Goal: Task Accomplishment & Management: Manage account settings

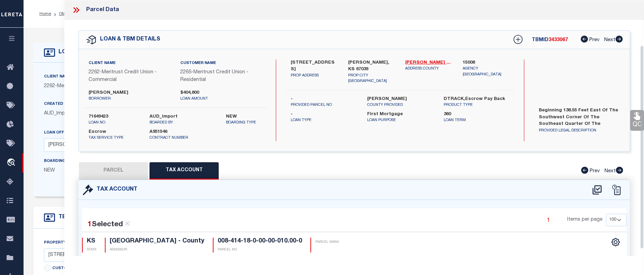
select select "100"
select select "26846"
select select "8840"
select select "10"
select select "Escrow"
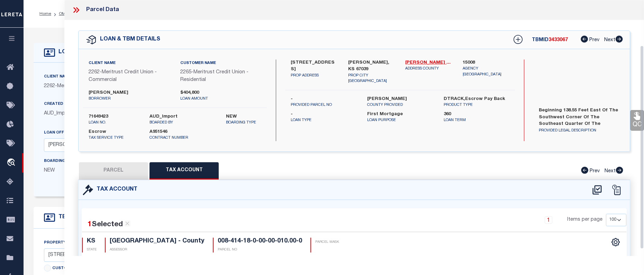
select select "2"
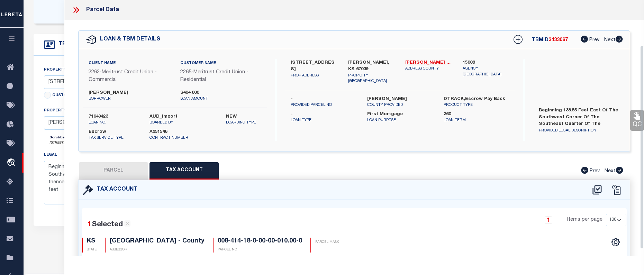
scroll to position [57, 0]
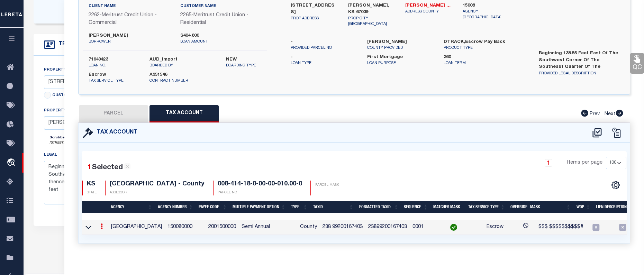
click at [98, 227] on link at bounding box center [102, 228] width 8 height 6
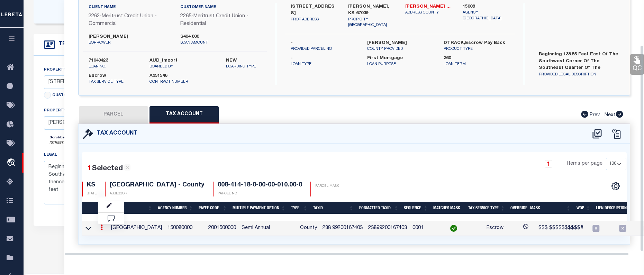
scroll to position [56, 0]
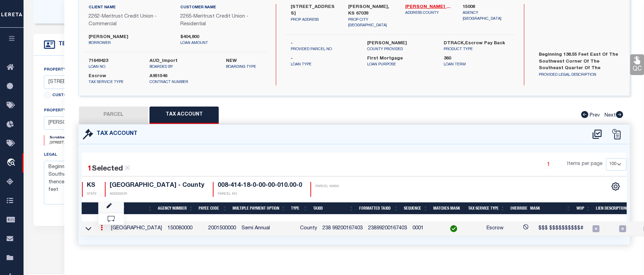
click at [105, 210] on link at bounding box center [111, 207] width 26 height 11
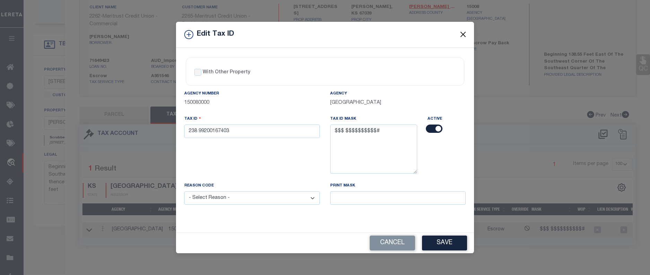
click at [463, 34] on button "Close" at bounding box center [462, 34] width 9 height 9
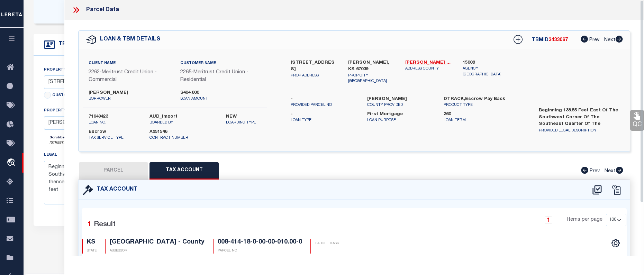
scroll to position [138, 0]
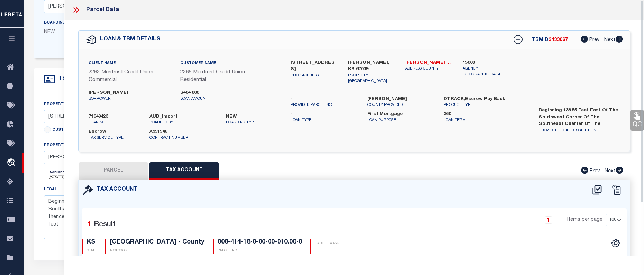
click at [76, 11] on icon at bounding box center [76, 10] width 9 height 9
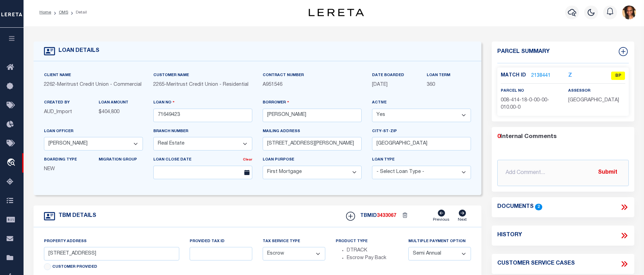
scroll to position [0, 0]
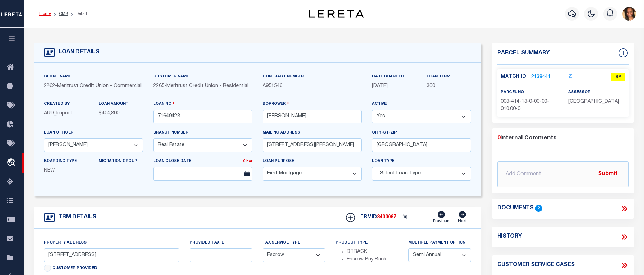
click at [50, 14] on link "Home" at bounding box center [45, 14] width 12 height 4
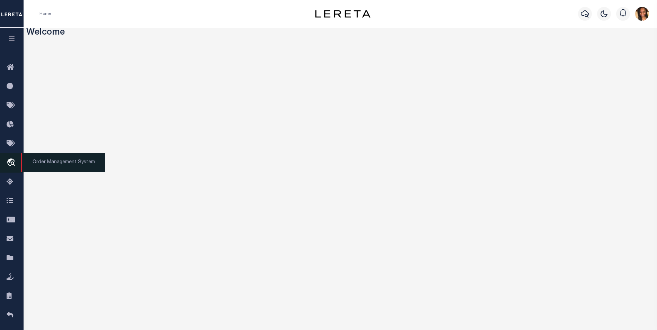
click at [9, 160] on icon "travel_explore" at bounding box center [12, 163] width 11 height 9
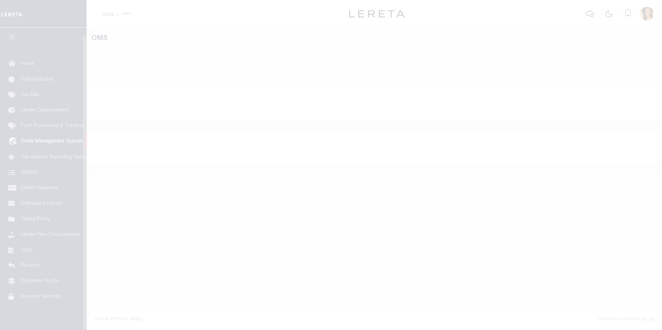
scroll to position [7, 0]
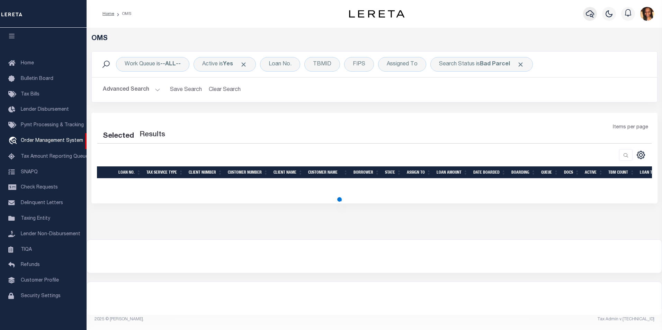
click at [593, 14] on icon "button" at bounding box center [590, 14] width 8 height 8
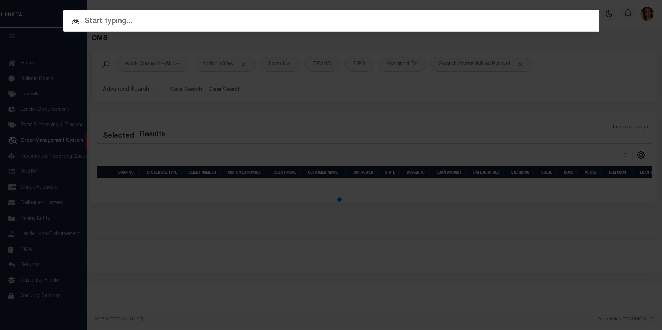
click at [225, 46] on div "Include Loans TBM Customers Borrowers Payments (Lender Non-Disb) Payments (Lend…" at bounding box center [331, 165] width 662 height 330
select select "200"
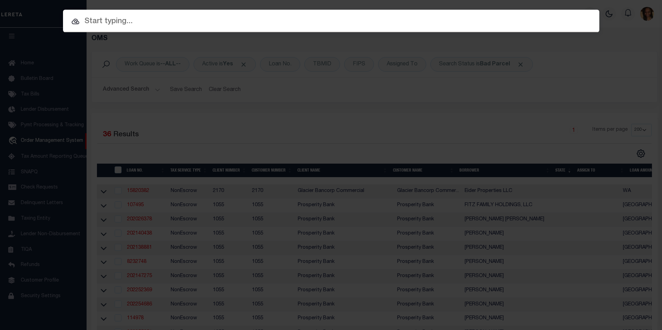
click at [113, 49] on div "Include Loans TBM Customers Borrowers Payments (Lender Non-Disb) Payments (Lend…" at bounding box center [331, 165] width 662 height 330
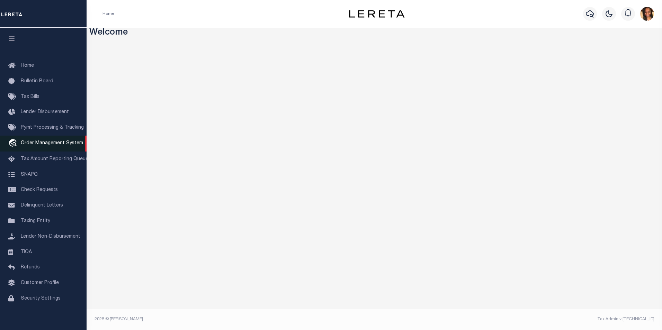
click at [37, 146] on span "Order Management System" at bounding box center [52, 143] width 62 height 5
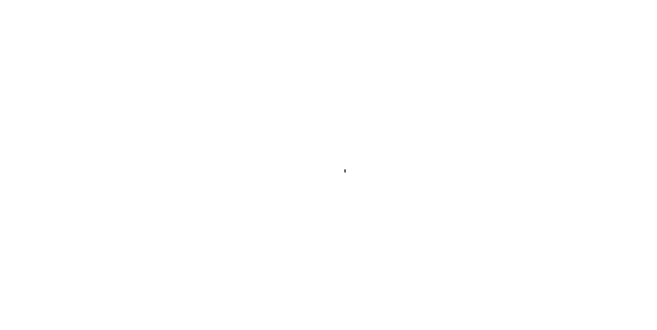
scroll to position [7, 0]
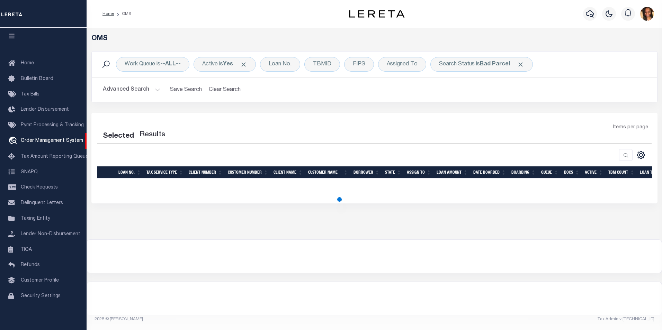
select select "200"
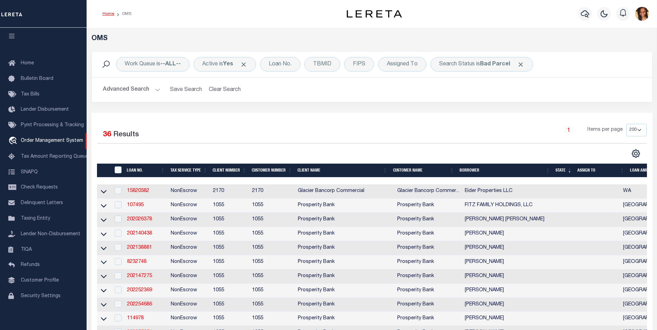
click at [108, 13] on link "Home" at bounding box center [108, 14] width 12 height 4
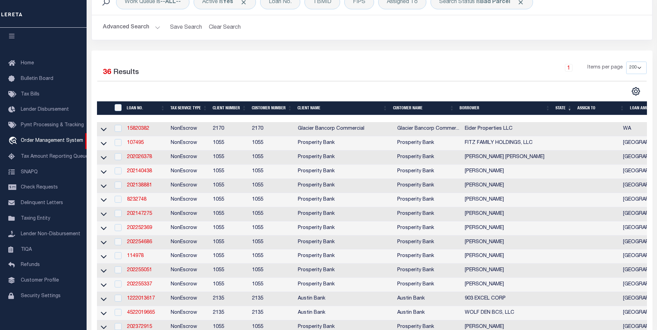
scroll to position [104, 0]
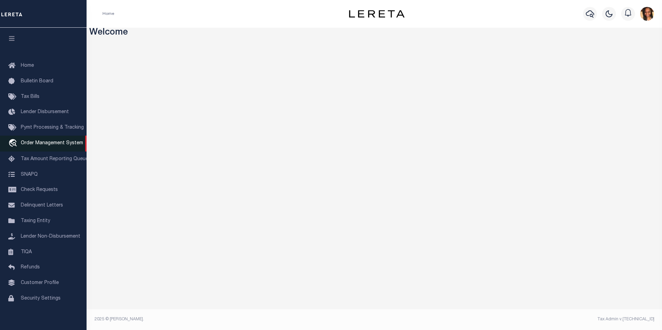
click at [52, 146] on span "Order Management System" at bounding box center [52, 143] width 62 height 5
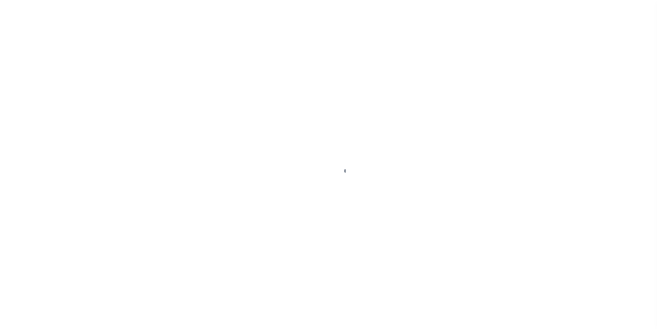
scroll to position [7, 0]
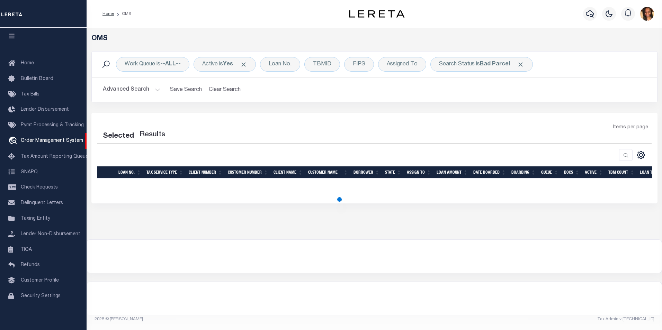
select select "200"
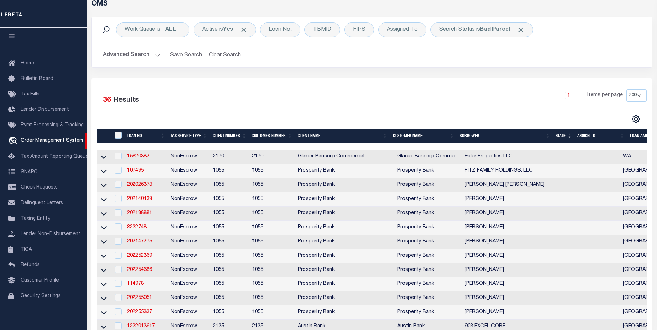
scroll to position [0, 0]
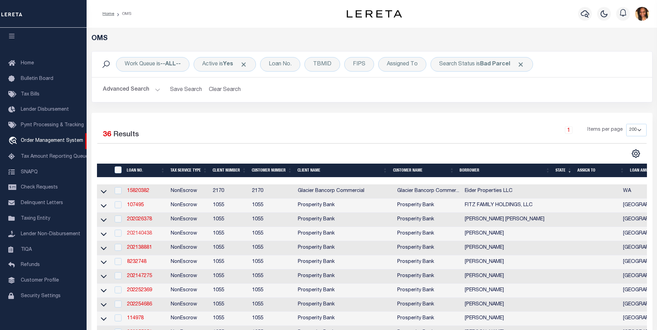
click at [147, 236] on link "202140438" at bounding box center [139, 233] width 25 height 5
type input "202140438"
type input "[PERSON_NAME]"
select select
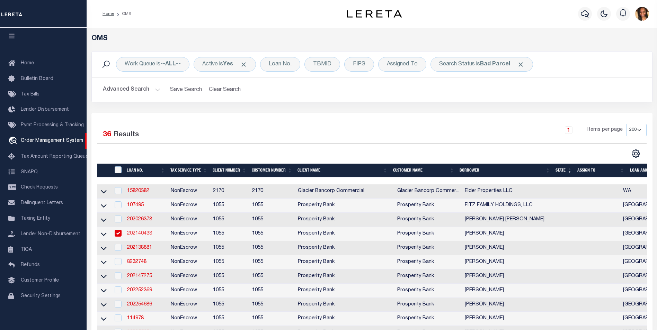
type input "238 CR 3605"
type input "BULLARD TX 75757"
select select "100"
select select "NonEscrow"
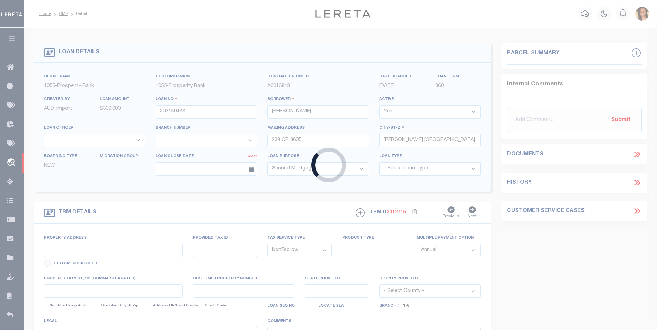
select select "10647"
select select "3889"
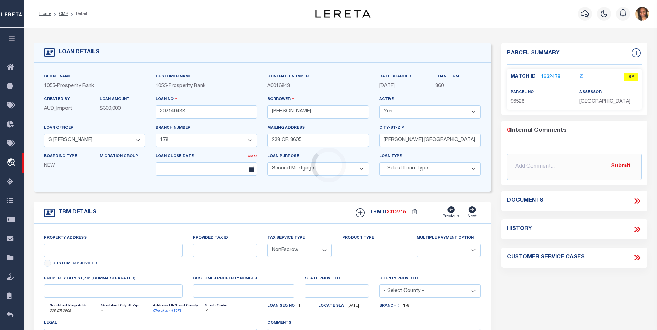
type input "238 CR 3605"
type input "96528"
select select
type input "[GEOGRAPHIC_DATA]"
select select
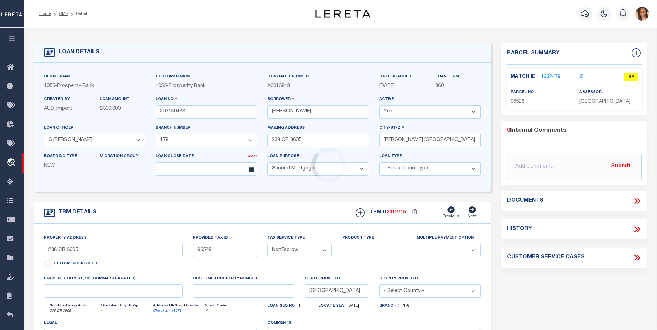
type textarea "LOT 3 MEADOW VIEW ESTATES"
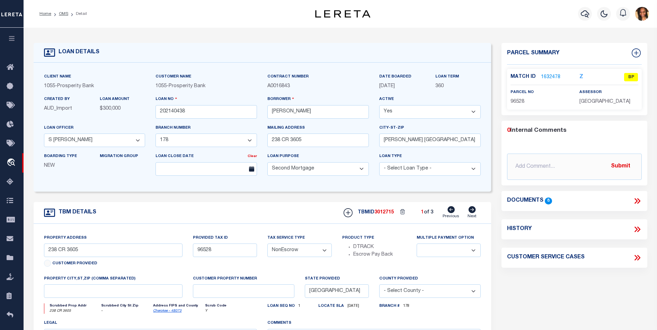
click at [548, 78] on link "1632478" at bounding box center [550, 77] width 19 height 7
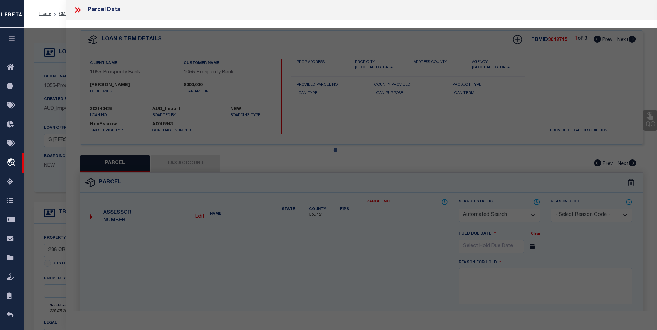
checkbox input "false"
select select "BP"
type input "VESTAL BRIAN M AND DORI A"
select select
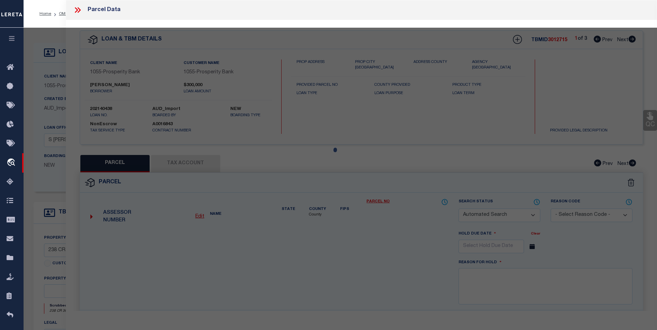
type input "238 CR 3605"
checkbox input "false"
type input "BULLARD TX 75757"
type textarea "LOT 3 MEADOW VIEW ESTATES RURAL (CB 2034) SCAD PIN 146078"
type textarea "Incorrect payee correct payee is Smith County Information taken verbally"
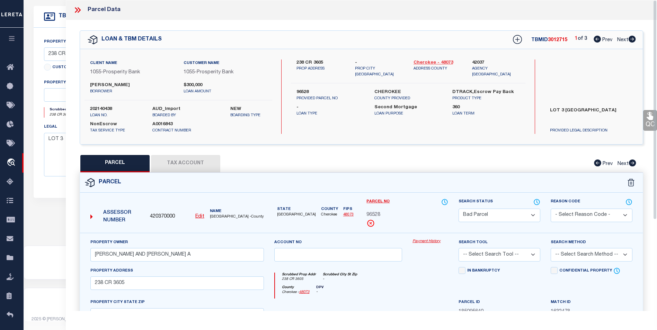
click at [441, 61] on link "Cherokee - 48073" at bounding box center [437, 63] width 48 height 7
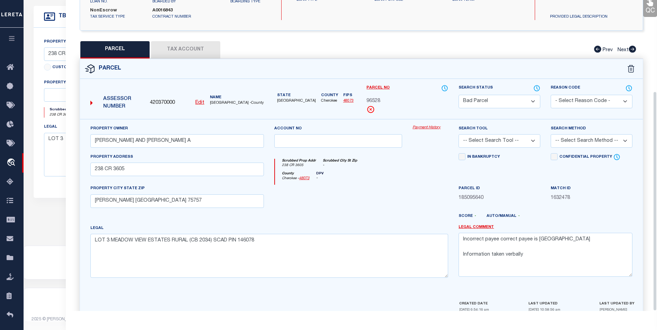
scroll to position [129, 0]
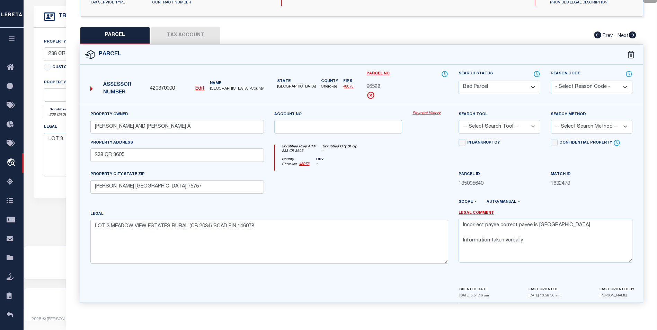
click at [196, 35] on button "Tax Account" at bounding box center [185, 35] width 69 height 17
select select "100"
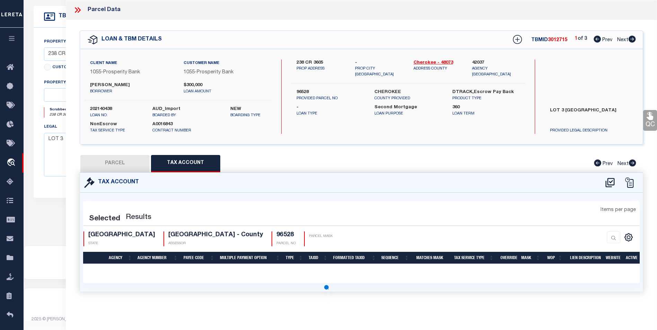
scroll to position [0, 0]
select select "100"
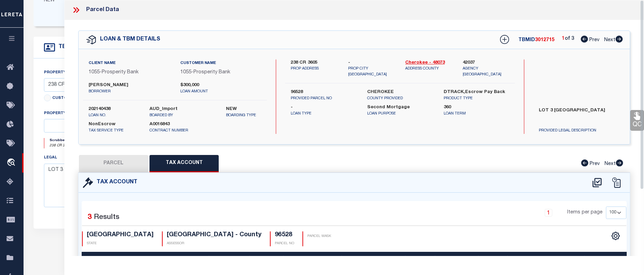
scroll to position [164, 0]
click at [80, 9] on icon at bounding box center [76, 10] width 9 height 9
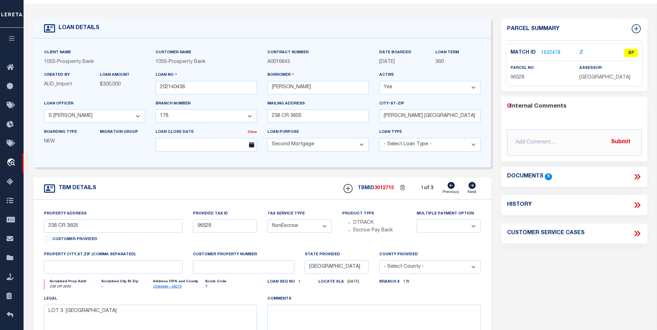
scroll to position [0, 0]
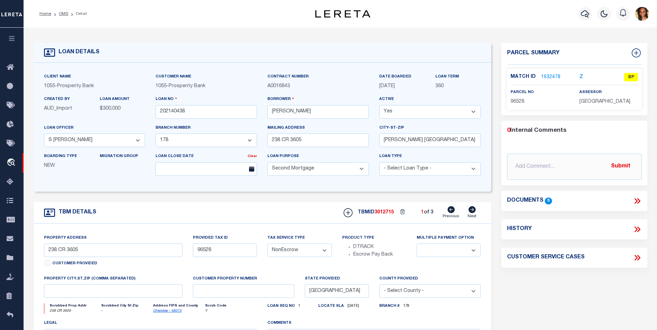
click at [552, 75] on link "1632478" at bounding box center [550, 77] width 19 height 7
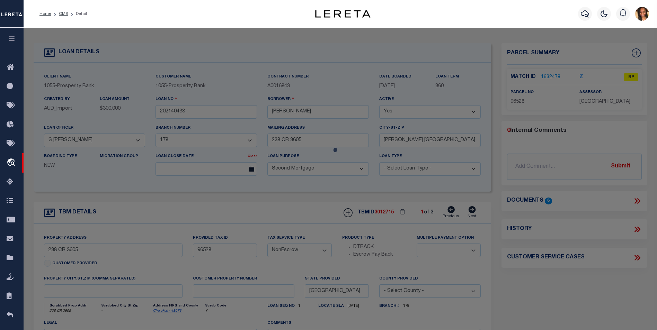
select select "AS"
checkbox input "false"
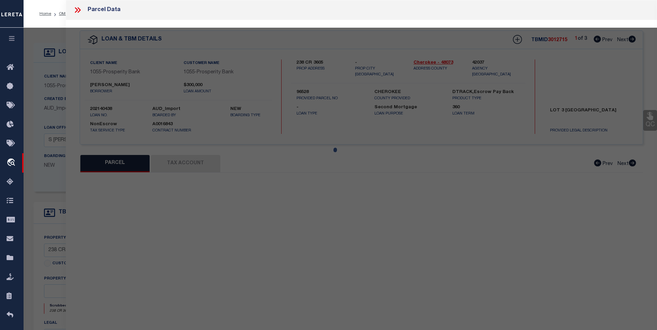
select select "BP"
type input "VESTAL BRIAN M AND DORI A"
select select
type input "238 CR 3605"
checkbox input "false"
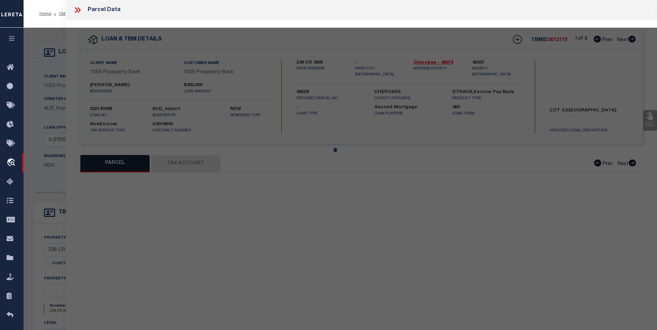
type input "BULLARD TX 75757"
type textarea "LOT 3 MEADOW VIEW ESTATES RURAL (CB 2034) SCAD PIN 146078"
type textarea "Incorrect payee correct payee is Smith County Information taken verbally"
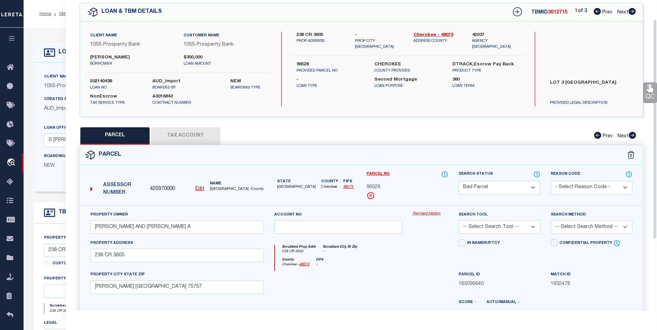
scroll to position [25, 0]
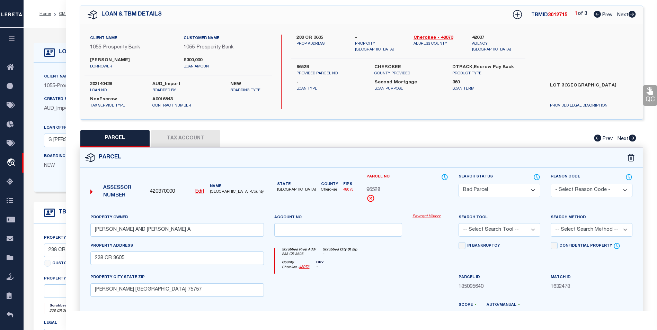
click at [632, 138] on icon at bounding box center [632, 138] width 7 height 7
click at [632, 15] on icon at bounding box center [632, 14] width 8 height 7
select select "AS"
checkbox input "false"
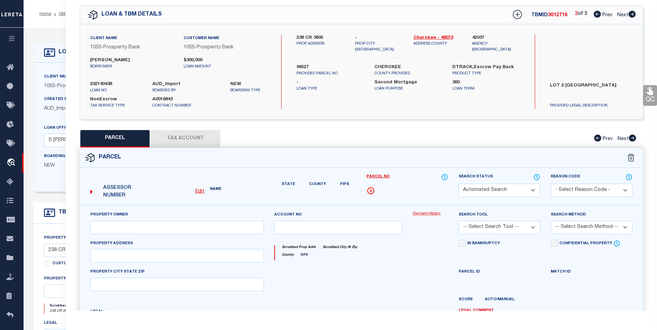
select select "BP"
type input "VESTAL BRIAN M AND DORI A"
select select
type input "238 CR 3605"
checkbox input "false"
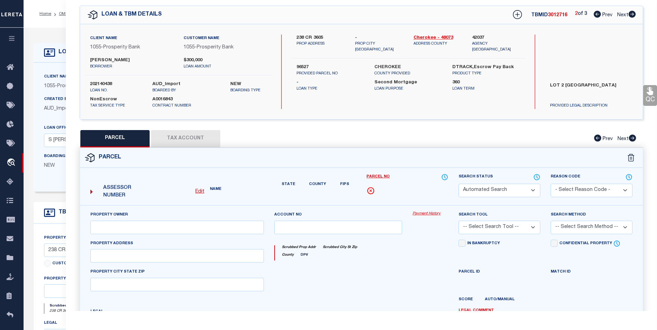
type input "BULLARD TX 75757"
type textarea "LOT 2 MEADOW VIEW ESTATES RURAL (CB 2034) SCAD PIN 146077"
type textarea "Incorrect payee correct payee is Smith County Information taken verbally"
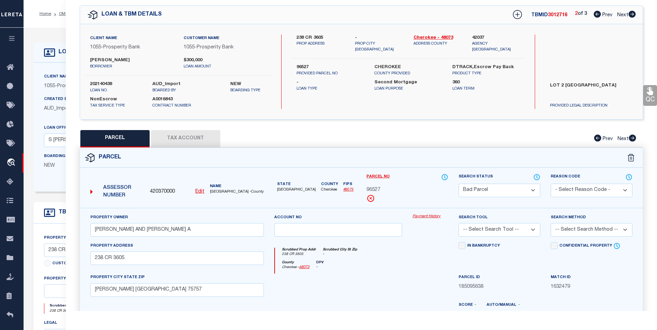
click at [632, 15] on icon at bounding box center [632, 14] width 8 height 7
select select "AS"
checkbox input "false"
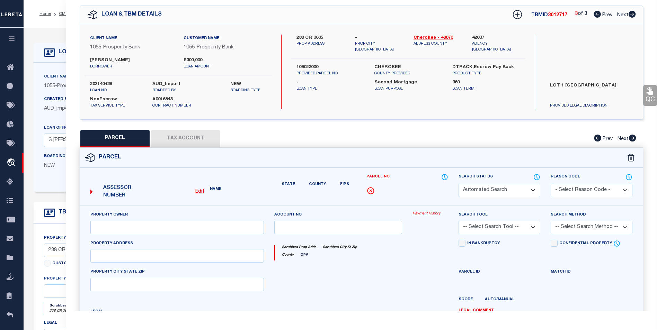
select select "BP"
type input "VESTAL BRIAN M AND DORI A"
select select
type input "290 CR 3605"
checkbox input "false"
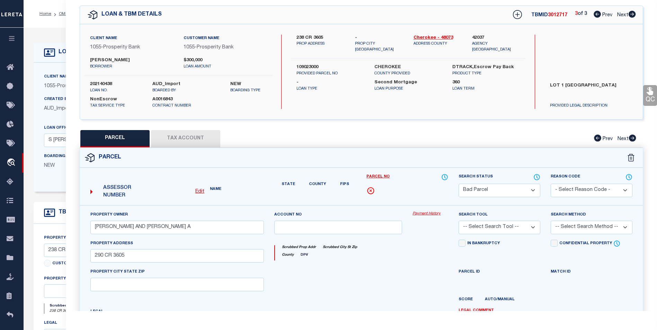
type input "BULLARD TX"
type textarea "LOT 1 MEADOW VIEW ESTATES (CB 2034) RURAL SCAD PIN 146067"
type textarea "Incorrect payee correct payee is Smith County Information taken verbally"
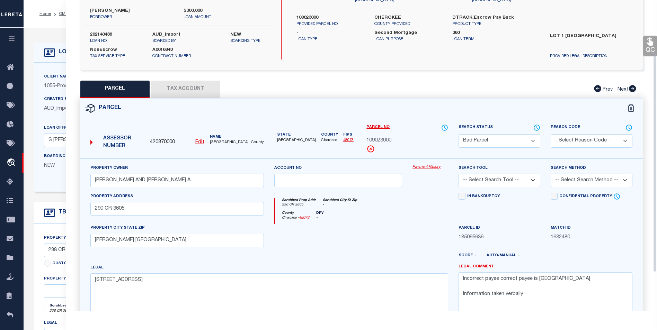
scroll to position [60, 0]
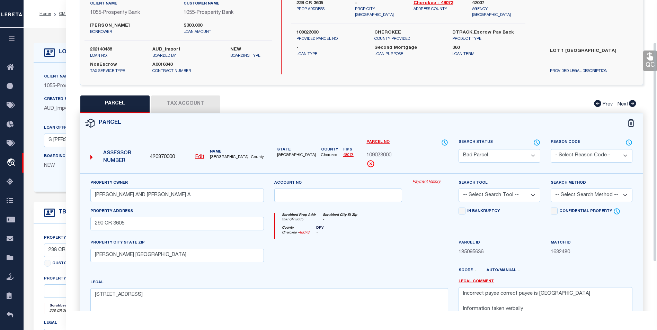
click at [195, 104] on button "Tax Account" at bounding box center [185, 104] width 69 height 17
select select "100"
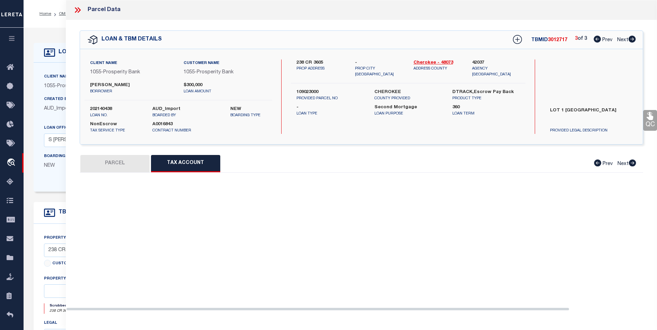
scroll to position [0, 0]
select select "100"
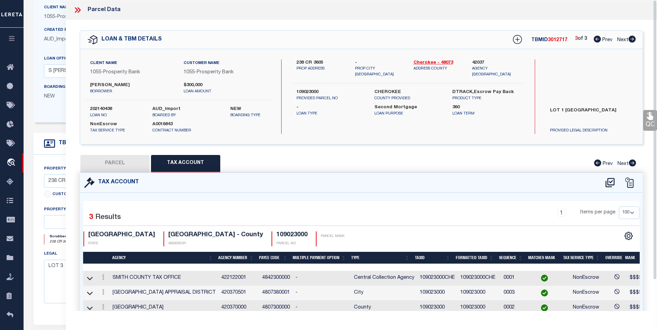
scroll to position [35, 0]
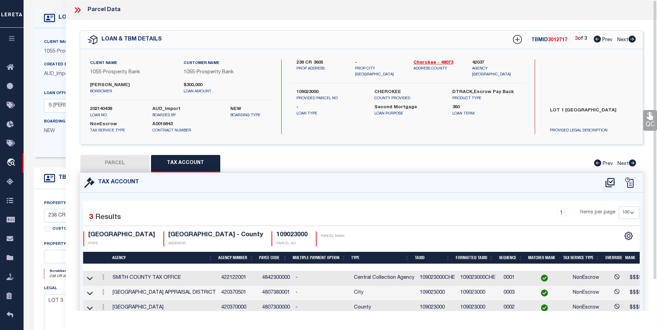
click at [81, 11] on icon at bounding box center [77, 10] width 9 height 9
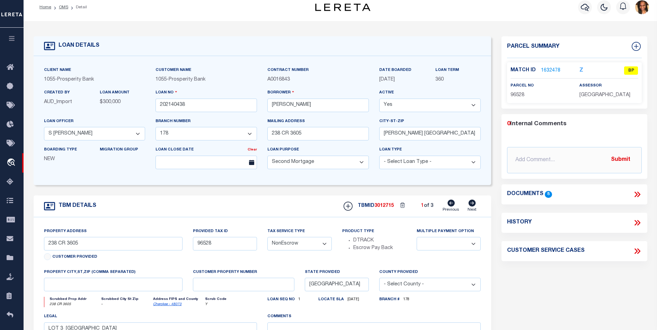
scroll to position [0, 0]
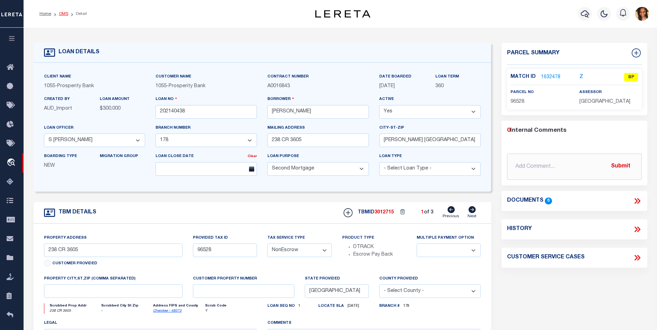
click at [61, 15] on link "OMS" at bounding box center [63, 14] width 9 height 4
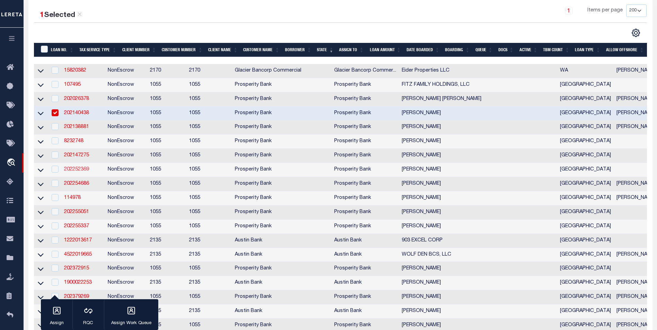
scroll to position [138, 0]
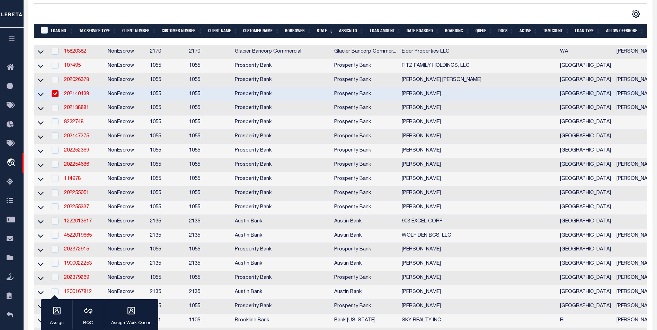
click at [58, 91] on td at bounding box center [54, 95] width 14 height 14
checkbox input "false"
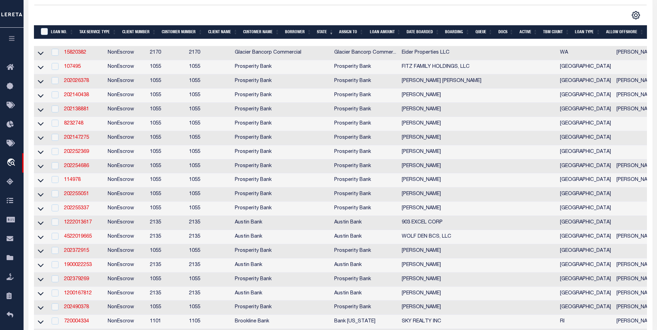
click at [85, 115] on td "202138881" at bounding box center [83, 110] width 44 height 14
checkbox input "true"
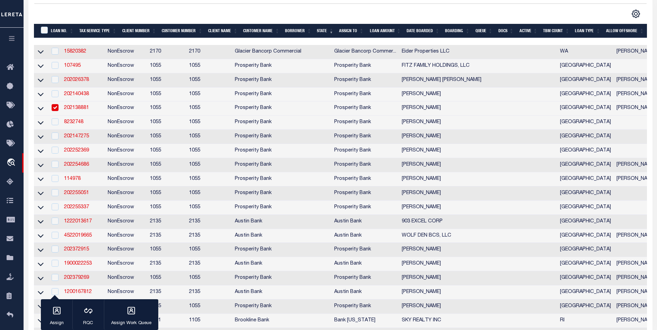
click at [83, 110] on link "202138881" at bounding box center [76, 108] width 25 height 5
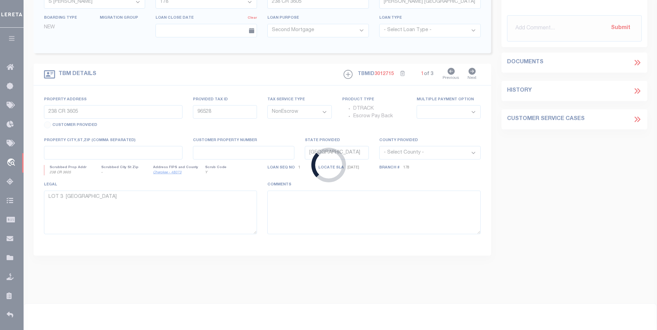
type input "202138881"
type input "[PERSON_NAME]"
select select "10421"
select select "3933"
type input "323 CHIMNEY ROCK DR APT 1225"
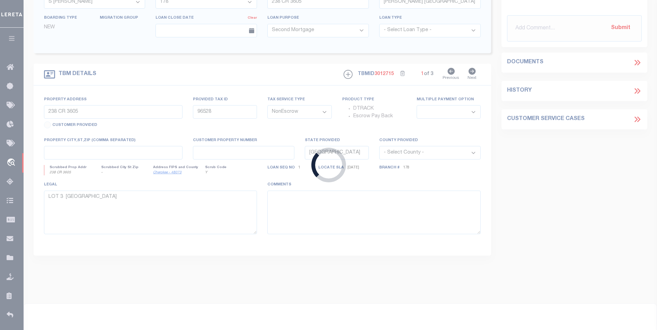
type input "TYLER TX 75703"
type input "124 BUSH BUCK WAY:BULLARD:TX:75757"
select select
type textarea "LOT 55 FINAL PLAT OF THE MULILO UNIT 1"
select select "10421"
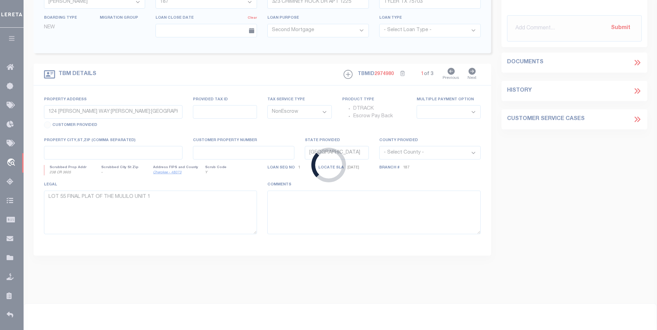
select select "3933"
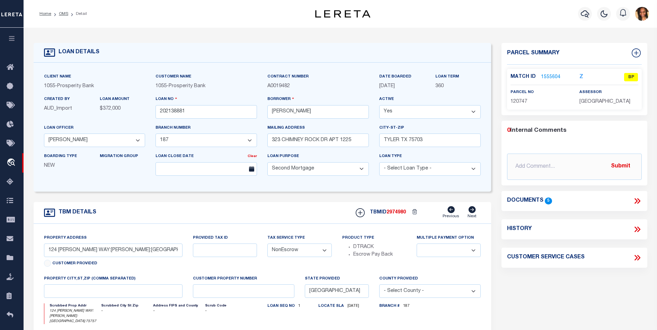
click at [548, 77] on link "1555604" at bounding box center [550, 77] width 19 height 7
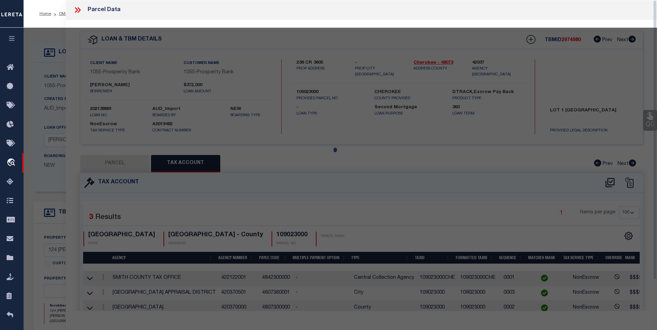
select select "AS"
checkbox input "false"
select select "BP"
type input "DIETERMAN JONATHAN AND CHRISTY"
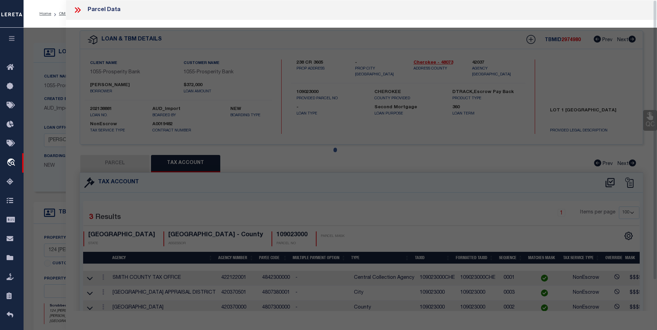
select select
type input "124 BUSH BUCK WAY"
checkbox input "false"
type input "BULLARD TX 75757"
type textarea "LOT 55 UNIT 1 MULILO RURAL S/D (CB 1812)"
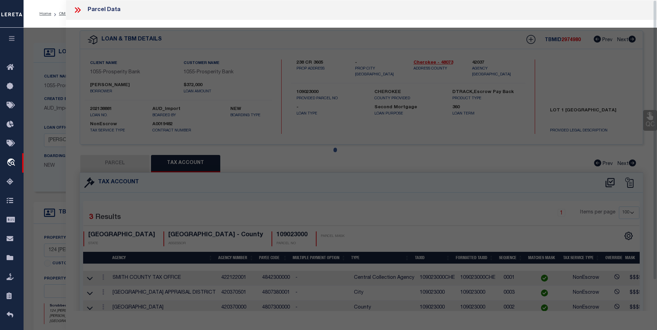
type textarea "Incorrect payee correct payee is Smith County Information taken verbally"
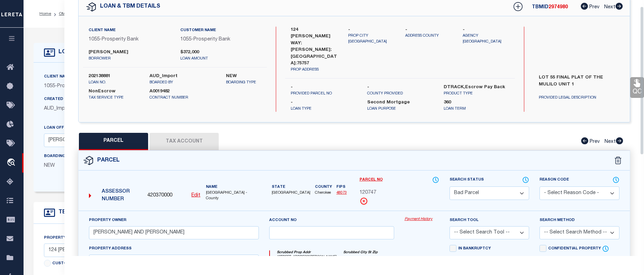
scroll to position [11, 0]
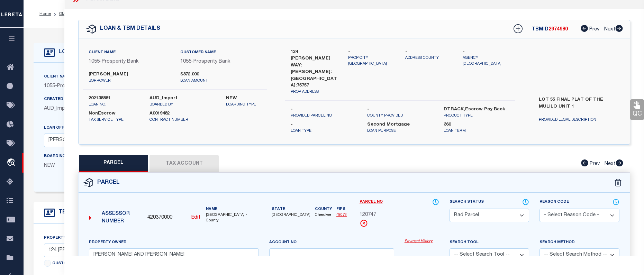
click at [189, 155] on button "Tax Account" at bounding box center [184, 163] width 69 height 17
select select "100"
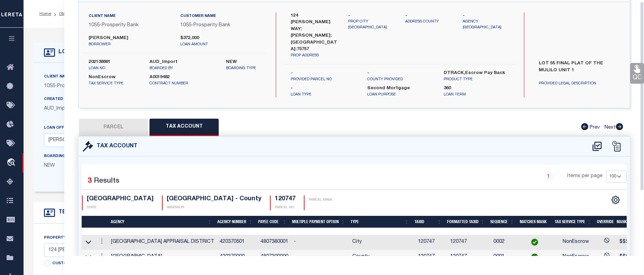
scroll to position [90, 0]
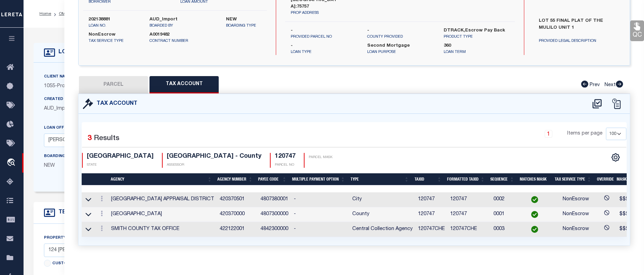
click at [180, 79] on button "Tax Account" at bounding box center [184, 84] width 69 height 17
select select "100"
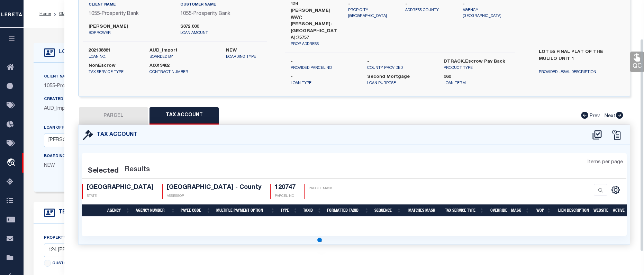
select select "100"
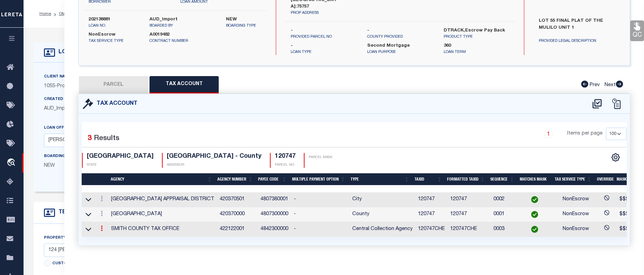
click at [101, 226] on icon at bounding box center [102, 229] width 2 height 6
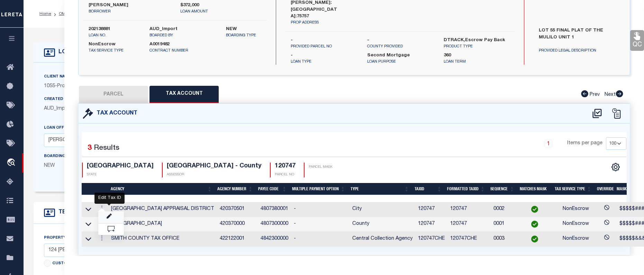
click at [108, 214] on icon "" at bounding box center [109, 216] width 5 height 5
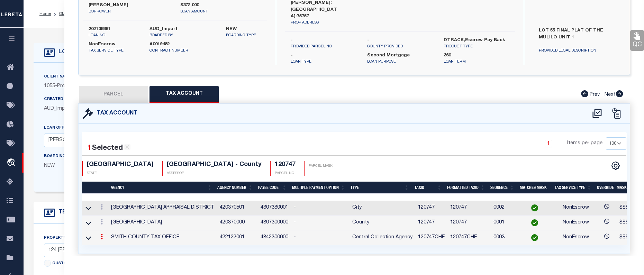
type input "120747CHE"
type textarea "$$$$$&&&XXXXX"
checkbox input "true"
type input "XXXXXXXXXXXXX*"
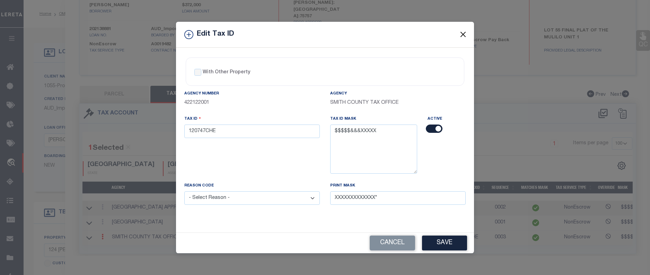
click at [462, 34] on button "Close" at bounding box center [462, 34] width 9 height 9
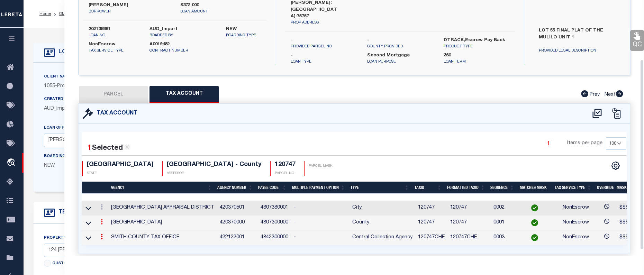
click at [101, 219] on icon at bounding box center [102, 222] width 2 height 6
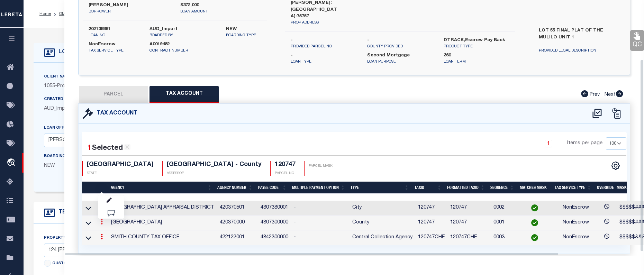
scroll to position [79, 0]
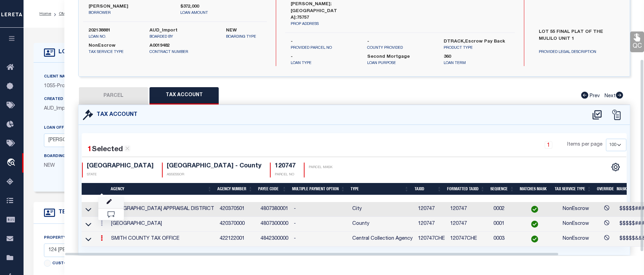
click at [111, 188] on body "Home OMS Detail" at bounding box center [322, 268] width 644 height 537
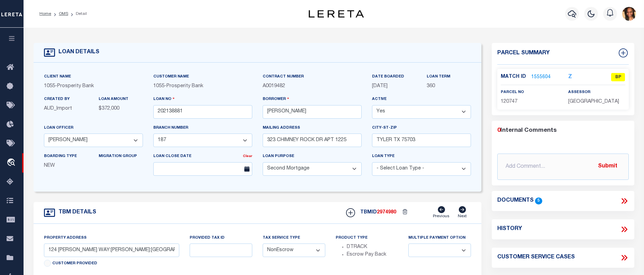
click at [543, 74] on link "1555604" at bounding box center [540, 77] width 19 height 7
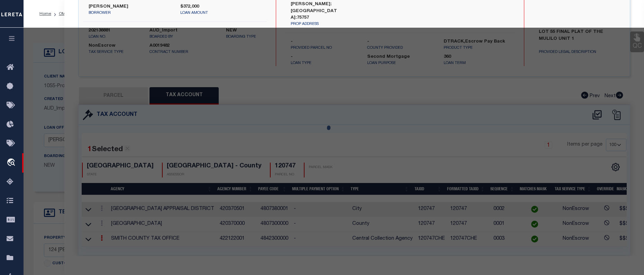
select select "AS"
checkbox input "false"
select select "BP"
type input "DIETERMAN JONATHAN AND CHRISTY"
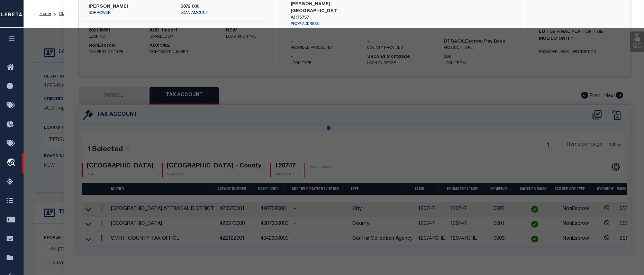
select select
type input "124 BUSH BUCK WAY"
checkbox input "false"
type input "BULLARD TX 75757"
type textarea "LOT 55 UNIT 1 MULILO RURAL S/D (CB 1812)"
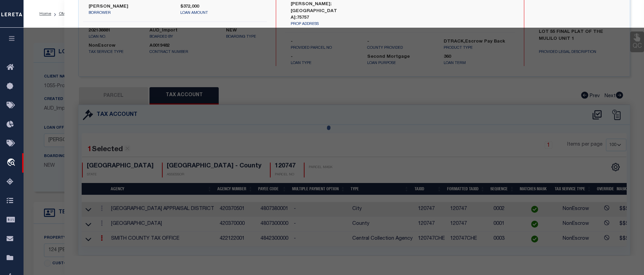
type textarea "Incorrect payee correct payee is Smith County Information taken verbally"
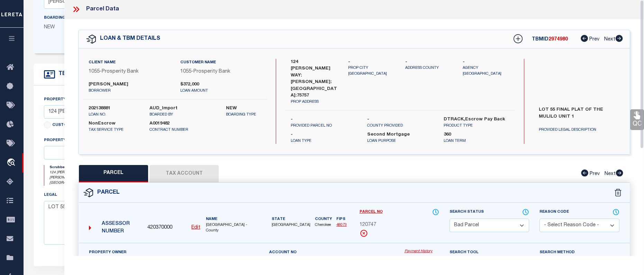
scroll to position [0, 0]
click at [189, 166] on button "Tax Account" at bounding box center [184, 174] width 69 height 17
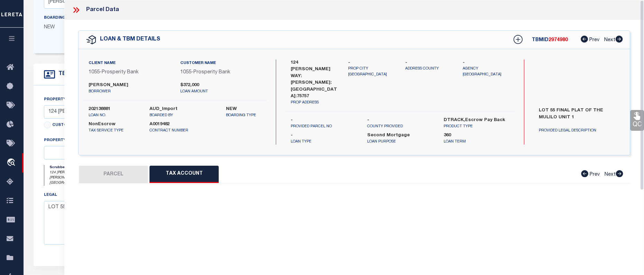
select select "100"
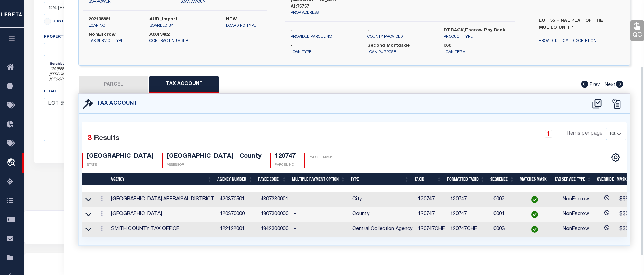
scroll to position [242, 0]
click at [102, 211] on icon at bounding box center [102, 214] width 2 height 6
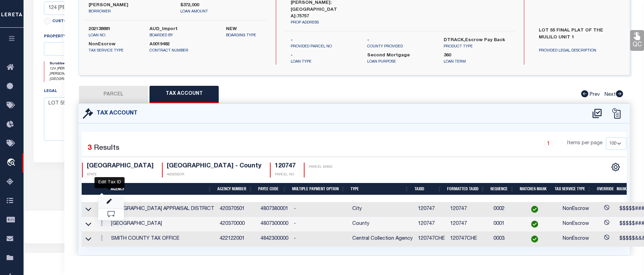
click at [109, 199] on icon "" at bounding box center [109, 201] width 5 height 5
type input "120747"
type textarea "$$$$$#####"
type input "XXXXXXXXXX*"
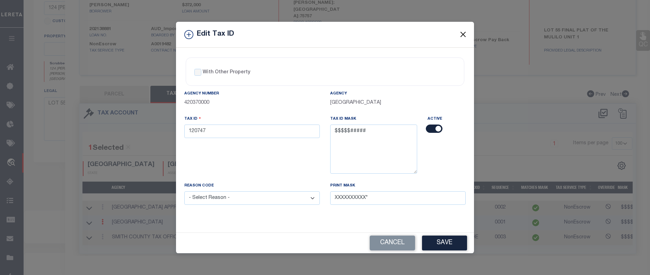
click at [465, 34] on button "Close" at bounding box center [462, 34] width 9 height 9
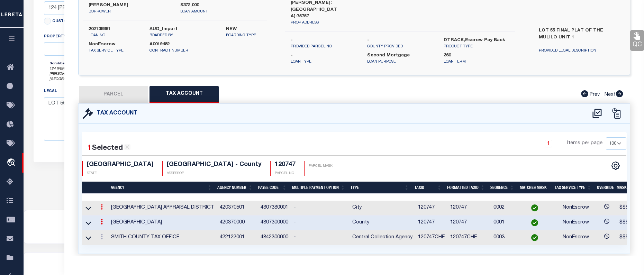
click at [100, 205] on link at bounding box center [102, 208] width 8 height 6
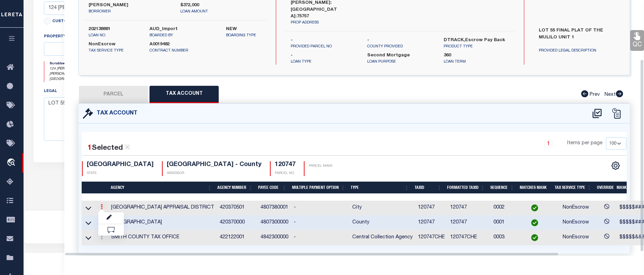
scroll to position [79, 0]
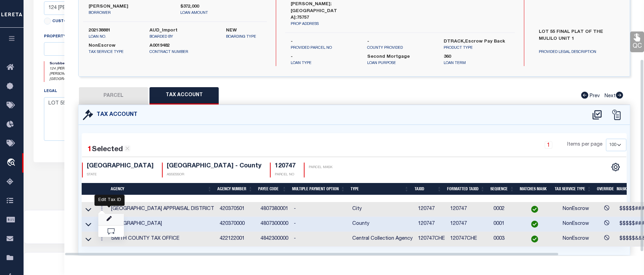
click at [108, 216] on icon "" at bounding box center [109, 218] width 5 height 5
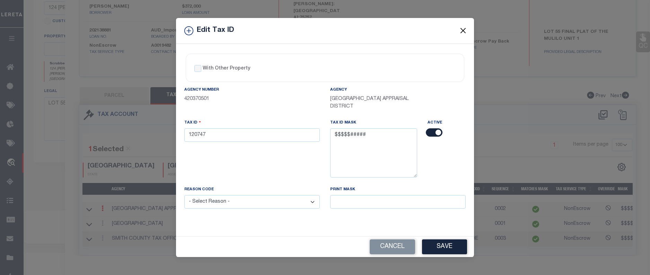
click at [464, 28] on button "Close" at bounding box center [462, 30] width 9 height 9
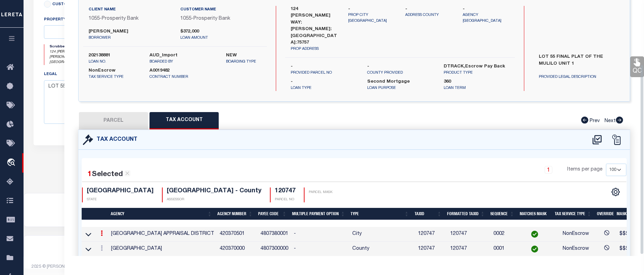
scroll to position [88, 0]
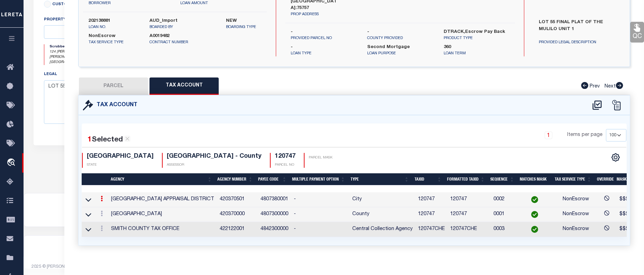
click at [115, 78] on button "PARCEL" at bounding box center [113, 86] width 69 height 17
select select "AS"
checkbox input "false"
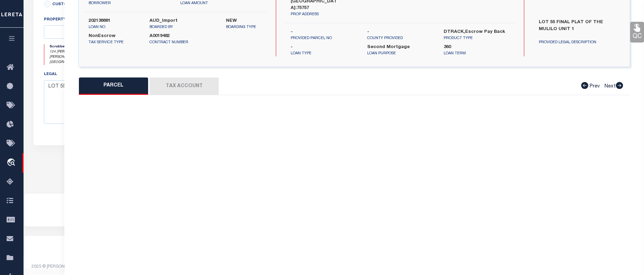
select select "BP"
type input "DIETERMAN JONATHAN AND CHRISTY"
select select
type input "124 BUSH BUCK WAY"
checkbox input "false"
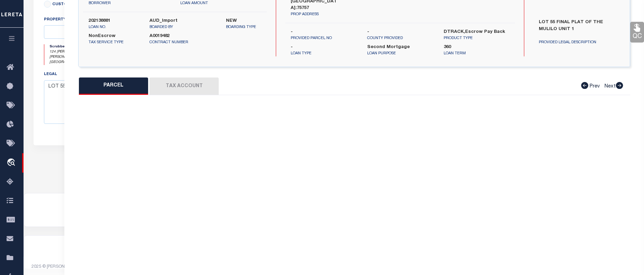
type input "BULLARD TX 75757"
type textarea "LOT 55 UNIT 1 MULILO RURAL S/D (CB 1812)"
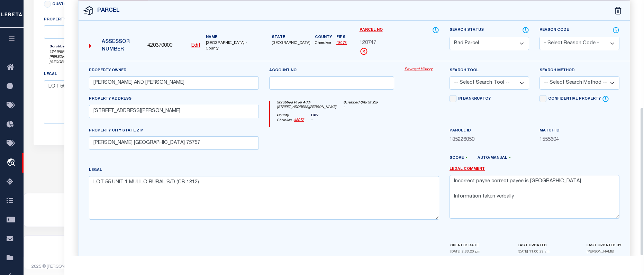
scroll to position [184, 0]
click at [534, 187] on textarea "Incorrect payee correct payee is Smith County Information taken verbally" at bounding box center [535, 196] width 170 height 44
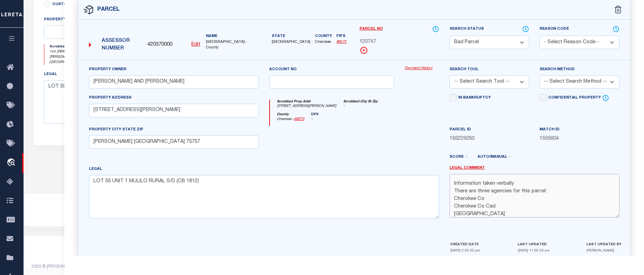
scroll to position [15, 0]
drag, startPoint x: 452, startPoint y: 181, endPoint x: 539, endPoint y: 206, distance: 91.1
click at [539, 206] on textarea "Incorrect payee correct payee is Smith County Information taken verbally There …" at bounding box center [535, 196] width 170 height 44
drag, startPoint x: 503, startPoint y: 193, endPoint x: 486, endPoint y: 201, distance: 18.4
click at [486, 201] on textarea "Incorrect payee correct payee is Smith County Information taken verbally There …" at bounding box center [535, 196] width 170 height 44
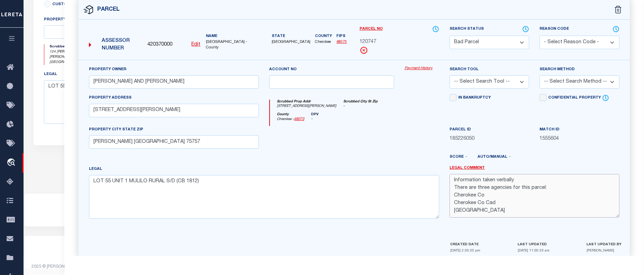
click at [493, 203] on textarea "Incorrect payee correct payee is Smith County Information taken verbally There …" at bounding box center [535, 196] width 170 height 44
drag, startPoint x: 455, startPoint y: 175, endPoint x: 517, endPoint y: 206, distance: 69.4
click at [517, 206] on textarea "Incorrect payee correct payee is Smith County Information taken verbally There …" at bounding box center [535, 196] width 170 height 44
type textarea "Incorrect payee correct payee is Smith County Information taken verbally There …"
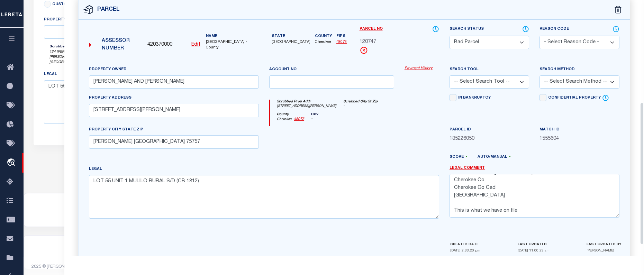
click at [491, 106] on div "In Bankruptcy" at bounding box center [490, 110] width 90 height 32
click at [522, 75] on select "-- Select Search Tool -- 3rd Party Website Agency File Agency Website ATLS CNV-…" at bounding box center [490, 82] width 80 height 14
select select "AGF"
click at [450, 75] on select "-- Select Search Tool -- 3rd Party Website Agency File Agency Website ATLS CNV-…" at bounding box center [490, 82] width 80 height 14
click at [560, 75] on select "-- Select Search Method -- Property Address Legal Liability Info Provided" at bounding box center [580, 82] width 80 height 14
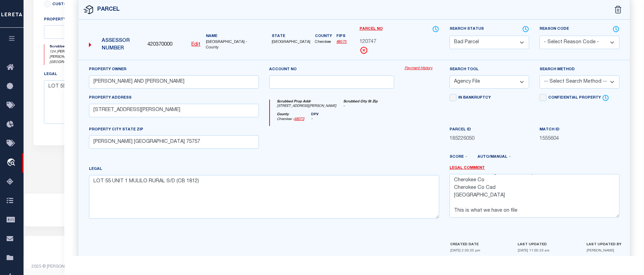
select select "ADD"
click at [540, 75] on select "-- Select Search Method -- Property Address Legal Liability Info Provided" at bounding box center [580, 82] width 80 height 14
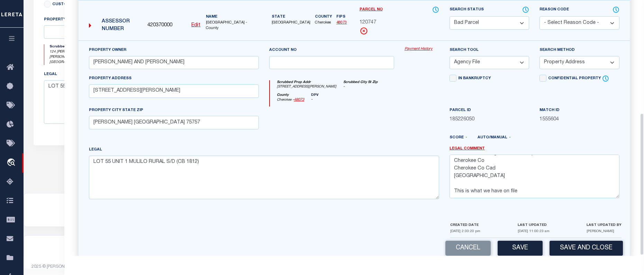
scroll to position [204, 0]
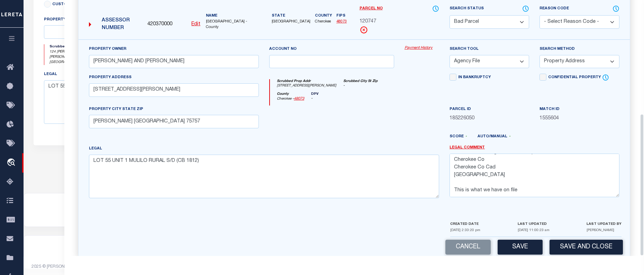
click at [516, 240] on button "Save" at bounding box center [520, 247] width 45 height 15
select select "AS"
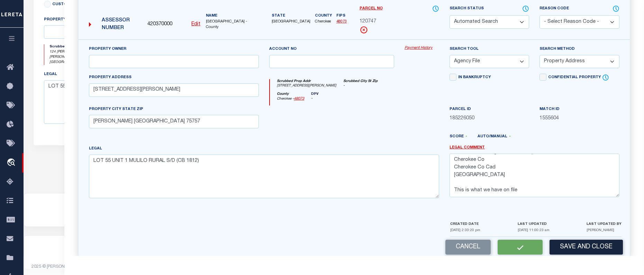
select select
checkbox input "false"
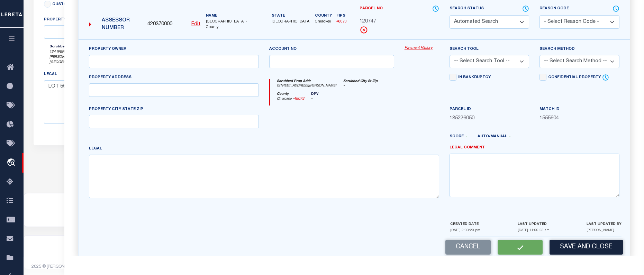
select select "BP"
type input "DIETERMAN JONATHAN AND CHRISTY"
select select "AGF"
select select "ADD"
type input "124 BUSH BUCK WAY"
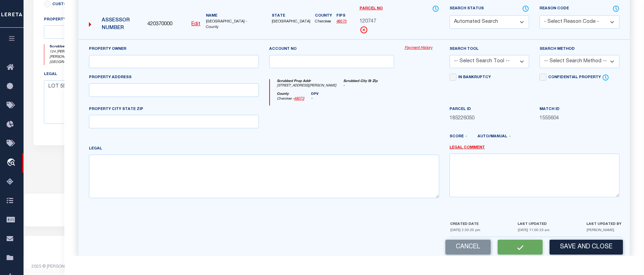
type input "BULLARD TX 75757"
type textarea "LOT 55 UNIT 1 MULILO RURAL S/D (CB 1812)"
type textarea "Incorrect payee correct payee is Smith County Information taken verbally There …"
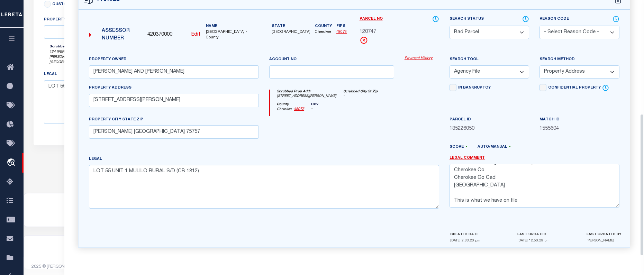
scroll to position [184, 0]
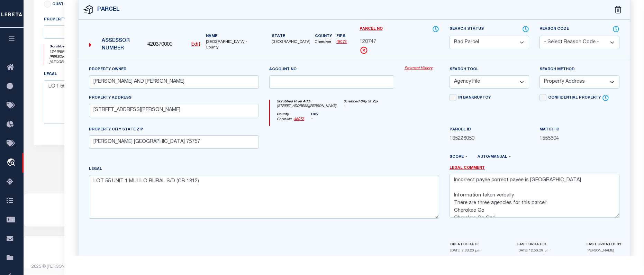
click at [494, 36] on select "Automated Search Bad Parcel Complete Duplicate Parcel High Dollar Reporting In …" at bounding box center [490, 43] width 80 height 14
select select "PC"
click at [450, 36] on select "Automated Search Bad Parcel Complete Duplicate Parcel High Dollar Reporting In …" at bounding box center [490, 43] width 80 height 14
drag, startPoint x: 454, startPoint y: 192, endPoint x: 549, endPoint y: 216, distance: 97.9
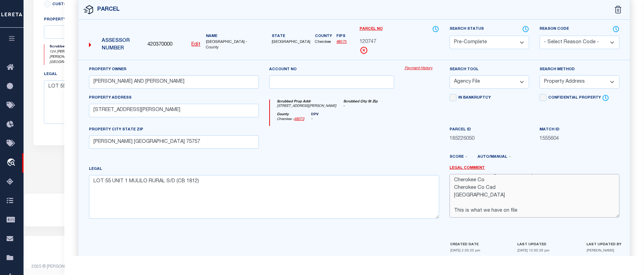
click at [549, 216] on div "Property Owner DIETERMAN JONATHAN AND CHRISTY Account no Payment History Search…" at bounding box center [355, 150] width 552 height 181
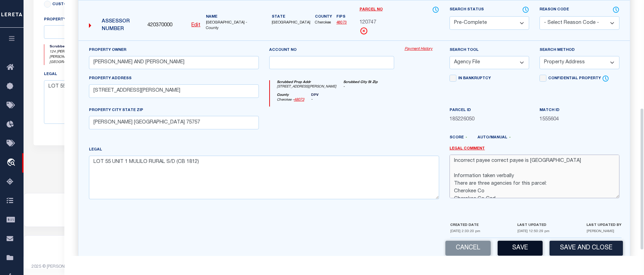
scroll to position [204, 0]
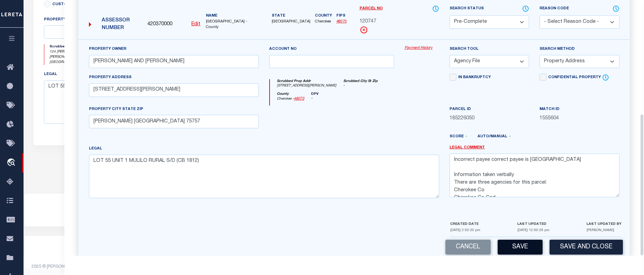
click at [518, 240] on button "Save" at bounding box center [520, 247] width 45 height 15
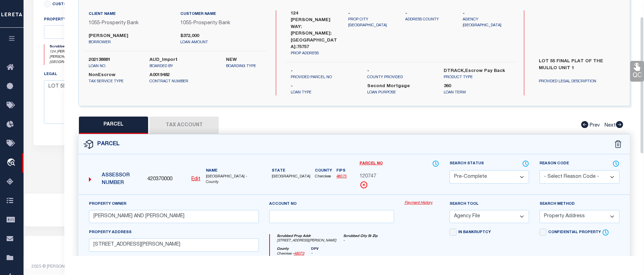
scroll to position [31, 0]
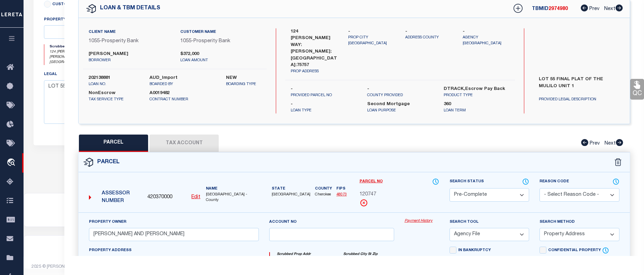
click at [168, 137] on button "Tax Account" at bounding box center [184, 143] width 69 height 17
select select "100"
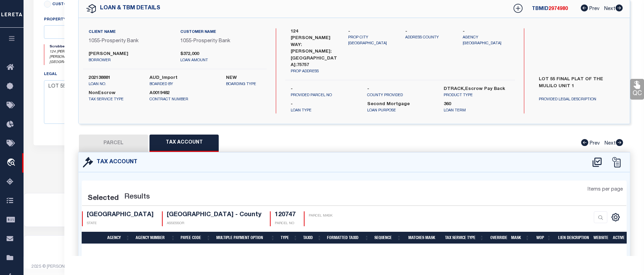
select select "100"
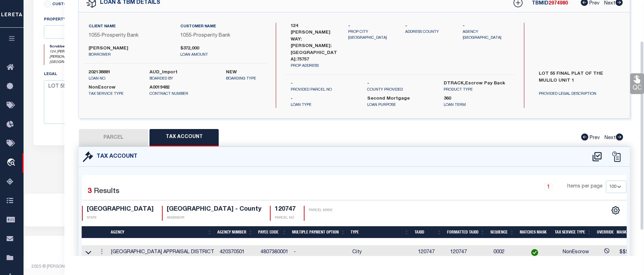
scroll to position [0, 0]
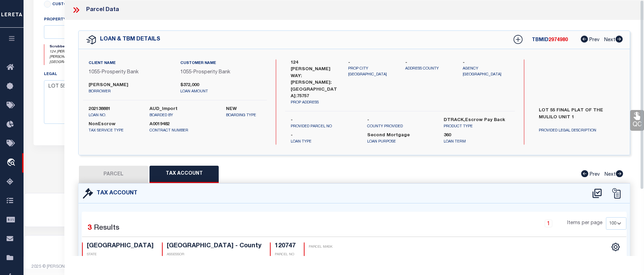
click at [117, 167] on button "PARCEL" at bounding box center [113, 174] width 69 height 17
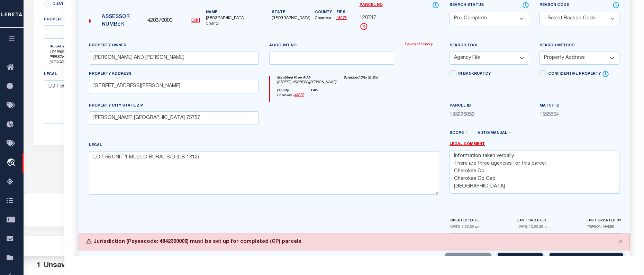
scroll to position [30, 0]
click at [518, 253] on button "Save" at bounding box center [520, 260] width 45 height 15
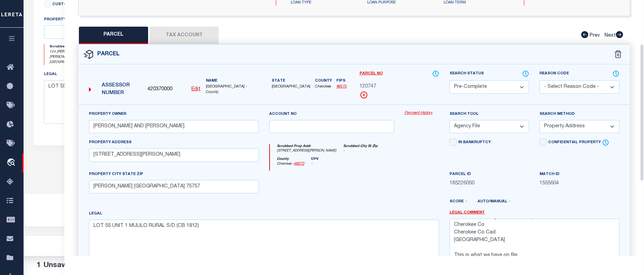
scroll to position [82, 0]
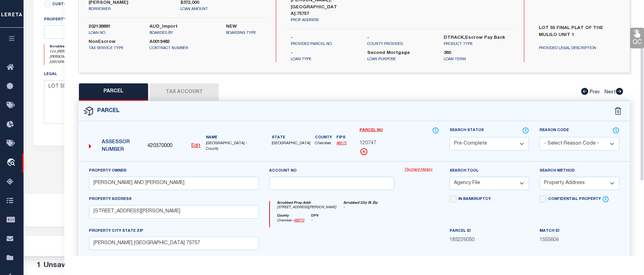
click at [182, 83] on button "Tax Account" at bounding box center [184, 91] width 69 height 17
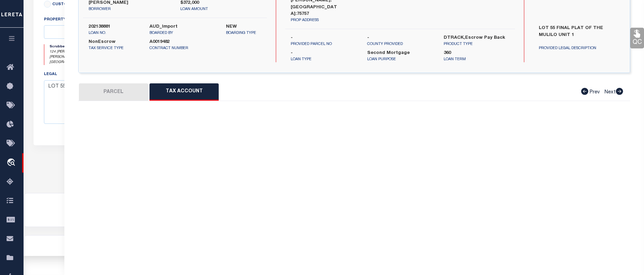
select select "100"
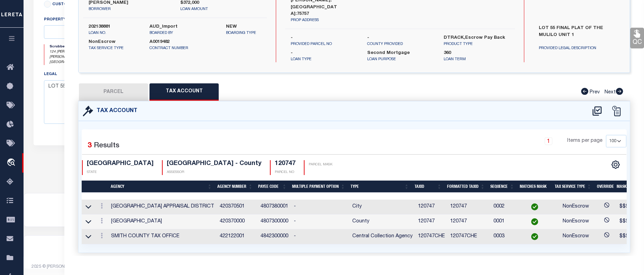
click at [119, 83] on button "PARCEL" at bounding box center [113, 91] width 69 height 17
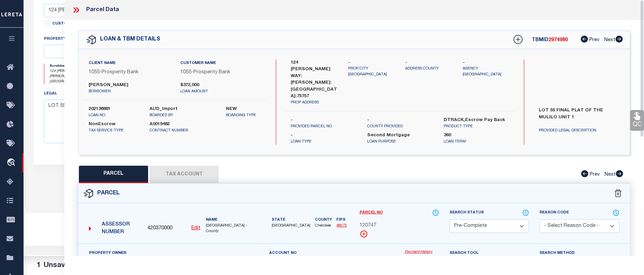
scroll to position [225, 0]
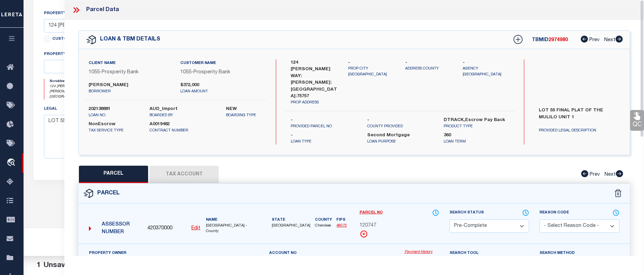
click at [74, 12] on icon at bounding box center [74, 10] width 3 height 6
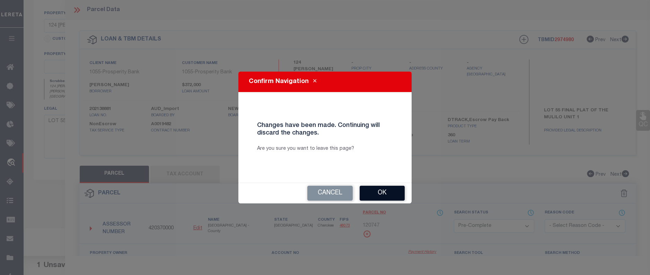
click at [383, 195] on button "Ok" at bounding box center [381, 193] width 45 height 15
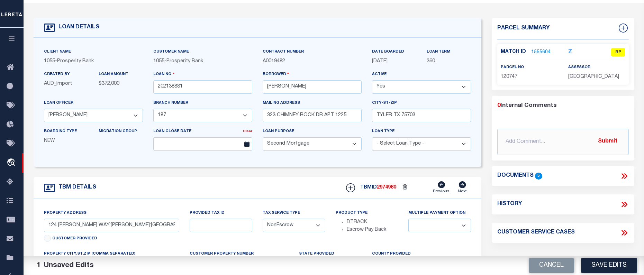
scroll to position [0, 0]
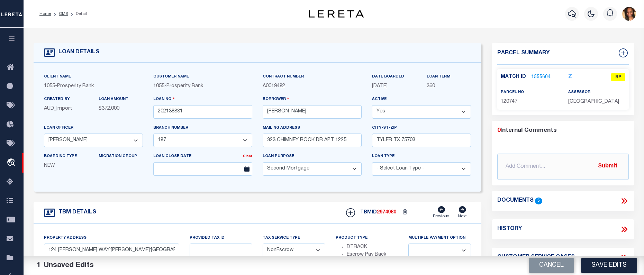
click at [538, 76] on link "1555604" at bounding box center [540, 77] width 19 height 7
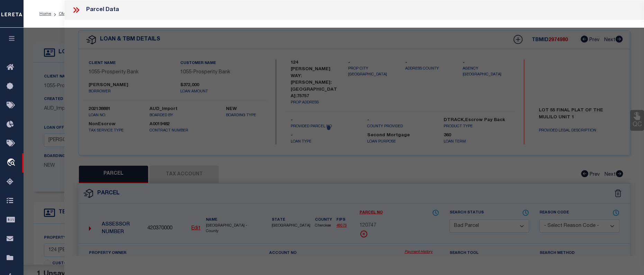
select select "AS"
select select
checkbox input "false"
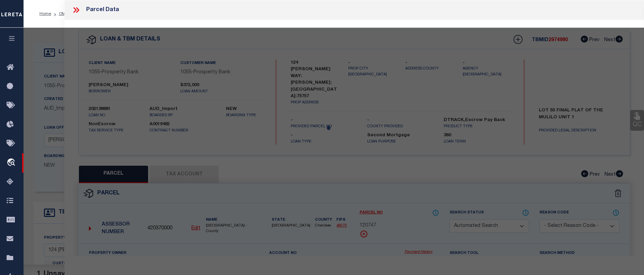
select select "BP"
type input "DIETERMAN JONATHAN AND CHRISTY"
select select "AGF"
select select "ADD"
type input "124 BUSH BUCK WAY"
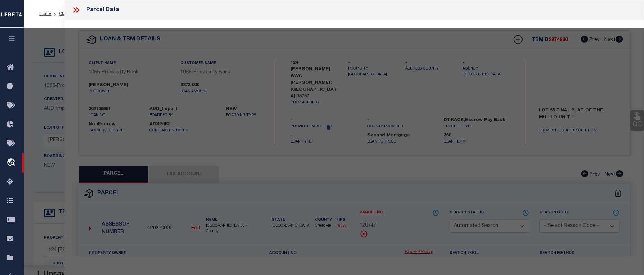
type input "BULLARD TX 75757"
type textarea "LOT 55 UNIT 1 MULILO RURAL S/D (CB 1812)"
type textarea "Incorrect payee correct payee is Smith County Information taken verbally There …"
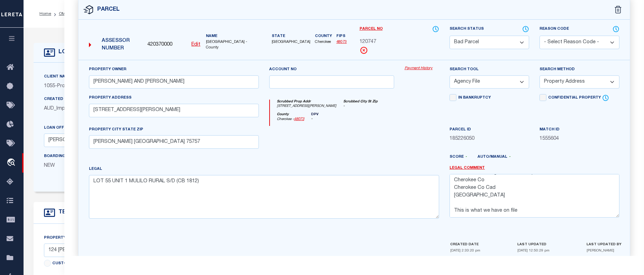
click at [502, 36] on select "Automated Search Bad Parcel Complete Duplicate Parcel High Dollar Reporting In …" at bounding box center [490, 43] width 80 height 14
select select "PC"
click at [450, 36] on select "Automated Search Bad Parcel Complete Duplicate Parcel High Dollar Reporting In …" at bounding box center [490, 43] width 80 height 14
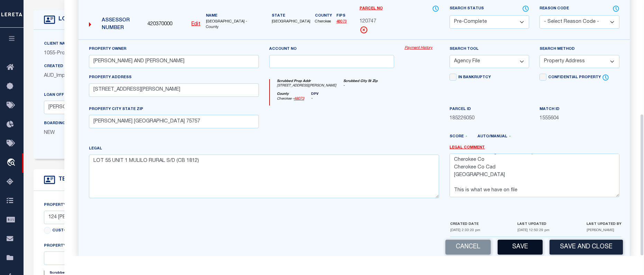
scroll to position [35, 0]
click at [521, 240] on button "Save" at bounding box center [520, 247] width 45 height 15
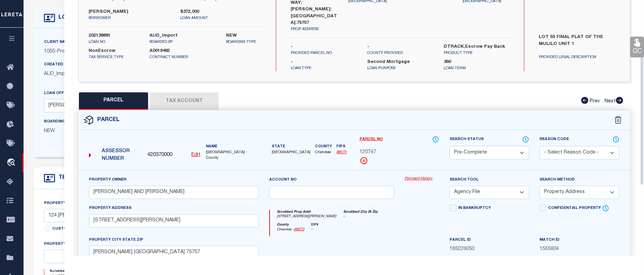
scroll to position [66, 0]
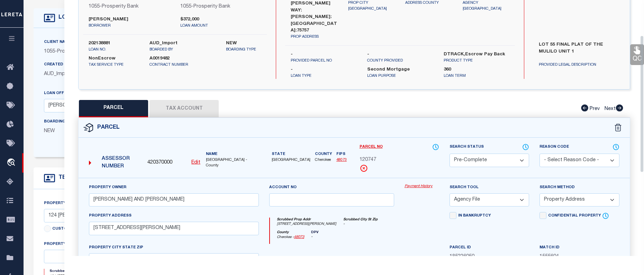
click at [193, 100] on button "Tax Account" at bounding box center [184, 108] width 69 height 17
select select "100"
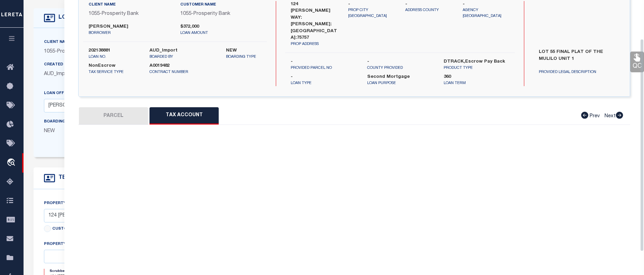
scroll to position [47, 0]
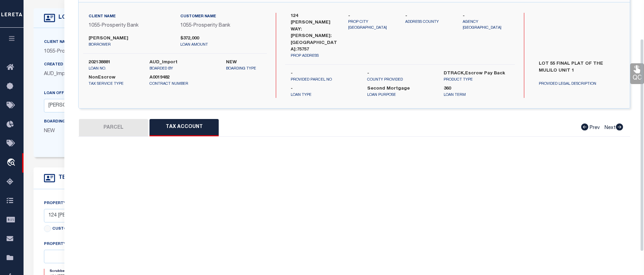
select select "100"
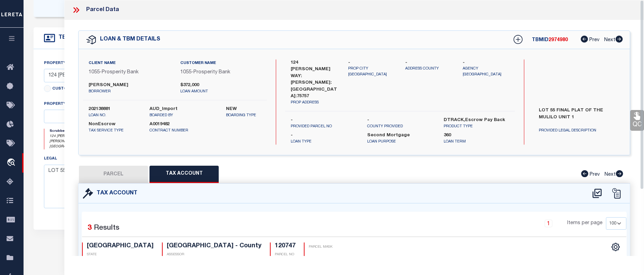
scroll to position [173, 0]
click at [77, 9] on icon at bounding box center [76, 10] width 9 height 9
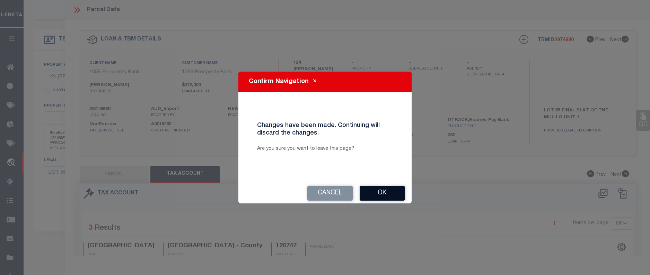
click at [395, 190] on button "Ok" at bounding box center [381, 193] width 45 height 15
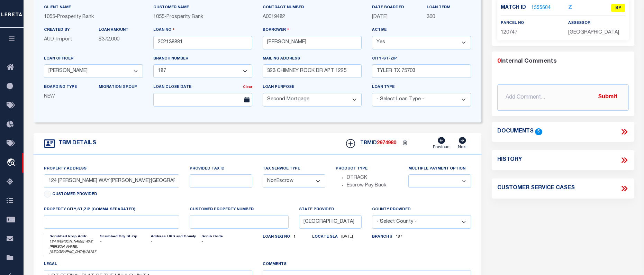
scroll to position [0, 0]
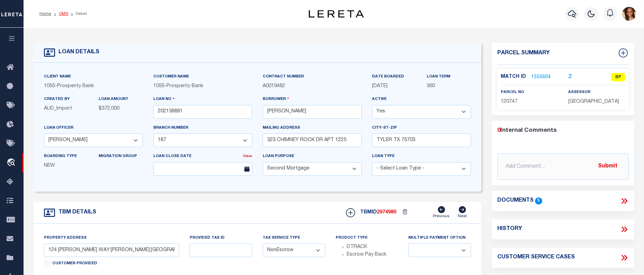
click at [63, 15] on link "OMS" at bounding box center [63, 14] width 9 height 4
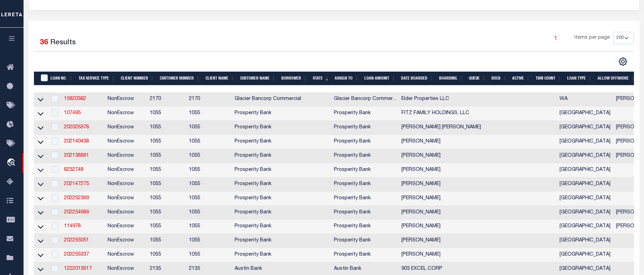
scroll to position [138, 0]
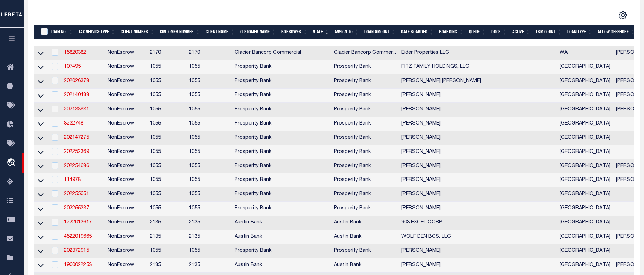
click at [79, 112] on link "202138881" at bounding box center [76, 109] width 25 height 5
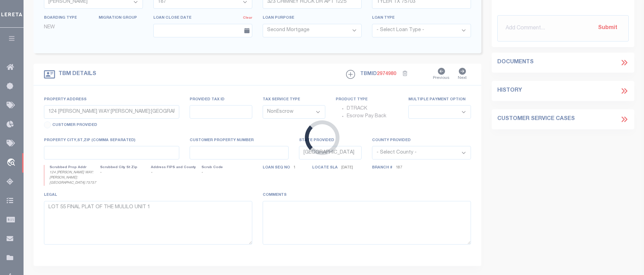
select select
select select "10421"
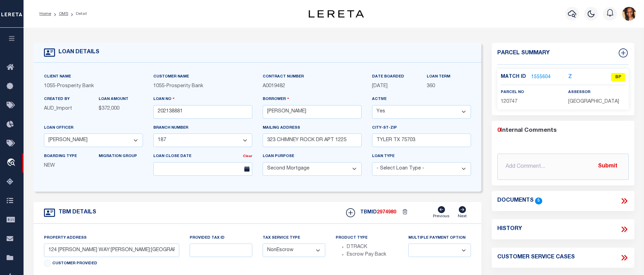
click at [539, 75] on link "1555604" at bounding box center [540, 77] width 19 height 7
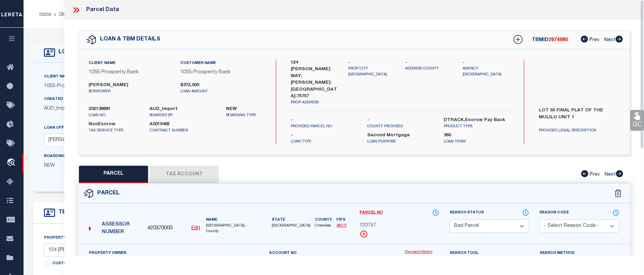
click at [77, 10] on icon at bounding box center [76, 10] width 9 height 9
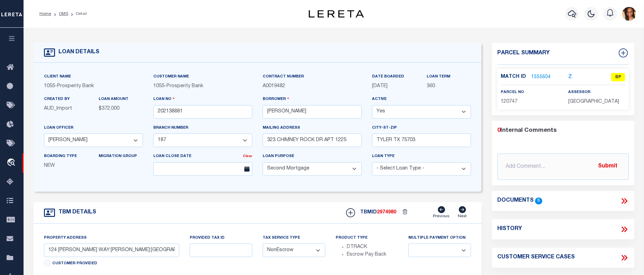
click at [61, 17] on li "OMS" at bounding box center [59, 14] width 17 height 6
click at [62, 15] on link "OMS" at bounding box center [63, 14] width 9 height 4
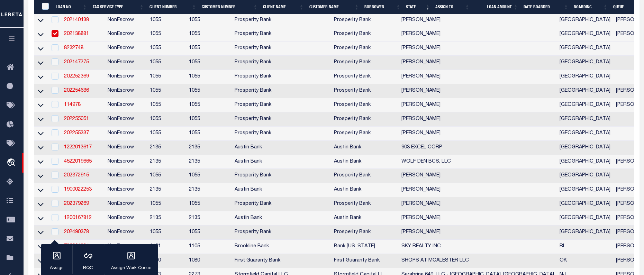
scroll to position [208, 0]
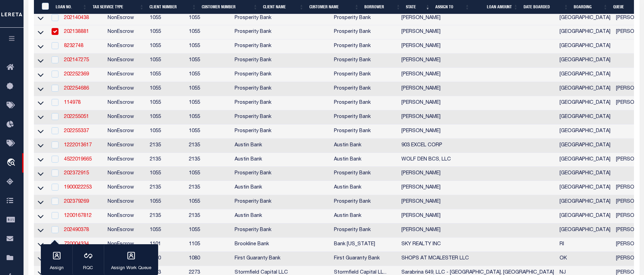
click at [55, 31] on input "checkbox" at bounding box center [55, 31] width 7 height 7
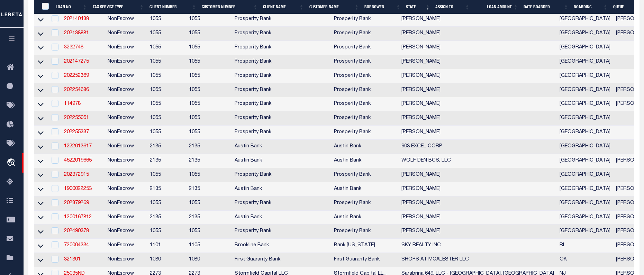
click at [73, 50] on link "8232748" at bounding box center [73, 47] width 19 height 5
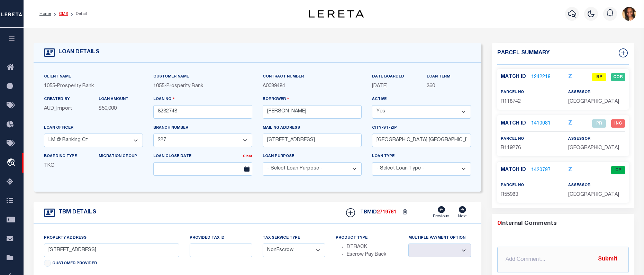
click at [63, 14] on link "OMS" at bounding box center [63, 14] width 9 height 4
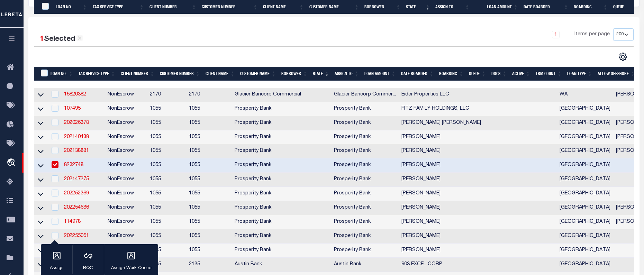
scroll to position [173, 0]
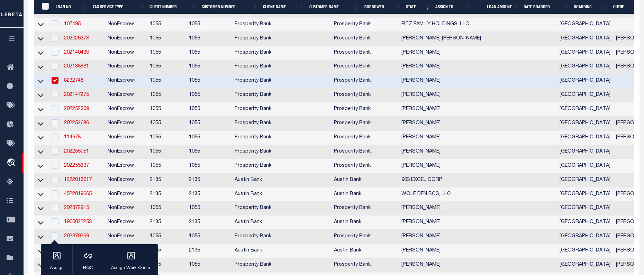
click at [53, 84] on input "checkbox" at bounding box center [55, 80] width 7 height 7
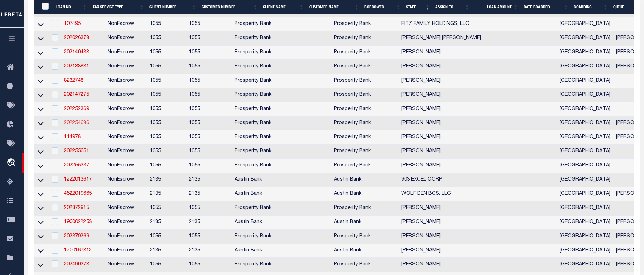
click at [73, 125] on link "202254686" at bounding box center [76, 123] width 25 height 5
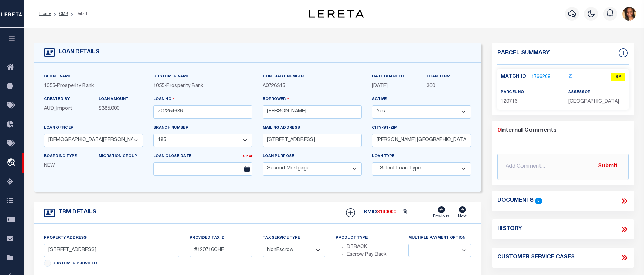
click at [537, 74] on link "1766269" at bounding box center [540, 77] width 19 height 7
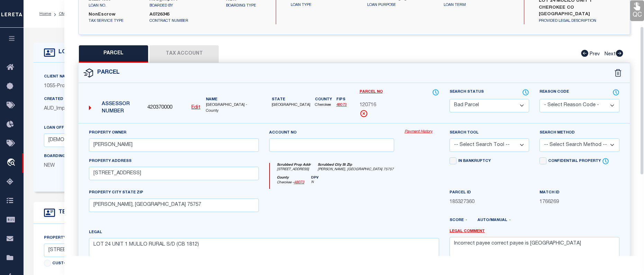
scroll to position [45, 0]
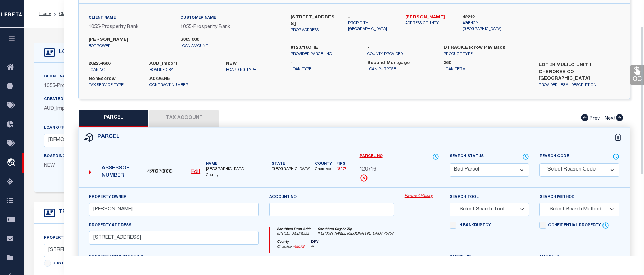
click at [169, 123] on button "Tax Account" at bounding box center [184, 118] width 69 height 17
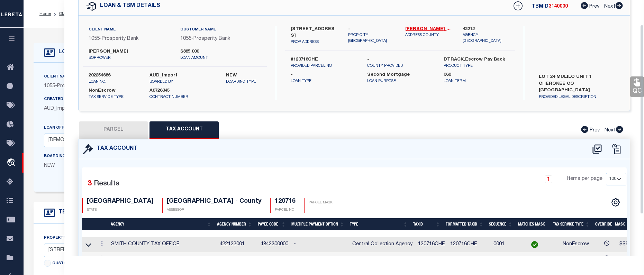
scroll to position [0, 0]
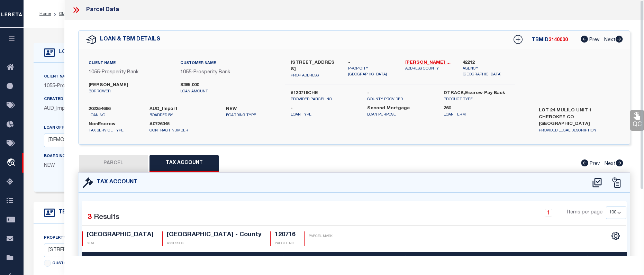
click at [124, 167] on button "PARCEL" at bounding box center [113, 163] width 69 height 17
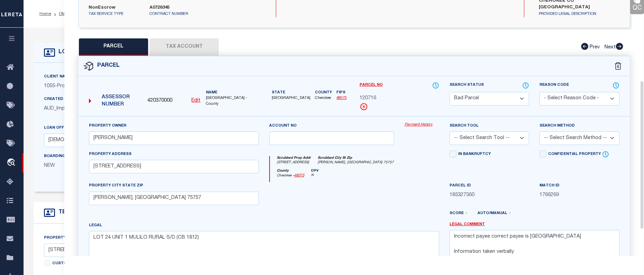
scroll to position [138, 0]
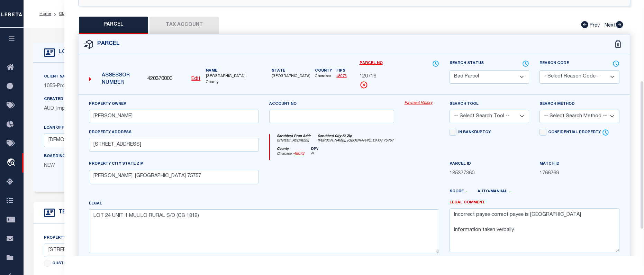
click at [491, 77] on select "Automated Search Bad Parcel Complete Duplicate Parcel High Dollar Reporting In …" at bounding box center [490, 77] width 80 height 14
click at [450, 70] on select "Automated Search Bad Parcel Complete Duplicate Parcel High Dollar Reporting In …" at bounding box center [490, 77] width 80 height 14
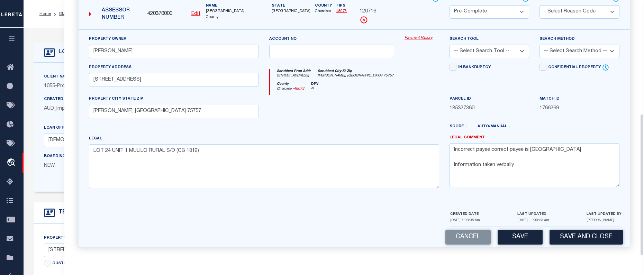
scroll to position [204, 0]
click at [516, 52] on select "-- Select Search Tool -- 3rd Party Website Agency File Agency Website ATLS CNV-…" at bounding box center [490, 52] width 80 height 14
click at [450, 45] on select "-- Select Search Tool -- 3rd Party Website Agency File Agency Website ATLS CNV-…" at bounding box center [490, 52] width 80 height 14
click at [558, 56] on select "-- Select Search Method -- Property Address Legal Liability Info Provided" at bounding box center [580, 52] width 80 height 14
click at [540, 45] on select "-- Select Search Method -- Property Address Legal Liability Info Provided" at bounding box center [580, 52] width 80 height 14
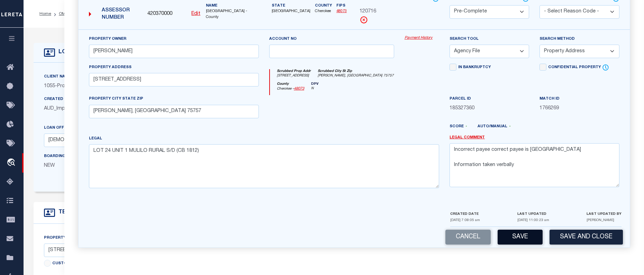
click at [519, 236] on button "Save" at bounding box center [520, 237] width 45 height 15
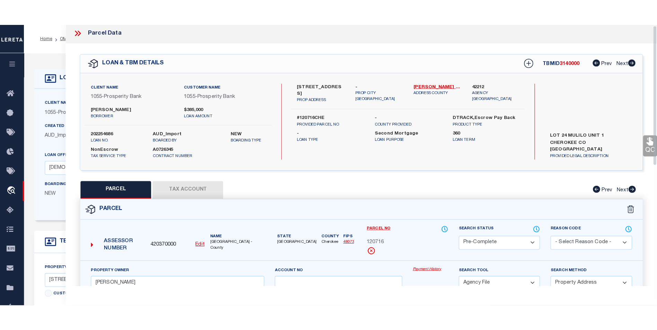
scroll to position [0, 0]
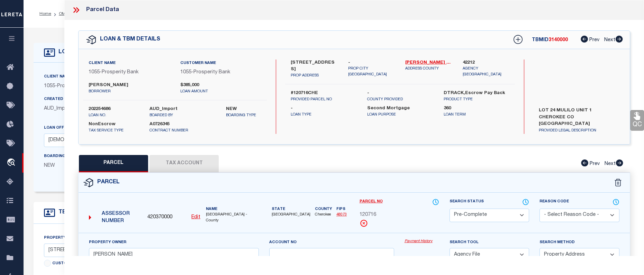
click at [78, 8] on icon at bounding box center [77, 10] width 3 height 6
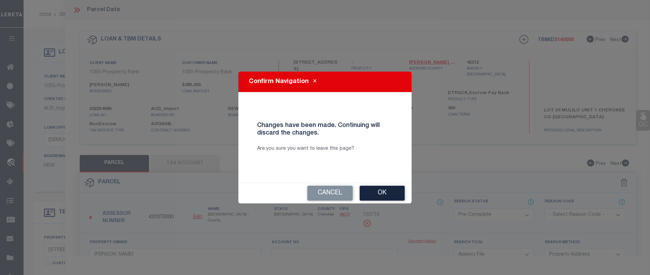
click at [330, 175] on div "Changes have been made. Continuing will discard the changes. Are you sure you w…" at bounding box center [325, 138] width 157 height 74
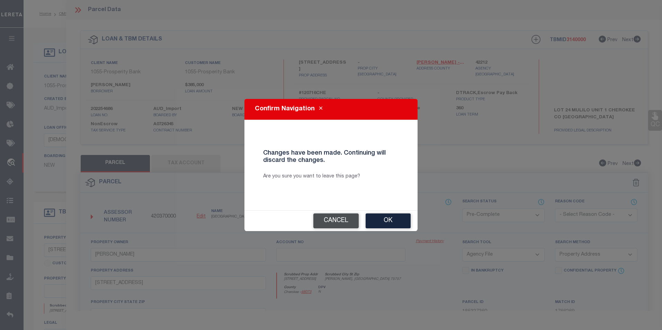
click at [342, 221] on button "Cancel" at bounding box center [335, 221] width 45 height 15
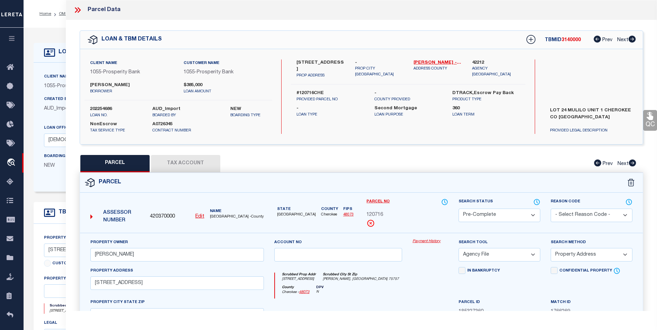
click at [78, 8] on icon at bounding box center [77, 10] width 9 height 9
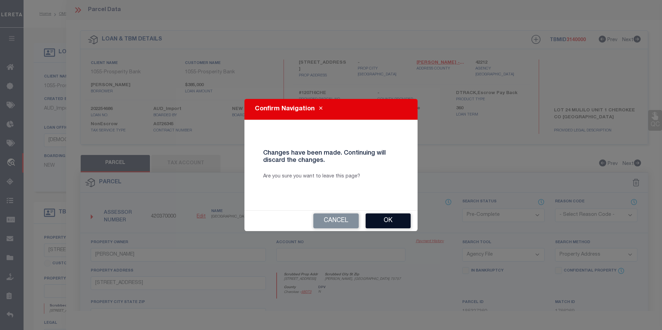
click at [393, 222] on button "Ok" at bounding box center [388, 221] width 45 height 15
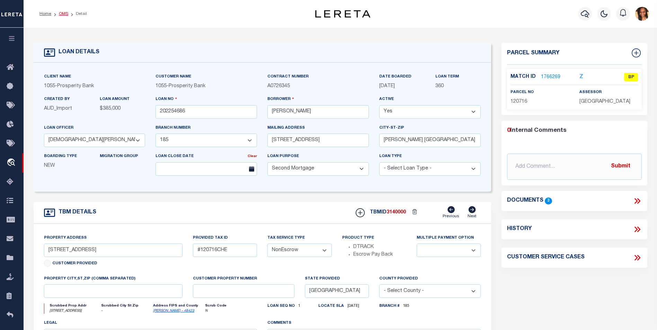
click at [66, 16] on link "OMS" at bounding box center [63, 14] width 9 height 4
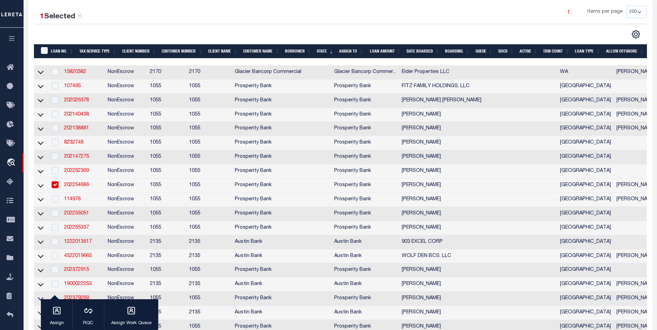
scroll to position [138, 0]
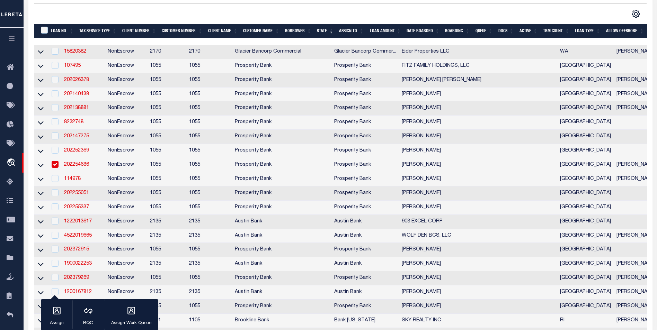
click at [56, 168] on input "checkbox" at bounding box center [55, 164] width 7 height 7
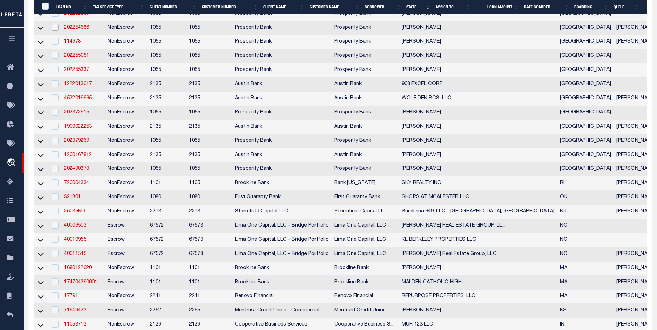
scroll to position [277, 0]
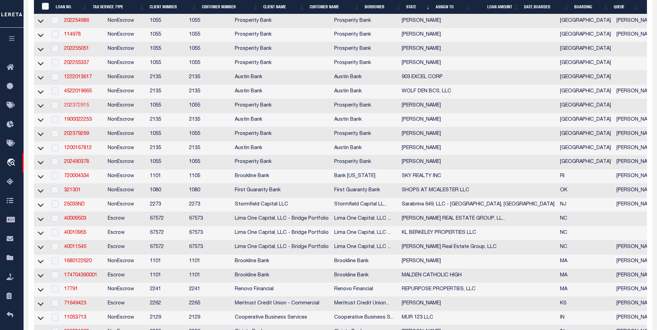
click at [70, 108] on link "202372915" at bounding box center [76, 105] width 25 height 5
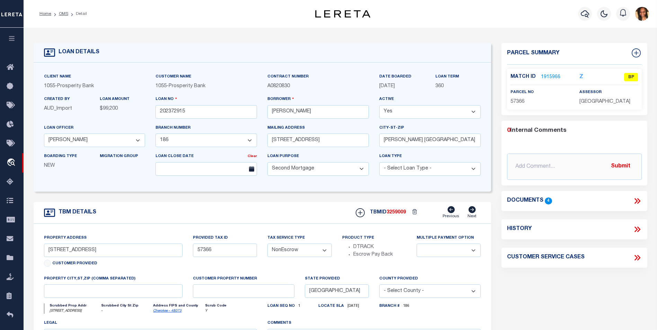
click at [544, 75] on link "1915966" at bounding box center [550, 77] width 19 height 7
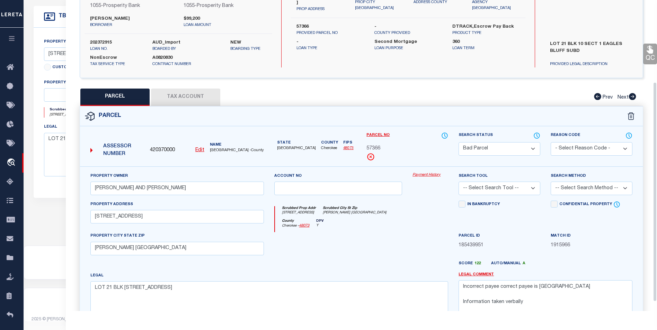
scroll to position [129, 0]
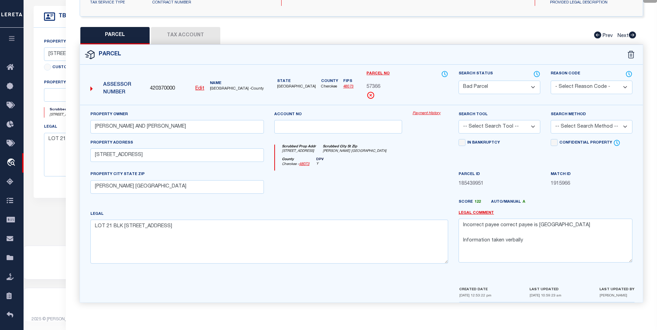
click at [187, 46] on div "Parcel" at bounding box center [361, 55] width 563 height 20
click at [192, 38] on button "Tax Account" at bounding box center [185, 35] width 69 height 17
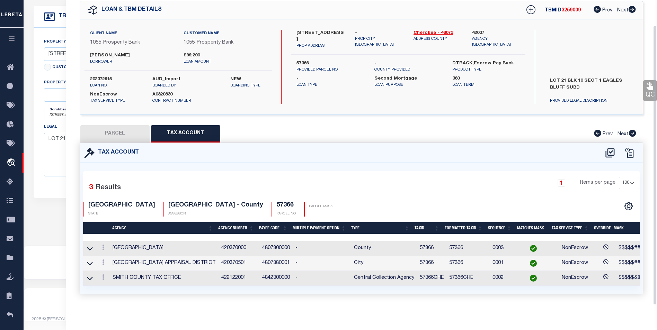
scroll to position [35, 0]
click at [102, 245] on icon at bounding box center [103, 248] width 2 height 6
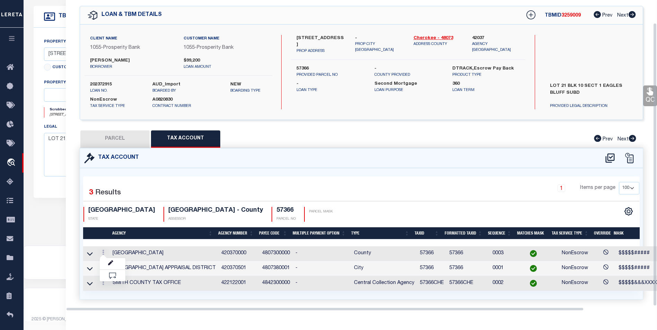
scroll to position [25, 0]
click at [104, 251] on icon at bounding box center [103, 253] width 2 height 6
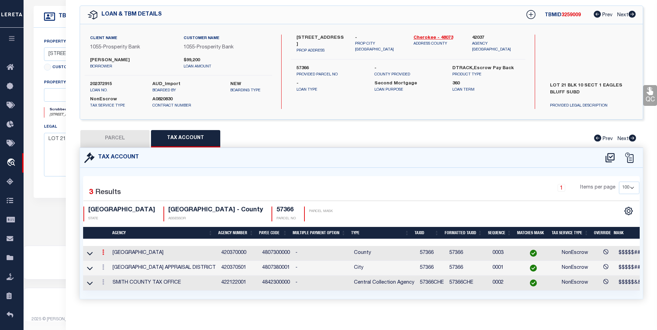
click at [105, 253] on link at bounding box center [103, 254] width 8 height 6
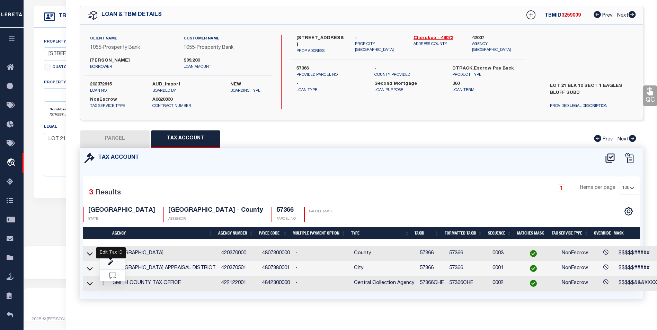
click at [111, 262] on icon "" at bounding box center [110, 263] width 5 height 5
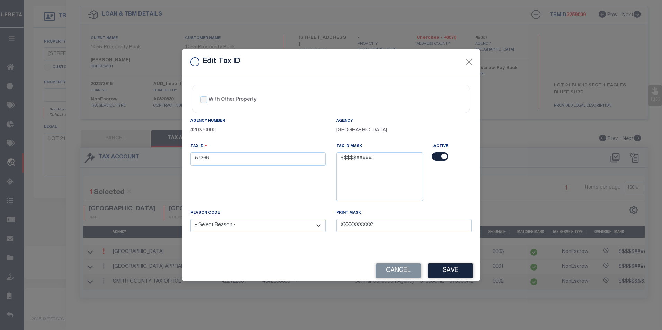
click at [316, 227] on select "- Select Reason - 099 - Other (Provide additional detail) ACT - Agency Changed …" at bounding box center [257, 226] width 135 height 14
click at [190, 220] on select "- Select Reason - 099 - Other (Provide additional detail) ACT - Agency Changed …" at bounding box center [257, 226] width 135 height 14
click at [456, 271] on button "Save" at bounding box center [450, 270] width 45 height 15
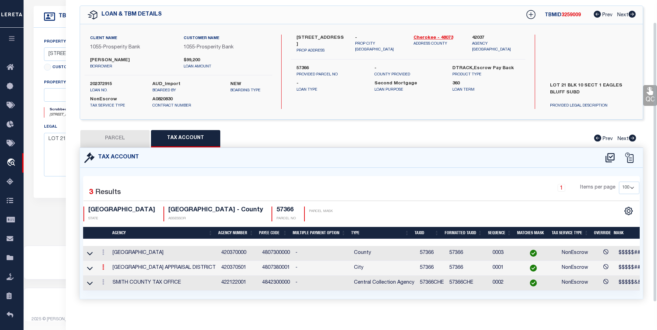
click at [104, 266] on link at bounding box center [103, 269] width 8 height 6
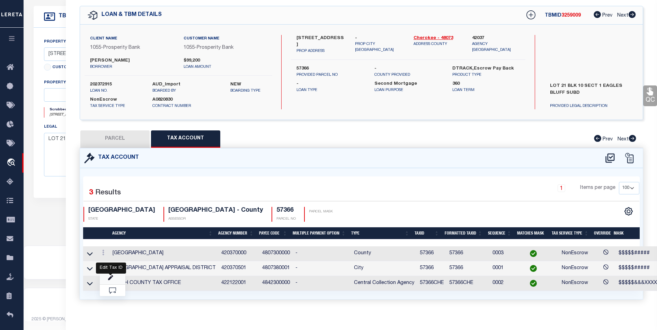
click at [108, 276] on icon at bounding box center [110, 278] width 5 height 5
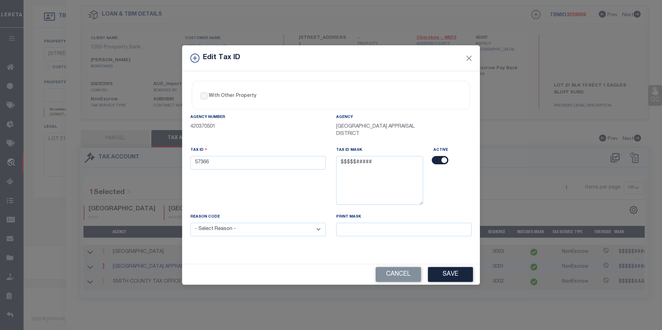
click at [312, 228] on select "- Select Reason - 099 - Other (Provide additional detail) ACT - Agency Changed …" at bounding box center [257, 230] width 135 height 14
click at [190, 223] on select "- Select Reason - 099 - Other (Provide additional detail) ACT - Agency Changed …" at bounding box center [257, 230] width 135 height 14
click at [466, 274] on button "Save" at bounding box center [450, 274] width 45 height 15
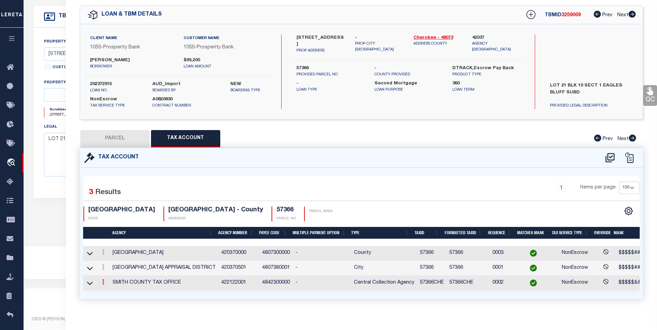
click at [102, 281] on icon at bounding box center [103, 282] width 2 height 6
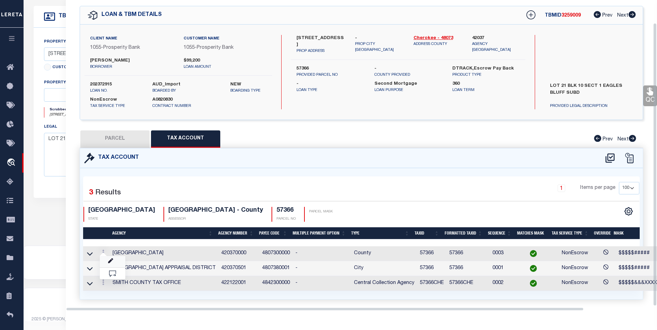
click at [111, 265] on link at bounding box center [113, 261] width 26 height 11
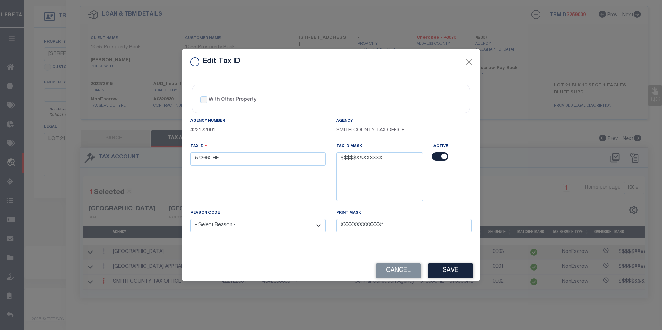
click at [317, 226] on select "- Select Reason - 099 - Other (Provide additional detail) ACT - Agency Changed …" at bounding box center [257, 226] width 135 height 14
click at [190, 220] on select "- Select Reason - 099 - Other (Provide additional detail) ACT - Agency Changed …" at bounding box center [257, 226] width 135 height 14
click at [446, 270] on button "Save" at bounding box center [450, 270] width 45 height 15
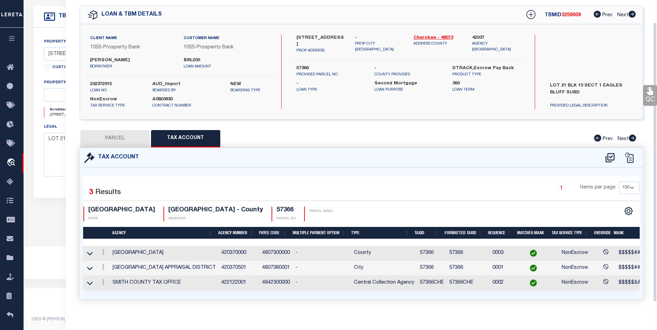
drag, startPoint x: 121, startPoint y: 143, endPoint x: 136, endPoint y: 142, distance: 15.3
click at [121, 143] on button "PARCEL" at bounding box center [114, 138] width 69 height 17
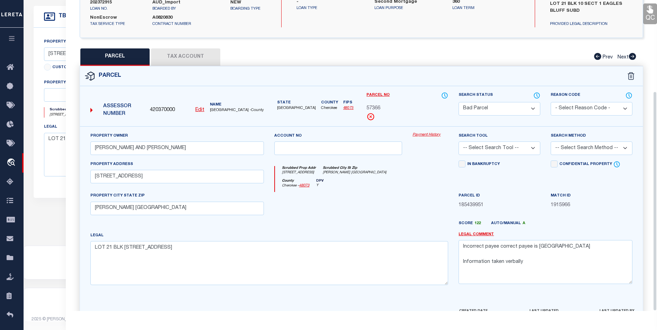
scroll to position [129, 0]
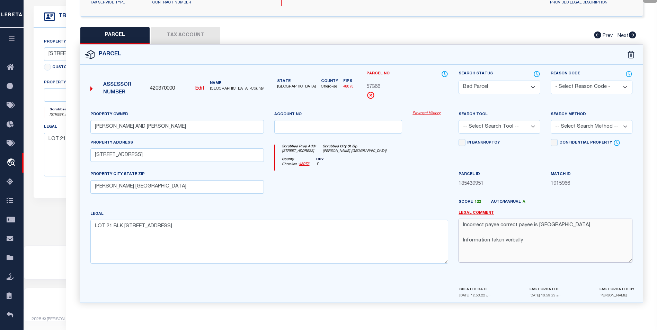
click at [527, 241] on textarea "Incorrect payee correct payee is Smith County Information taken verbally" at bounding box center [545, 241] width 174 height 44
paste textarea "There are three agencies for this parcel: Cherokee Co Cherokee Co Cad Smith Cou…"
click at [520, 86] on select "Automated Search Bad Parcel Complete Duplicate Parcel High Dollar Reporting In …" at bounding box center [499, 88] width 82 height 14
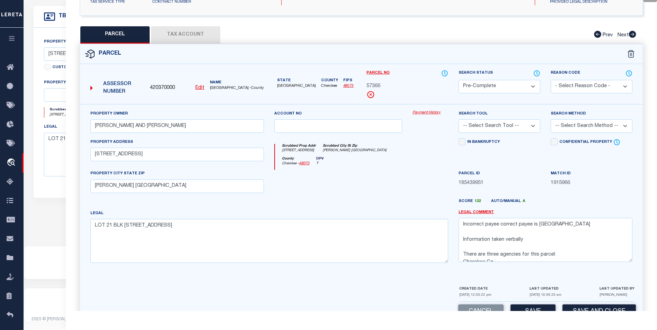
click at [458, 80] on select "Automated Search Bad Parcel Complete Duplicate Parcel High Dollar Reporting In …" at bounding box center [499, 87] width 82 height 14
click at [516, 124] on select "-- Select Search Tool -- 3rd Party Website Agency File Agency Website ATLS CNV-…" at bounding box center [499, 126] width 82 height 14
click at [458, 119] on select "-- Select Search Tool -- 3rd Party Website Agency File Agency Website ATLS CNV-…" at bounding box center [499, 126] width 82 height 14
click at [574, 129] on select "-- Select Search Method -- Property Address Legal Liability Info Provided" at bounding box center [592, 126] width 82 height 14
click at [551, 119] on select "-- Select Search Method -- Property Address Legal Liability Info Provided" at bounding box center [592, 126] width 82 height 14
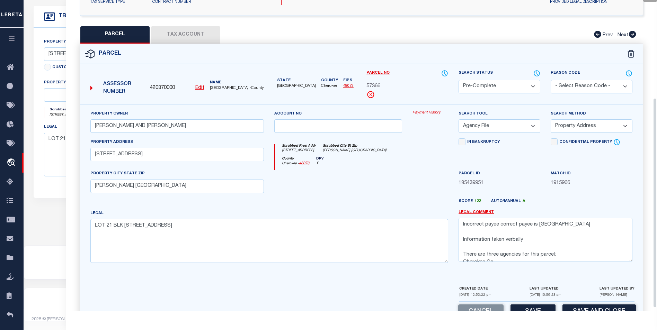
scroll to position [149, 0]
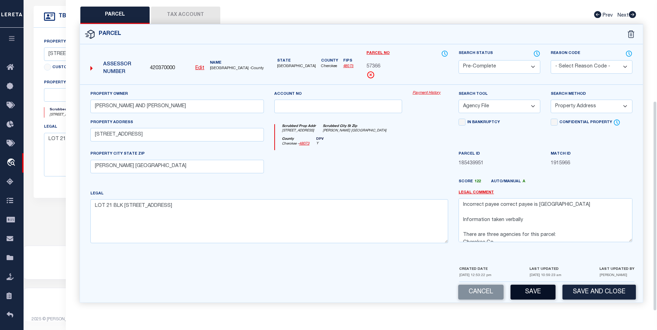
click at [542, 293] on button "Save" at bounding box center [532, 292] width 45 height 15
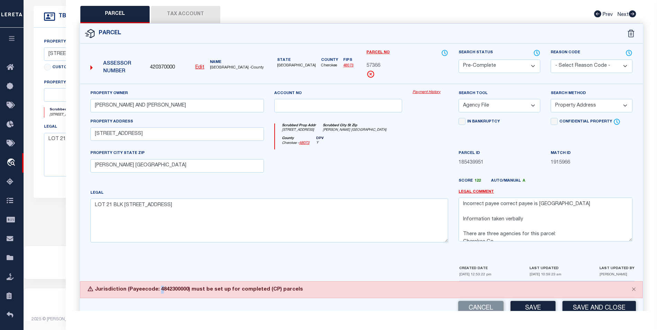
click at [159, 291] on div "Jurisdiction (Payeecode: 4842300000) must be set up for completed (CP) parcels" at bounding box center [361, 290] width 563 height 17
click at [158, 291] on div "Jurisdiction (Payeecode: 4842300000) must be set up for completed (CP) parcels" at bounding box center [361, 290] width 563 height 17
drag, startPoint x: 156, startPoint y: 289, endPoint x: 182, endPoint y: 291, distance: 26.7
click at [182, 291] on div "Jurisdiction (Payeecode: 4842300000) must be set up for completed (CP) parcels" at bounding box center [361, 290] width 563 height 17
copy div "4842300000"
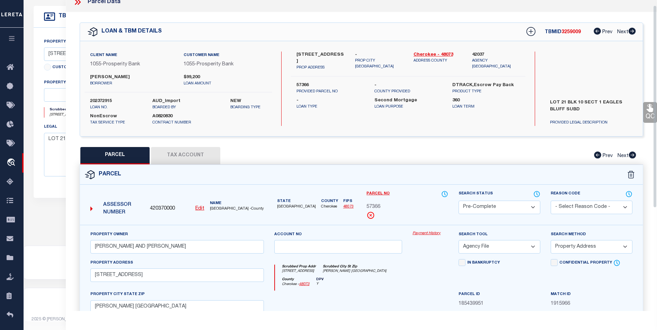
scroll to position [0, 0]
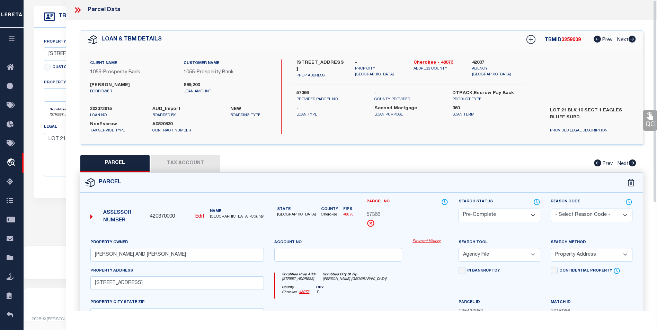
click at [178, 175] on div "Parcel" at bounding box center [361, 183] width 563 height 20
click at [181, 167] on button "Tax Account" at bounding box center [185, 163] width 69 height 17
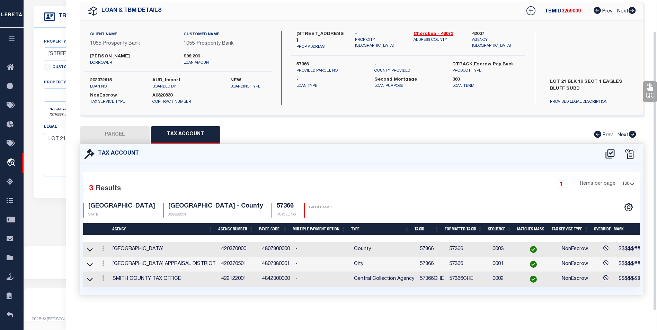
scroll to position [35, 0]
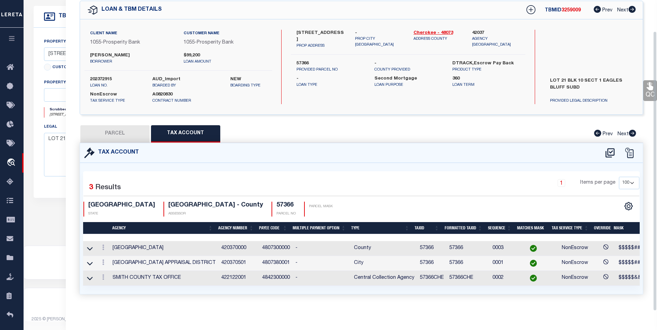
click at [102, 125] on button "PARCEL" at bounding box center [114, 133] width 69 height 17
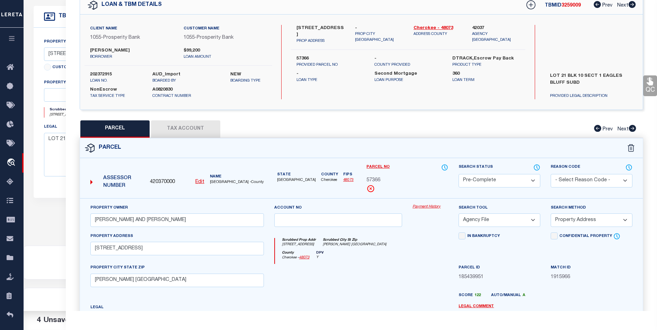
click at [199, 181] on u "Edit" at bounding box center [199, 182] width 9 height 5
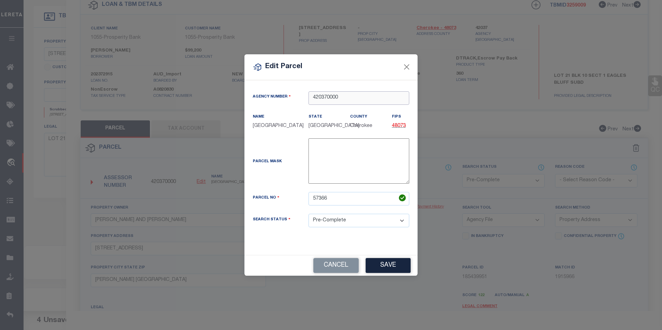
drag, startPoint x: 346, startPoint y: 97, endPoint x: 313, endPoint y: 95, distance: 32.6
click at [313, 95] on input "420370000" at bounding box center [359, 98] width 101 height 14
paste input "84230"
click at [347, 101] on input "4842300000" at bounding box center [359, 98] width 101 height 14
drag, startPoint x: 350, startPoint y: 96, endPoint x: 296, endPoint y: 95, distance: 53.3
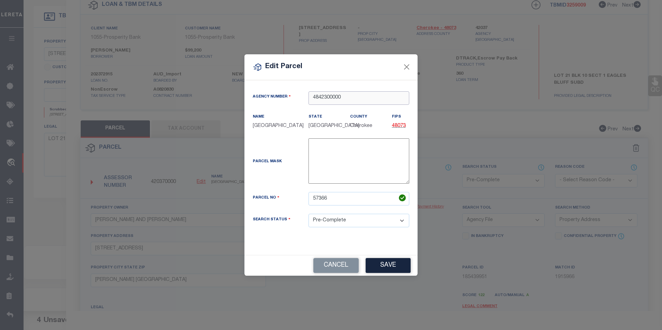
click at [296, 95] on div "Agency Number 4842300000" at bounding box center [331, 98] width 167 height 14
click at [351, 95] on input "text" at bounding box center [359, 98] width 101 height 14
paste input "4842300000"
click at [313, 126] on p "-" at bounding box center [325, 127] width 32 height 8
click at [326, 104] on input "text" at bounding box center [359, 98] width 101 height 14
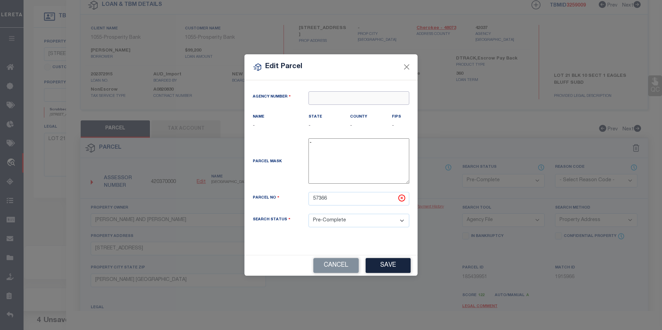
paste input "4842300000"
click at [391, 275] on div "Cancel Save" at bounding box center [330, 266] width 173 height 20
click at [389, 272] on button "Save" at bounding box center [388, 265] width 45 height 15
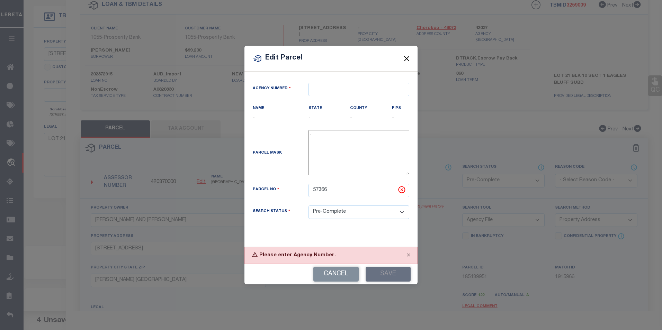
click at [409, 62] on button "Close" at bounding box center [406, 58] width 9 height 9
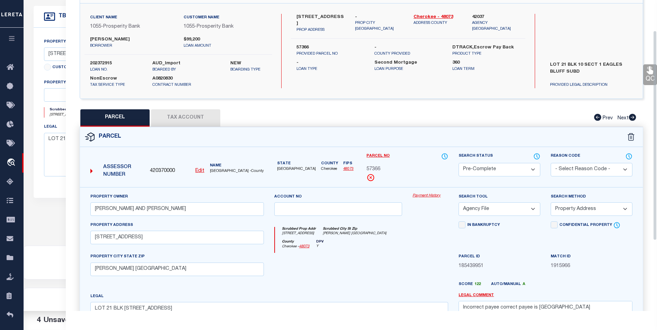
scroll to position [45, 0]
click at [201, 115] on button "Tax Account" at bounding box center [185, 118] width 69 height 17
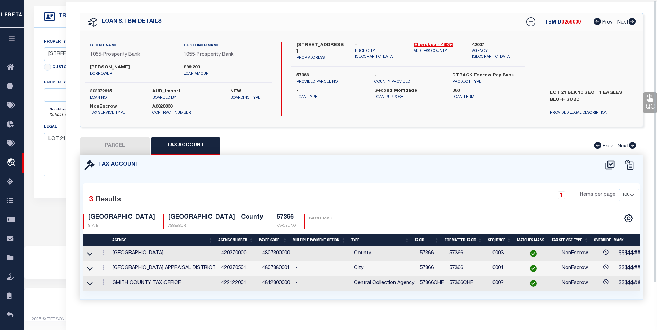
scroll to position [0, 0]
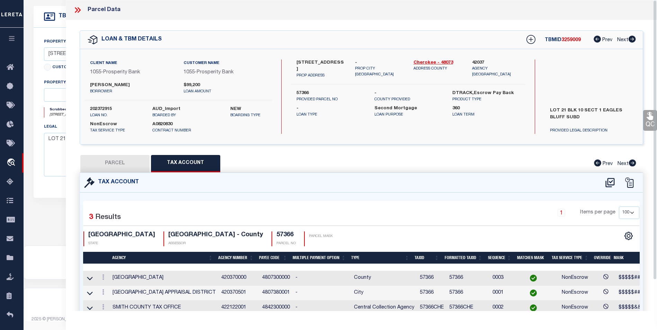
click at [77, 12] on icon at bounding box center [77, 10] width 9 height 9
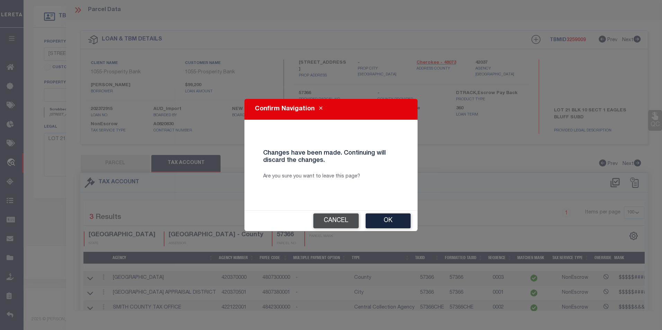
click at [351, 220] on button "Cancel" at bounding box center [335, 221] width 45 height 15
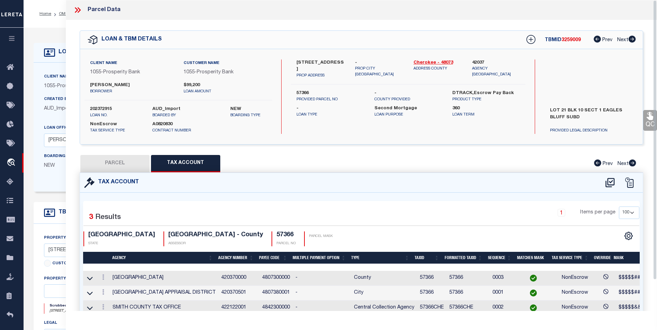
click at [74, 11] on icon at bounding box center [77, 10] width 9 height 9
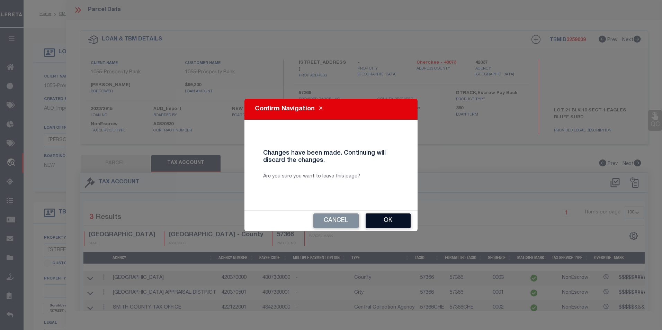
click at [390, 227] on button "Ok" at bounding box center [388, 221] width 45 height 15
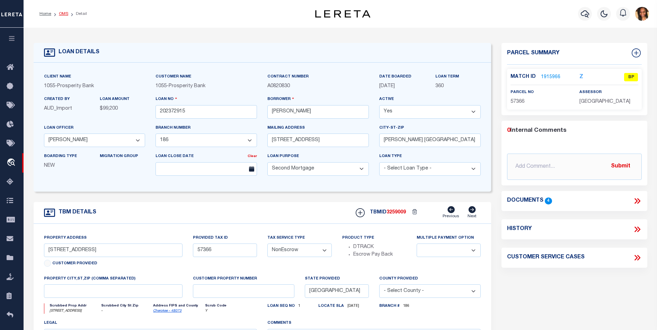
click at [65, 16] on link "OMS" at bounding box center [63, 14] width 9 height 4
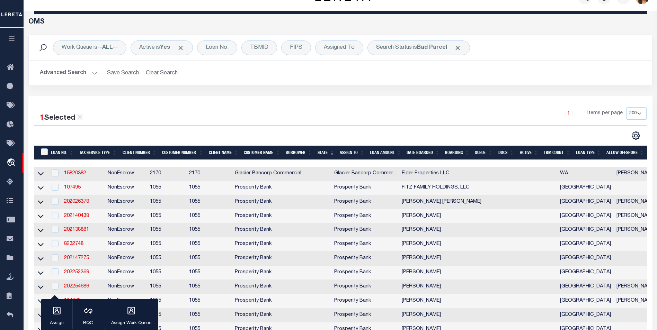
scroll to position [173, 0]
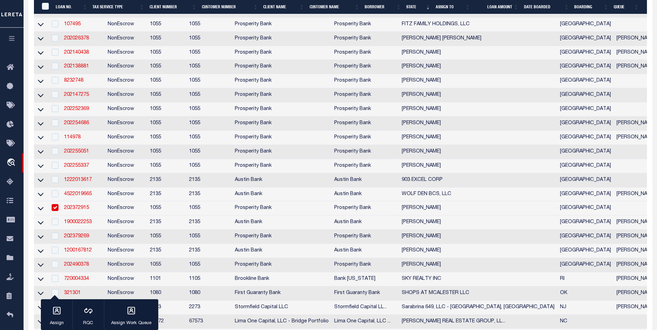
click at [57, 211] on input "checkbox" at bounding box center [55, 207] width 7 height 7
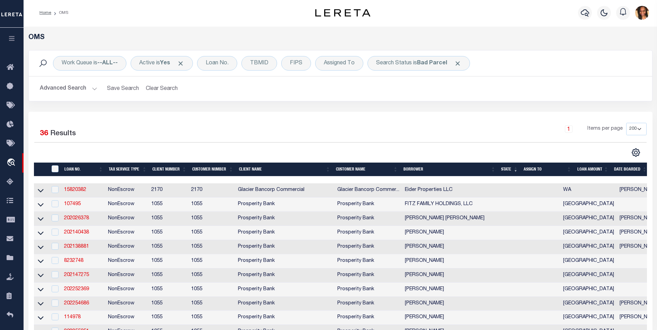
scroll to position [0, 0]
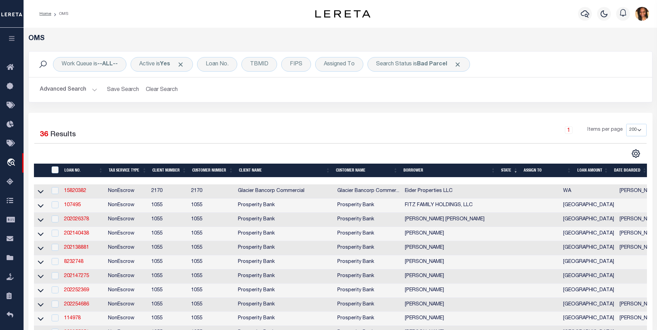
click at [40, 11] on li "Home" at bounding box center [45, 14] width 12 height 6
click at [44, 12] on link "Home" at bounding box center [45, 14] width 12 height 4
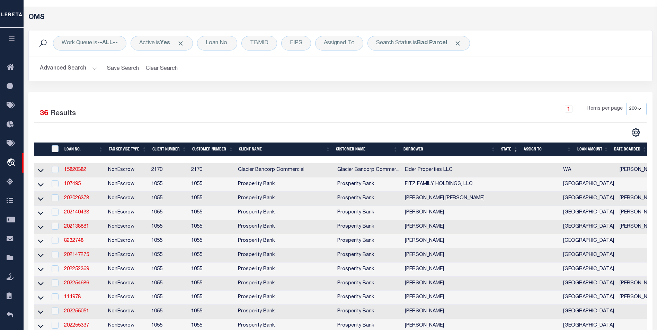
scroll to position [110, 0]
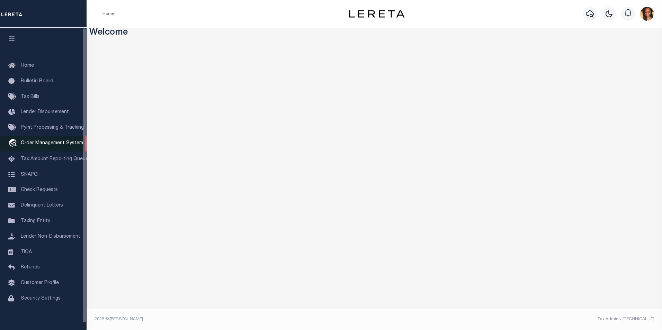
click at [41, 145] on span "Order Management System" at bounding box center [52, 143] width 62 height 5
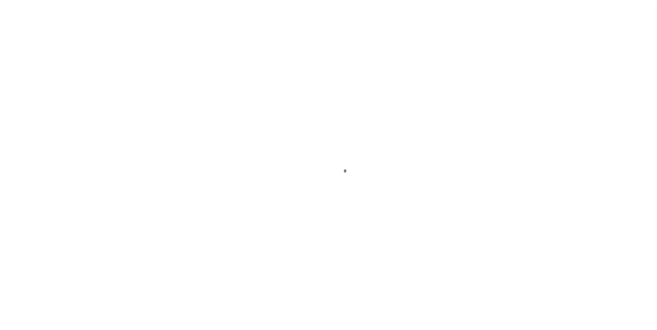
scroll to position [7, 0]
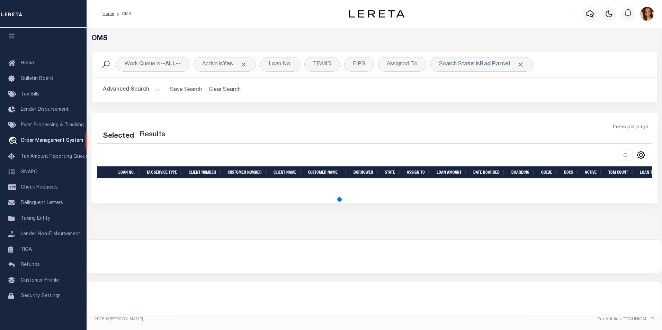
select select "200"
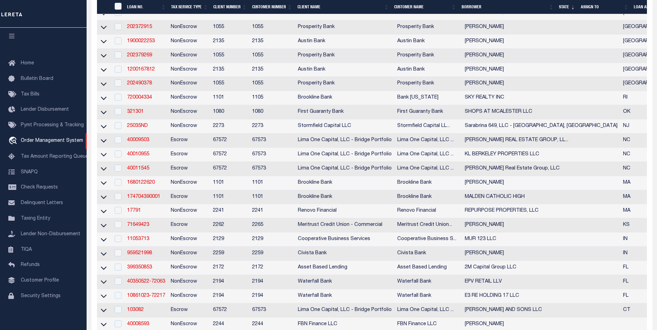
scroll to position [381, 0]
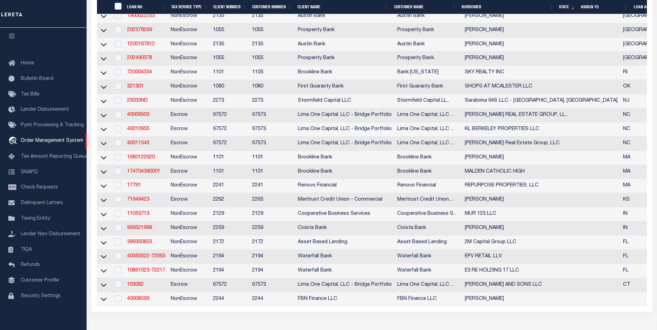
click at [145, 163] on td "1680122620" at bounding box center [146, 158] width 44 height 14
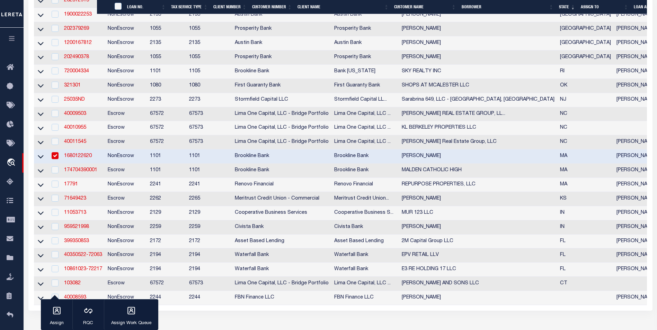
click at [144, 164] on td "NonEscrow" at bounding box center [126, 157] width 42 height 14
checkbox input "false"
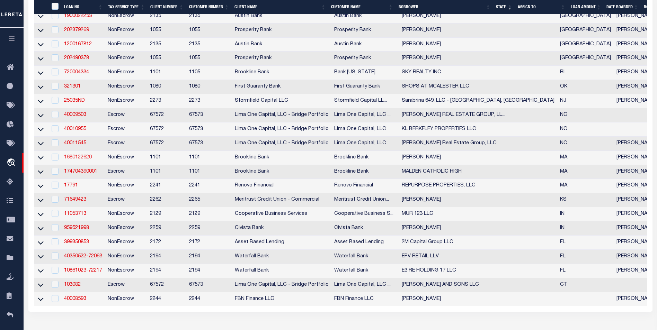
click at [80, 160] on link "1680122620" at bounding box center [78, 157] width 28 height 5
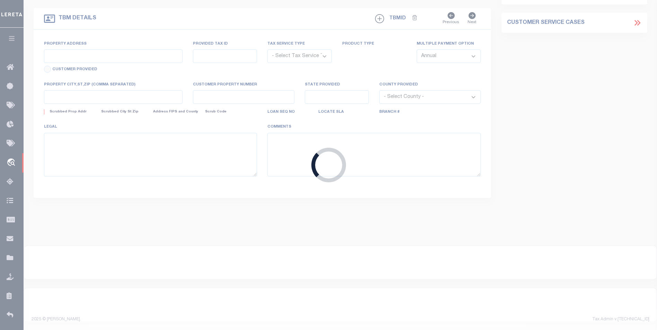
type input "1680122620"
type input "[PERSON_NAME]"
select select
select select "NonEscrow"
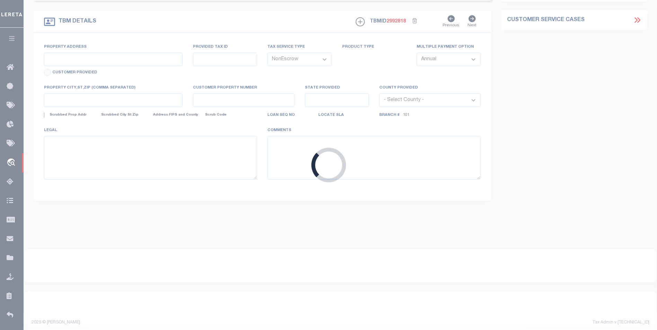
select select "9007"
type input "[STREET_ADDRESS]"
type input "67-0070"
select select
type input "[PERSON_NAME] MA 02150"
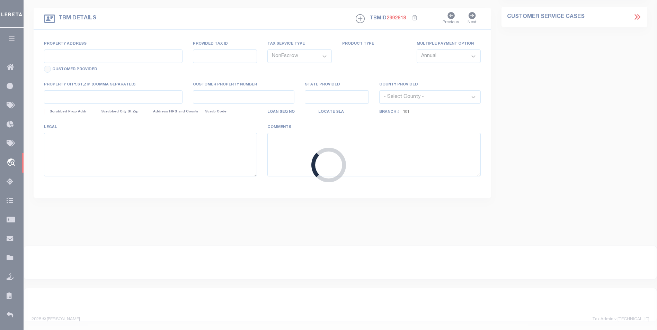
type input "35362"
type input "MA"
select select
select select "1487"
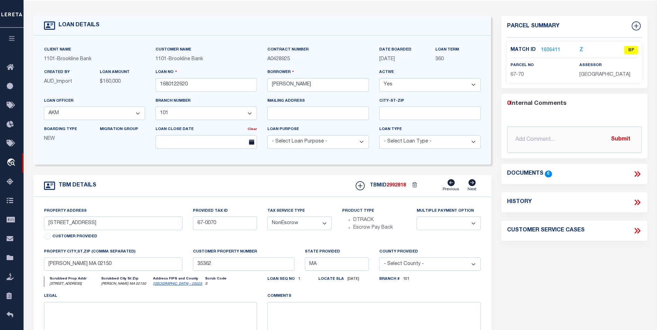
scroll to position [35, 0]
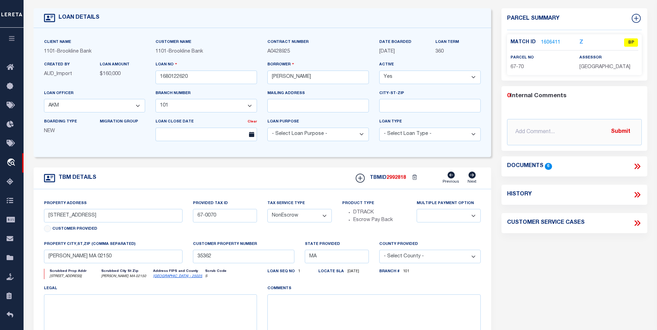
click at [549, 42] on link "1606411" at bounding box center [550, 42] width 19 height 7
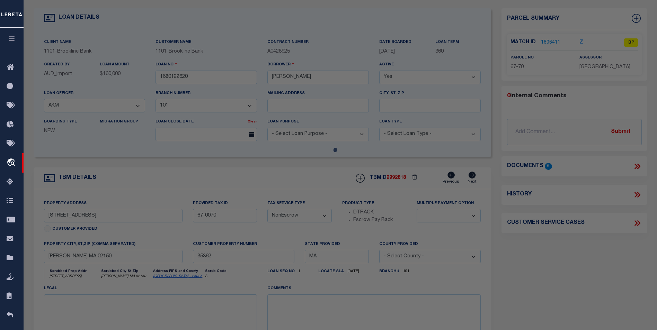
checkbox input "false"
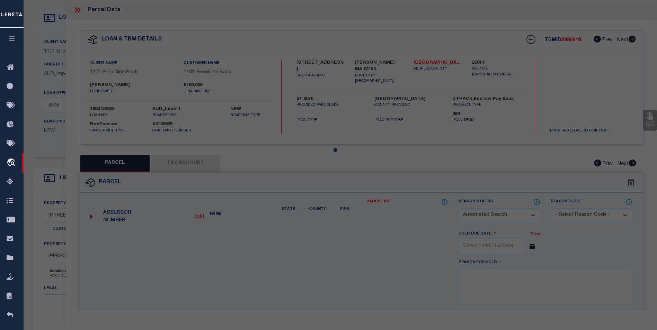
select select "BP"
type input "66 [PERSON_NAME] LLC & 102 [PERSON_NAME] LLC"
select select
type input "932 BROADWAY"
checkbox input "false"
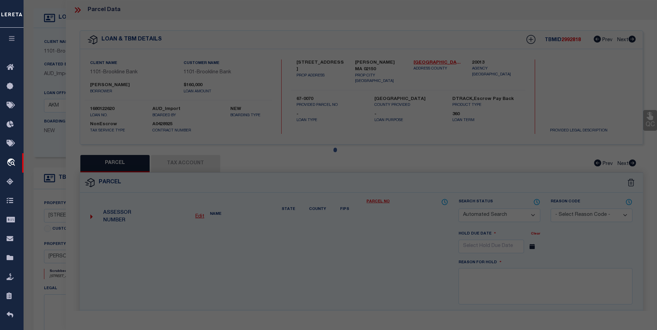
type input "[PERSON_NAME] MA 02150"
type textarea "Size (Sqr Feet) 30000"
type textarea "Incorrect Parcel"
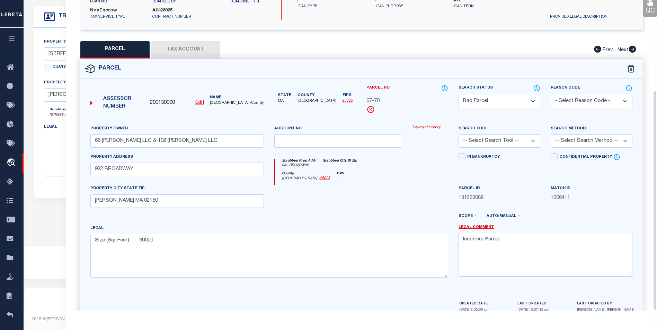
scroll to position [129, 0]
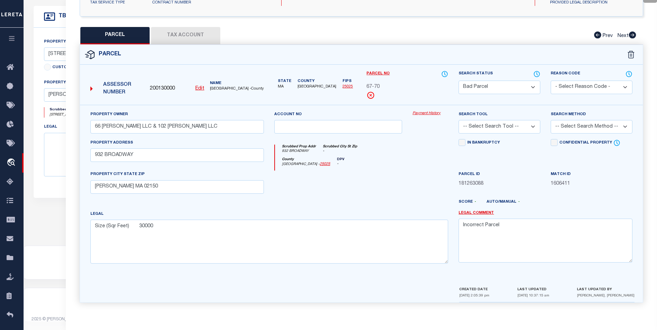
click at [182, 38] on button "Tax Account" at bounding box center [185, 35] width 69 height 17
select select "100"
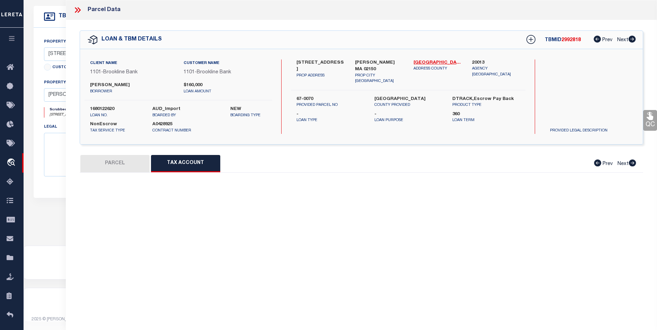
scroll to position [0, 0]
select select "100"
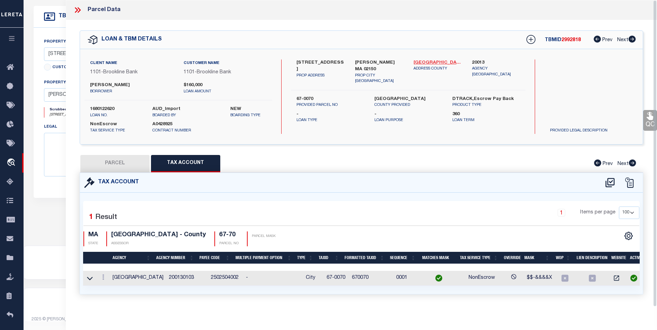
click at [433, 62] on link "[GEOGRAPHIC_DATA] - 25025" at bounding box center [437, 63] width 48 height 7
click at [77, 10] on icon at bounding box center [76, 10] width 3 height 6
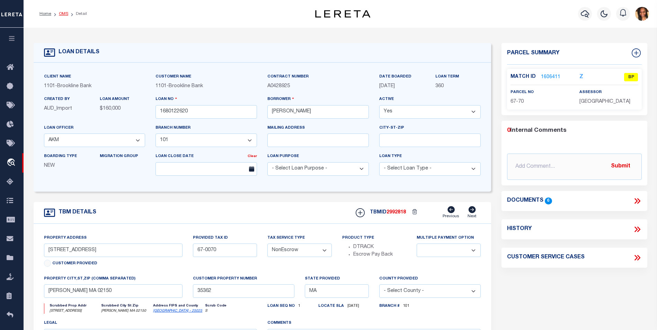
click at [61, 15] on link "OMS" at bounding box center [63, 14] width 9 height 4
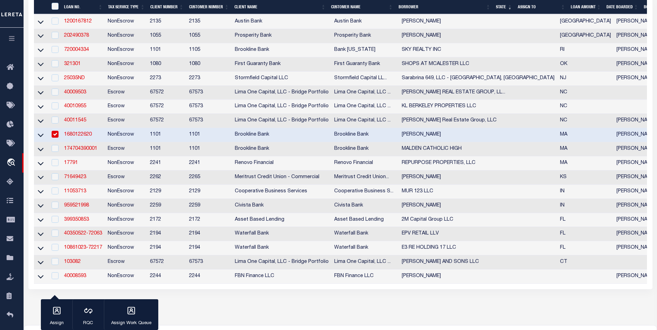
scroll to position [450, 0]
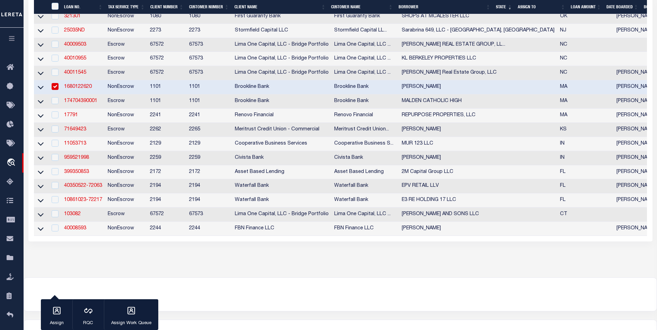
click at [57, 90] on input "checkbox" at bounding box center [55, 86] width 7 height 7
checkbox input "false"
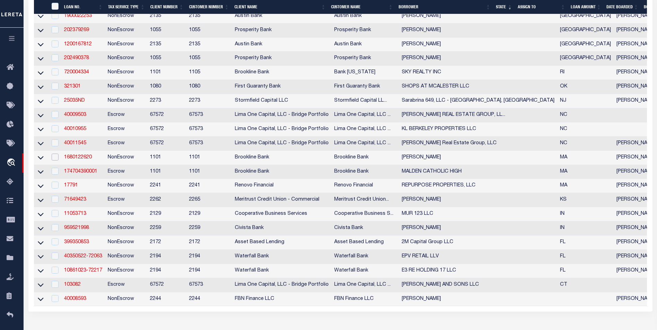
scroll to position [346, 0]
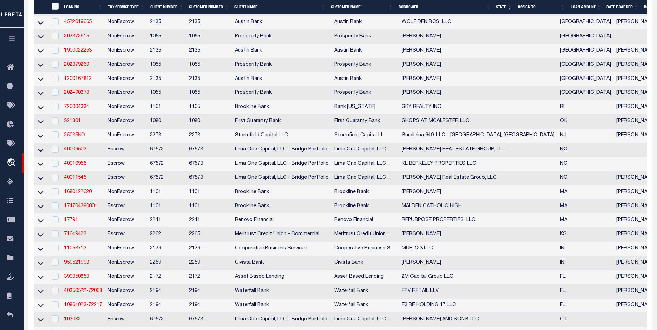
click at [72, 138] on link "25035ND" at bounding box center [74, 135] width 21 height 5
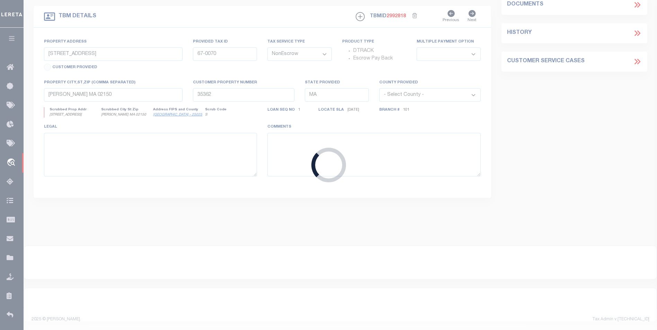
type input "25035ND"
type input "Sarabrina 649, LLC - [GEOGRAPHIC_DATA], [GEOGRAPHIC_DATA]"
select select
type input "[STREET_ADDRESS]"
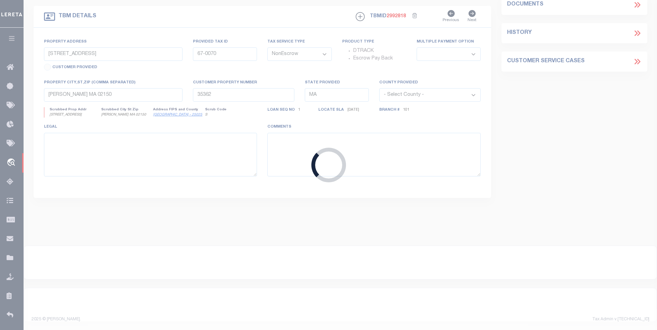
select select "10"
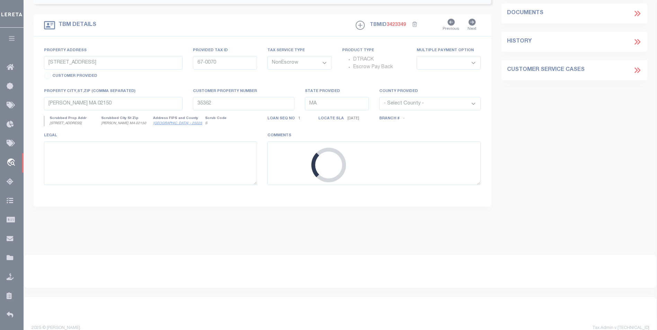
type input "[STREET_ADDRESS]"
type input "0910_260_30.01"
select select
type input "[GEOGRAPHIC_DATA]"
type input "NJ"
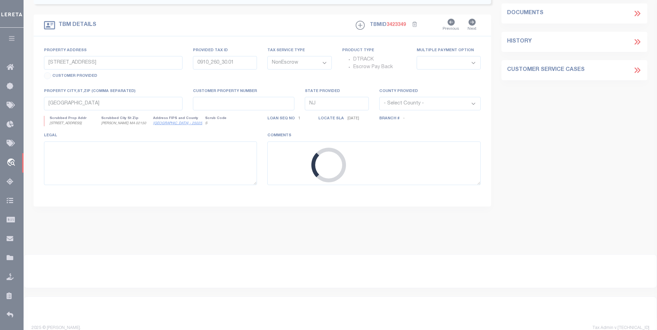
select select
select select "84863"
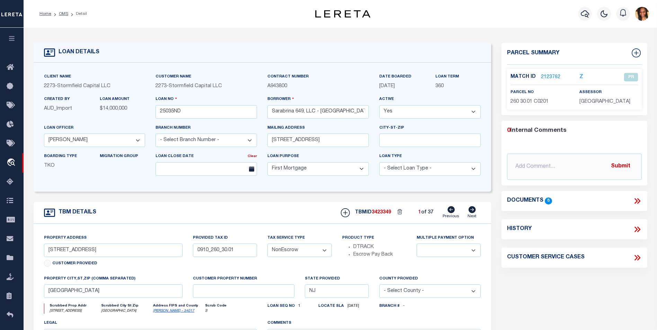
click at [543, 78] on link "2123762" at bounding box center [550, 77] width 19 height 7
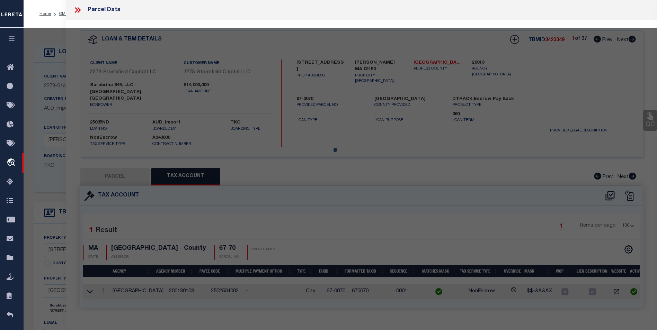
select select "AS"
checkbox input "false"
select select "PR"
type input "SARABRINA 649 LLC"
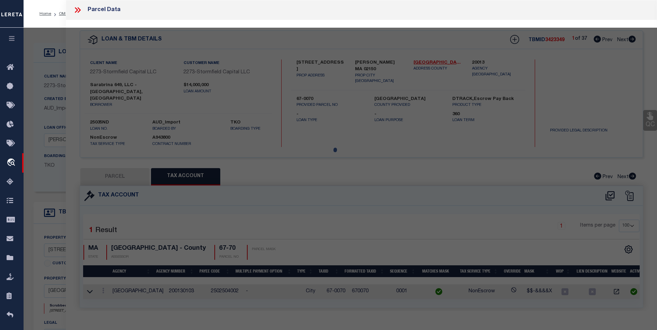
select select
type input "[STREET_ADDRESS]"
checkbox input "false"
type input "[GEOGRAPHIC_DATA]"
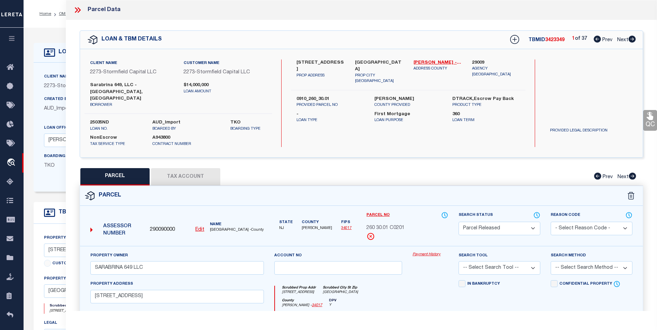
click at [632, 40] on icon at bounding box center [631, 39] width 7 height 7
select select "AS"
checkbox input "false"
select select "PR"
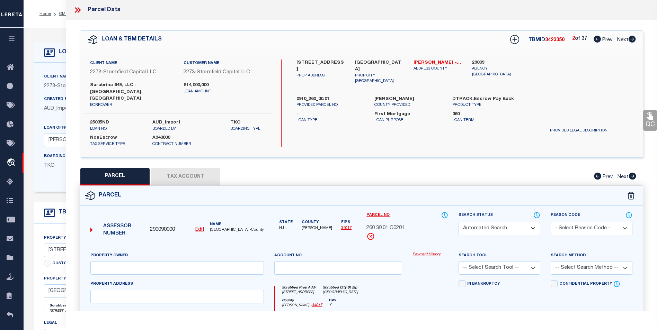
type input "SARABRINA 649 LLC"
select select
type input "[STREET_ADDRESS]"
type input "[GEOGRAPHIC_DATA]"
click at [632, 40] on icon at bounding box center [631, 39] width 7 height 7
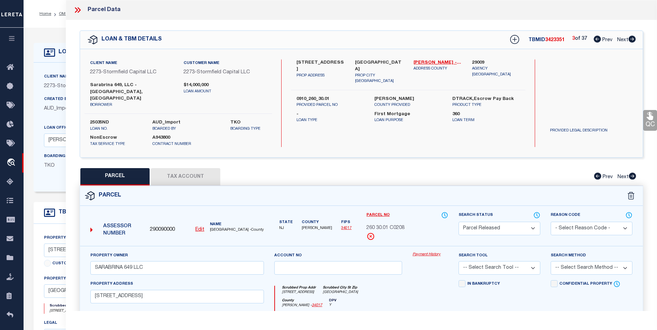
select select "AS"
checkbox input "false"
select select "PR"
type input "SARABRINA 649 LLC"
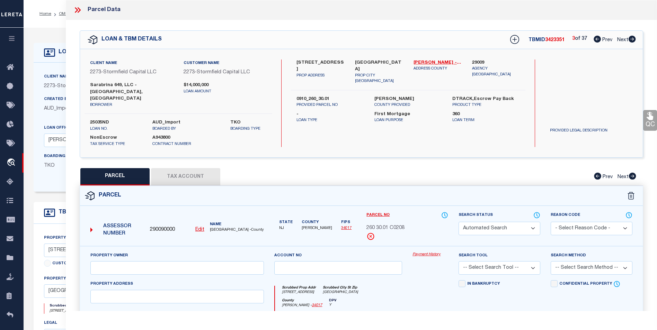
select select
type input "[STREET_ADDRESS]"
type input "[GEOGRAPHIC_DATA]"
click at [632, 40] on icon at bounding box center [631, 39] width 7 height 7
select select "AS"
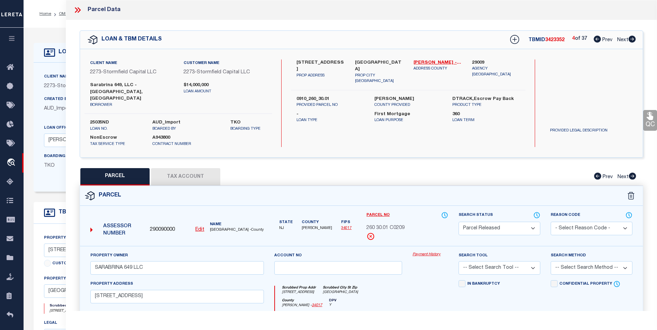
checkbox input "false"
select select "PR"
type input "SARABRINA 649 LLC"
select select
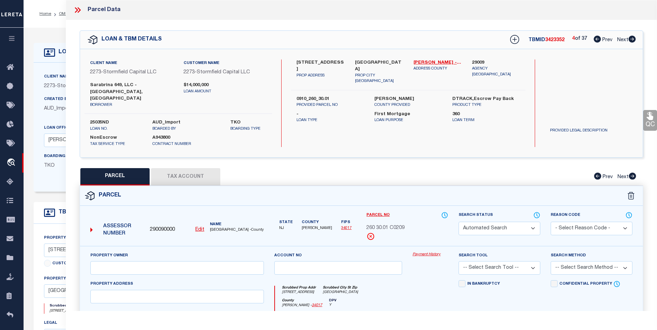
type input "[STREET_ADDRESS]"
type input "[GEOGRAPHIC_DATA]"
click at [632, 40] on icon at bounding box center [631, 39] width 7 height 7
select select "AS"
checkbox input "false"
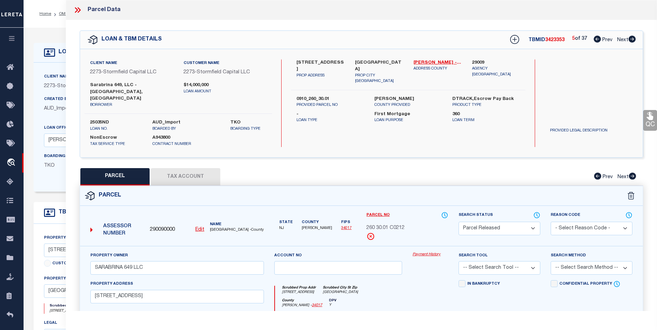
checkbox input "false"
select select "CP"
type input "SARABRINA 649 LLC"
select select
type input "[STREET_ADDRESS]"
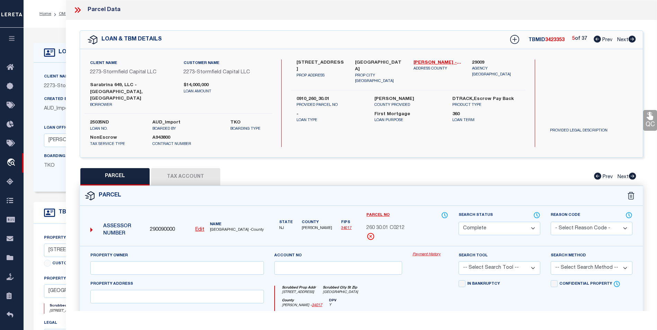
type input "[GEOGRAPHIC_DATA]"
click at [632, 40] on icon at bounding box center [631, 39] width 7 height 7
select select "AS"
checkbox input "false"
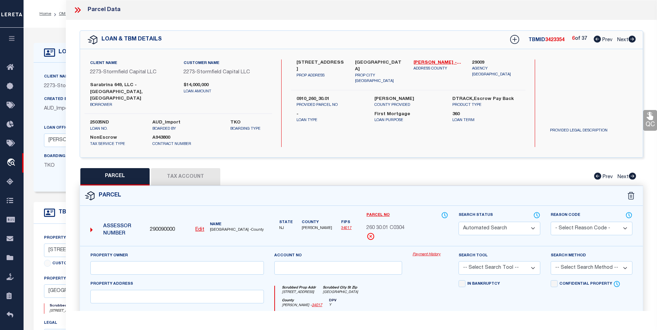
select select "CP"
type input "[PERSON_NAME]"
select select
type input "[STREET_ADDRESS]"
type input "[GEOGRAPHIC_DATA]"
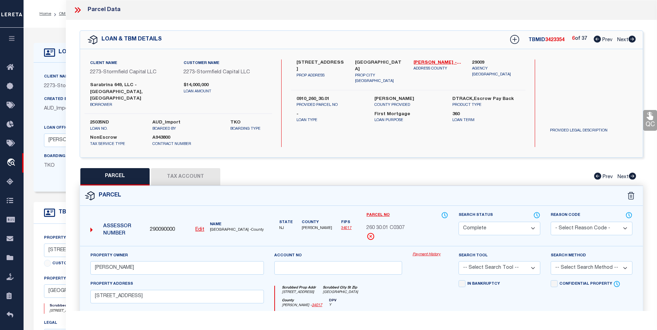
click at [632, 40] on icon at bounding box center [631, 39] width 7 height 7
select select "AS"
checkbox input "false"
select select "PR"
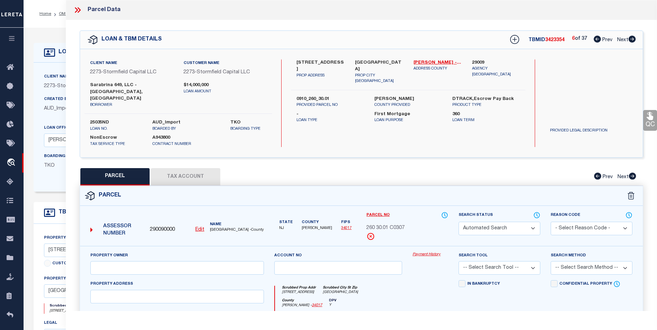
type input "SARABRINA 649 LLC"
select select
type input "[STREET_ADDRESS]"
type input "[GEOGRAPHIC_DATA]"
click at [632, 40] on icon at bounding box center [631, 39] width 7 height 7
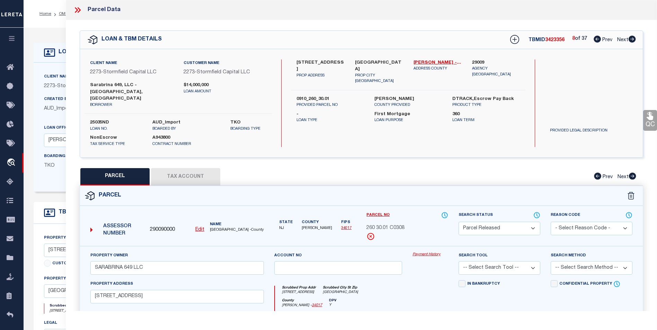
select select "AS"
checkbox input "false"
select select "PR"
type input "SARABRINA 649 LLC"
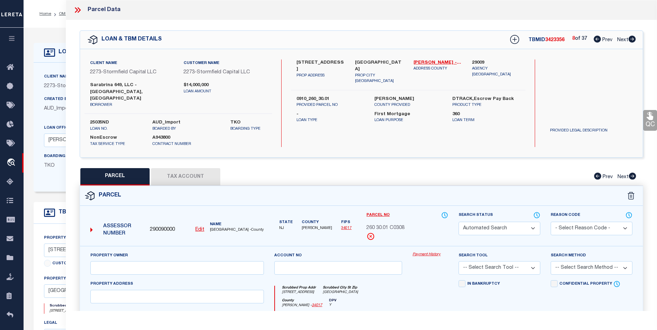
select select
type input "[STREET_ADDRESS]"
type input "[GEOGRAPHIC_DATA]"
click at [632, 40] on icon at bounding box center [631, 39] width 7 height 7
select select "AS"
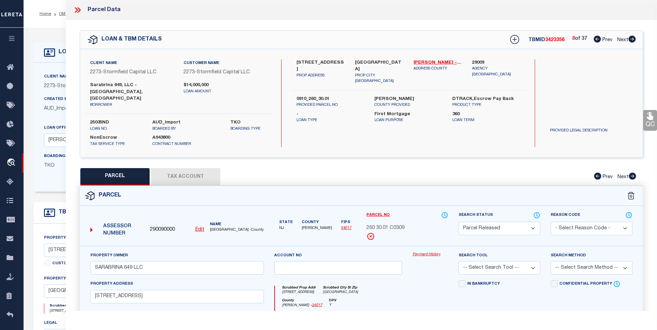
checkbox input "false"
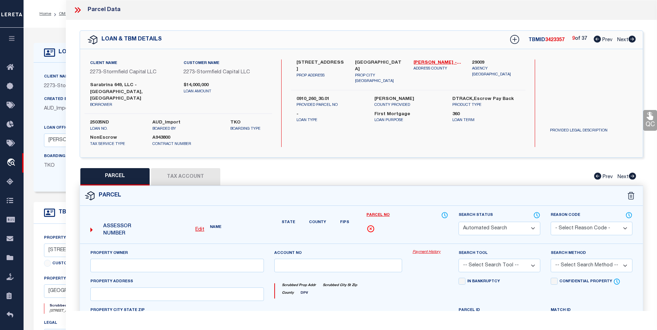
select select "PR"
type input "SARABRINA 649 LLC"
select select
type input "[STREET_ADDRESS]"
type input "[GEOGRAPHIC_DATA]"
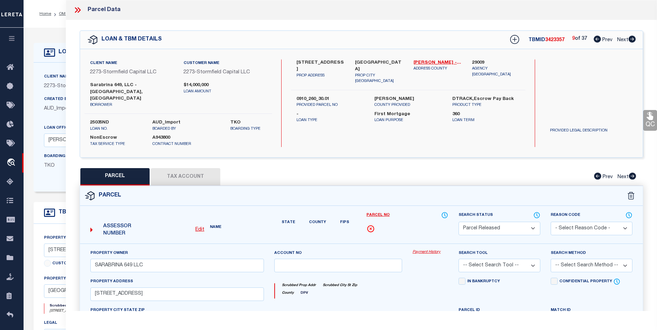
click at [632, 40] on icon at bounding box center [631, 39] width 7 height 7
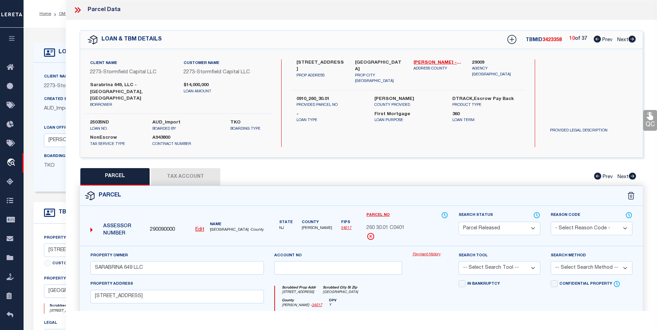
select select "AS"
checkbox input "false"
select select "CP"
type input "SARABRINA 649 LLC"
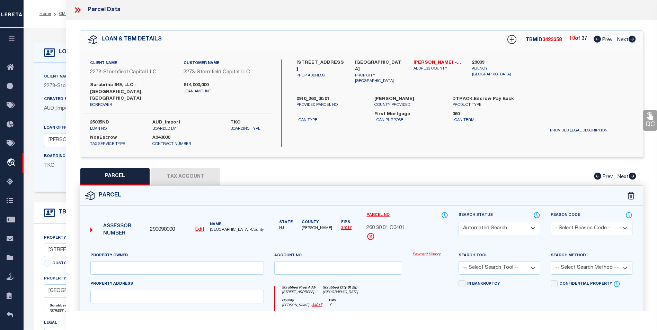
select select
type input "[STREET_ADDRESS]"
type input "[GEOGRAPHIC_DATA]"
click at [632, 40] on icon at bounding box center [631, 39] width 7 height 7
select select "AS"
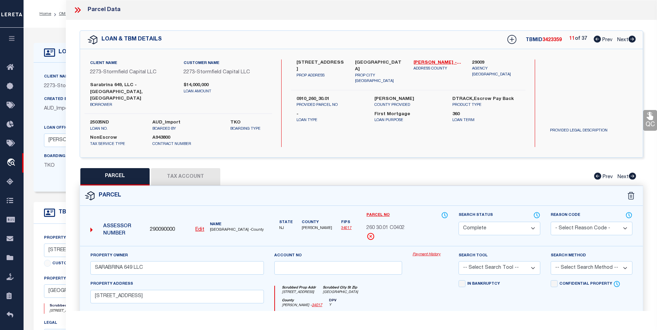
checkbox input "false"
select select "PR"
type input "SARABRINA 649 LLC"
select select
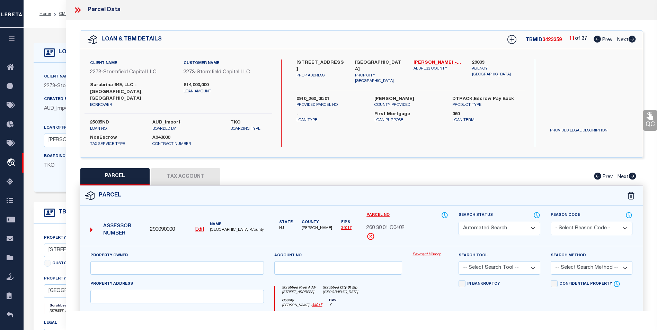
type input "[STREET_ADDRESS]"
type input "[GEOGRAPHIC_DATA]"
click at [632, 40] on icon at bounding box center [631, 39] width 7 height 7
select select "AS"
checkbox input "false"
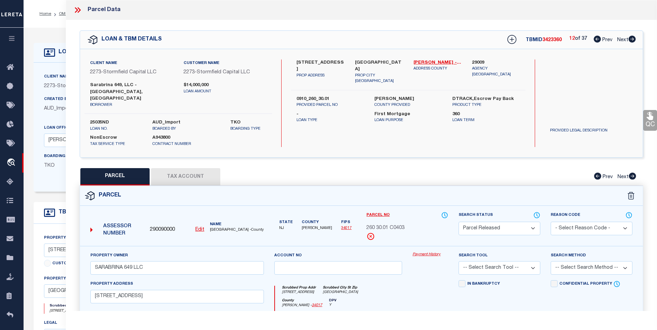
checkbox input "false"
select select "PR"
type input "SARABRINA 649 LLC"
select select
type input "[STREET_ADDRESS]"
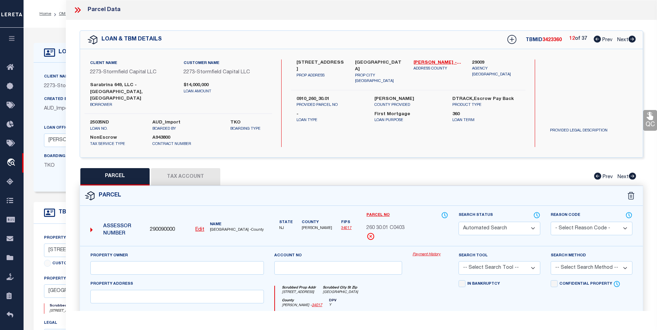
type input "[GEOGRAPHIC_DATA]"
click at [632, 40] on icon at bounding box center [631, 39] width 7 height 7
select select "AS"
checkbox input "false"
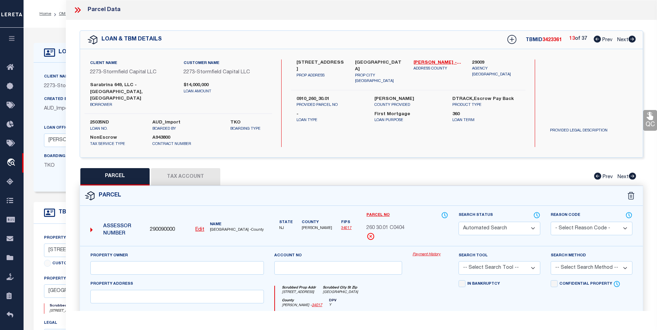
select select "PR"
type input "SARABRINA 649 LLC"
select select
type input "[STREET_ADDRESS]"
type input "[GEOGRAPHIC_DATA]"
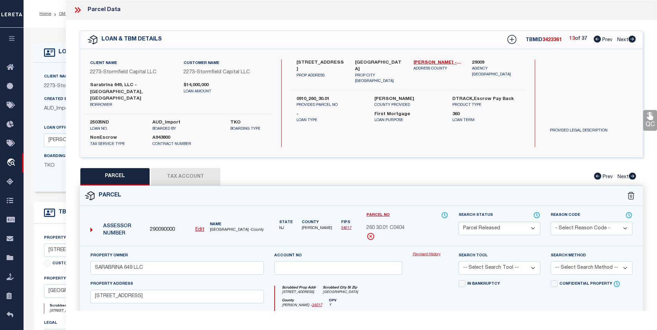
click at [632, 40] on icon at bounding box center [631, 39] width 7 height 7
select select "AS"
checkbox input "false"
select select "PR"
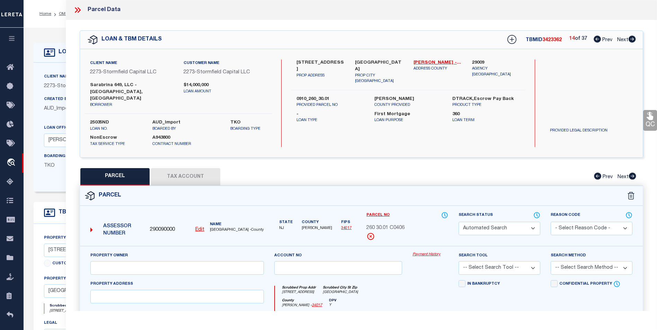
type input "SARABRINA 649 LLC"
select select
type input "[STREET_ADDRESS]"
type input "[GEOGRAPHIC_DATA]"
click at [632, 40] on icon at bounding box center [631, 39] width 7 height 7
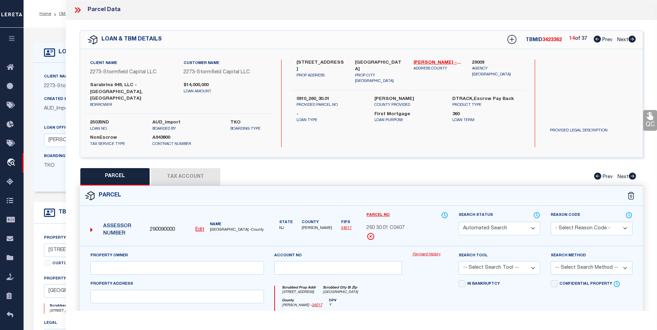
click at [632, 40] on icon at bounding box center [631, 39] width 7 height 7
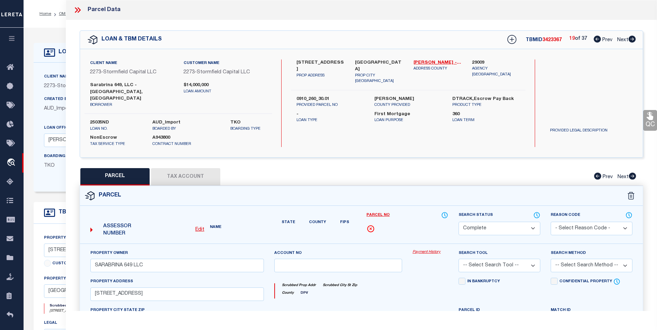
click at [632, 40] on icon at bounding box center [631, 39] width 7 height 7
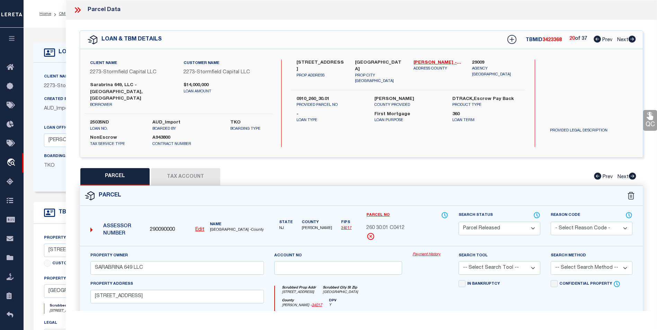
click at [632, 40] on icon at bounding box center [631, 39] width 7 height 7
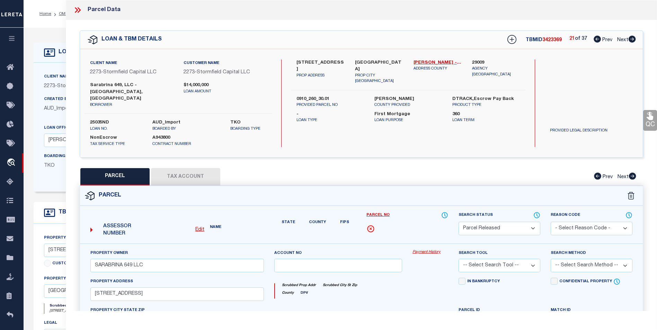
click at [632, 40] on icon at bounding box center [631, 39] width 7 height 7
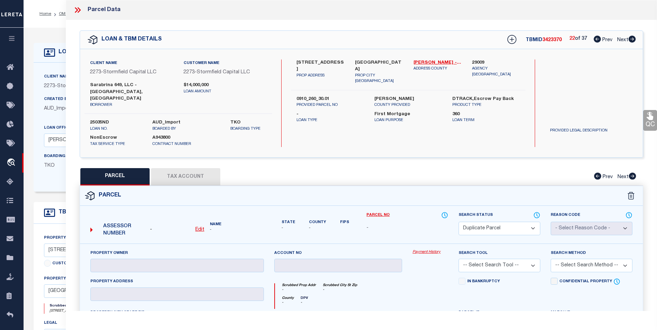
click at [632, 40] on icon at bounding box center [631, 39] width 7 height 7
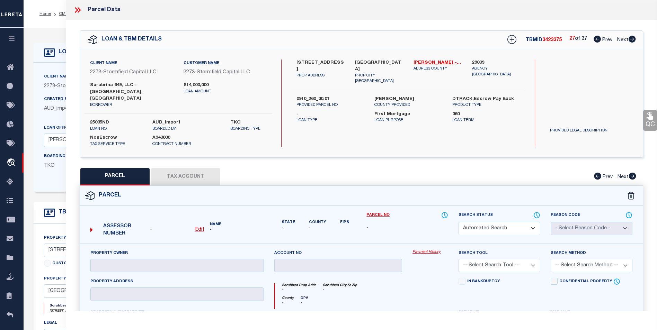
click at [632, 40] on icon at bounding box center [631, 39] width 7 height 7
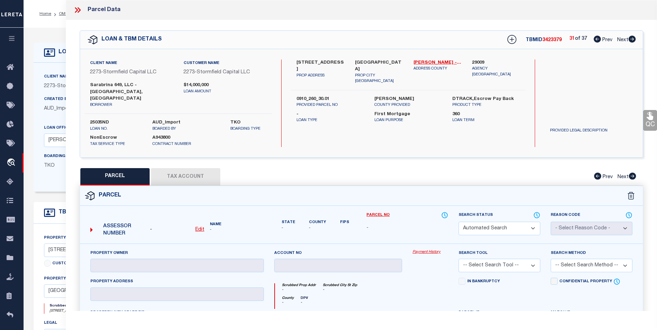
click at [632, 40] on icon at bounding box center [631, 39] width 7 height 7
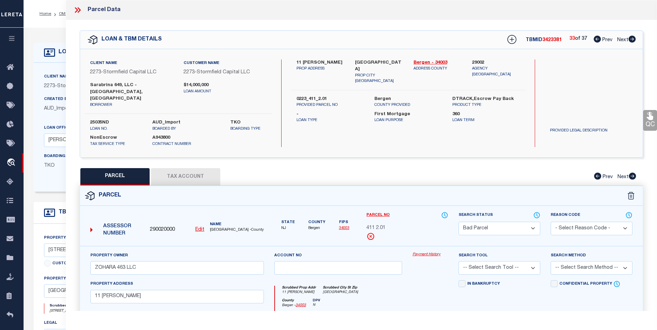
click at [632, 40] on icon at bounding box center [631, 39] width 7 height 7
click at [77, 12] on icon at bounding box center [77, 10] width 9 height 9
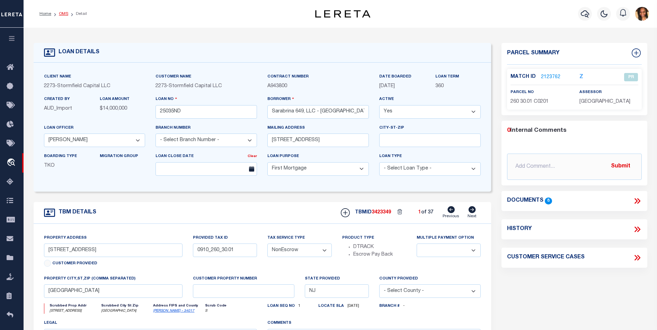
click at [66, 15] on link "OMS" at bounding box center [63, 14] width 9 height 4
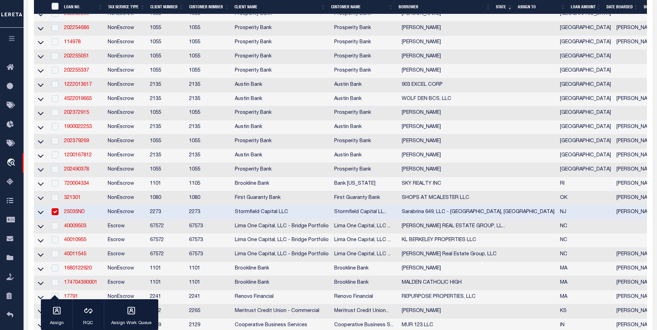
scroll to position [312, 0]
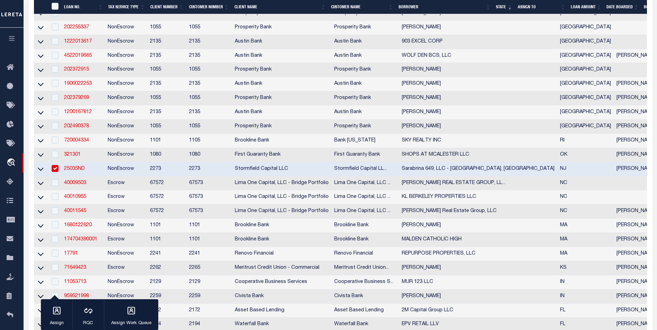
click at [58, 172] on input "checkbox" at bounding box center [55, 168] width 7 height 7
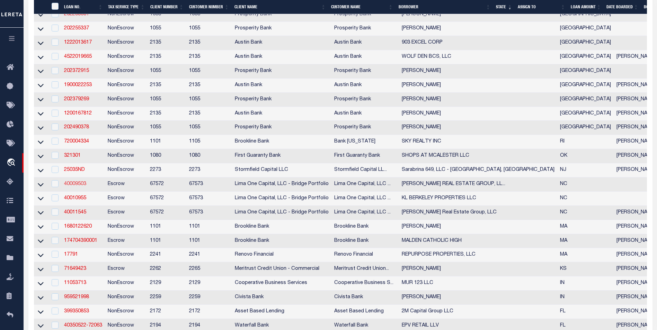
click at [72, 187] on link "40009503" at bounding box center [75, 184] width 22 height 5
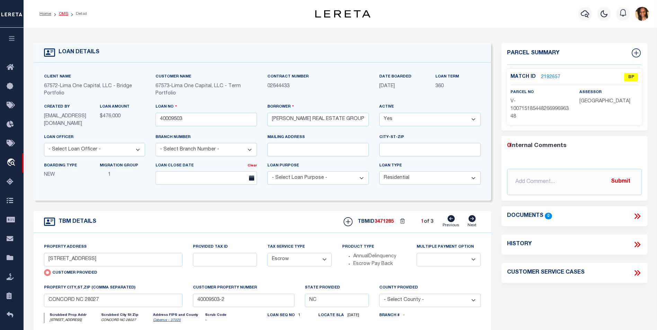
click at [65, 12] on link "OMS" at bounding box center [63, 14] width 9 height 4
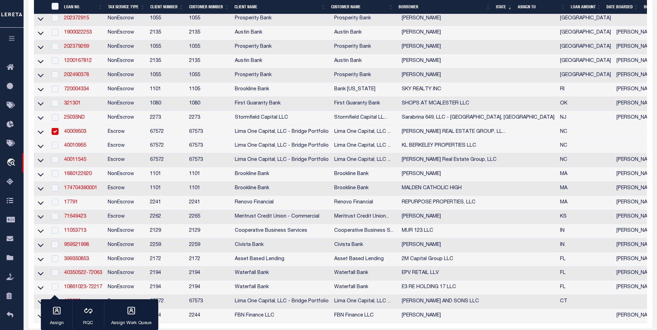
scroll to position [381, 0]
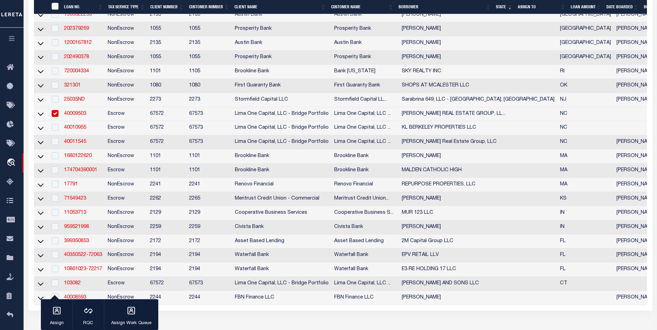
click at [58, 117] on input "checkbox" at bounding box center [55, 113] width 7 height 7
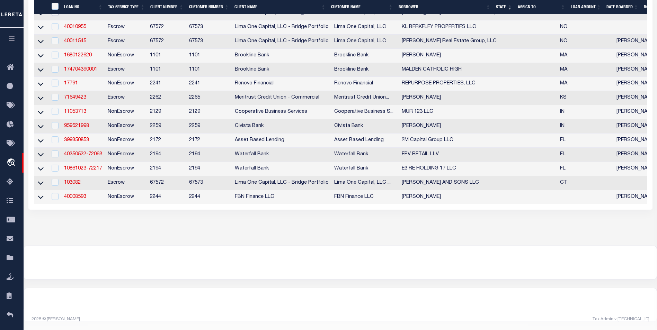
scroll to position [501, 0]
click at [74, 81] on link "17791" at bounding box center [71, 83] width 14 height 5
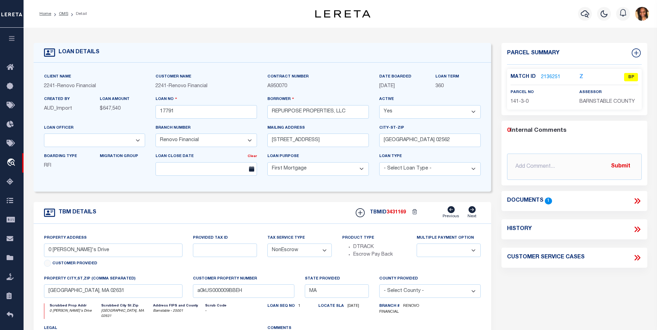
click at [544, 78] on link "2136251" at bounding box center [550, 77] width 19 height 7
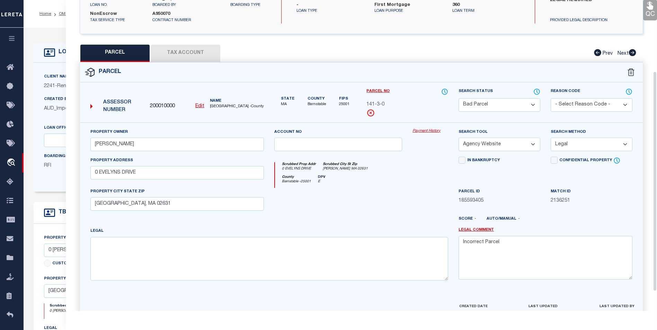
scroll to position [128, 0]
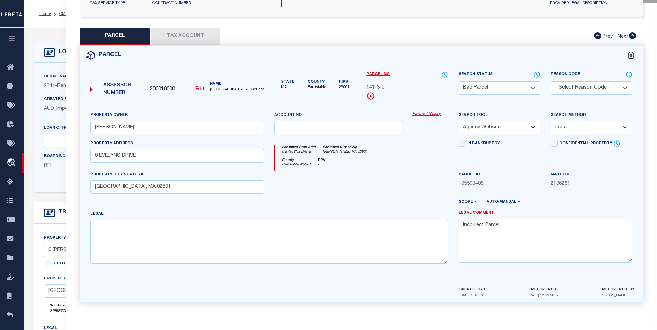
click at [184, 28] on button "Tax Account" at bounding box center [185, 36] width 69 height 17
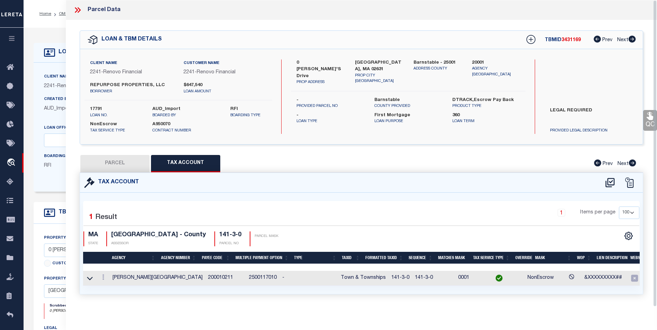
scroll to position [4, 0]
click at [104, 275] on icon at bounding box center [103, 278] width 2 height 6
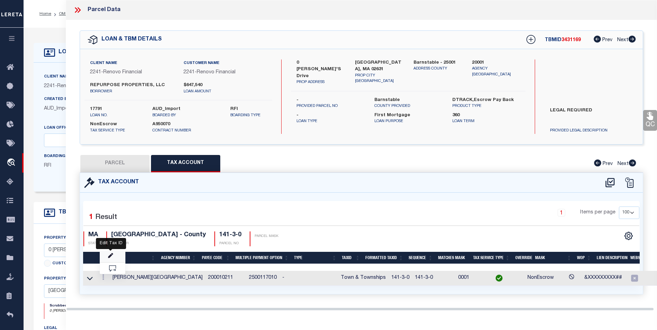
click at [113, 257] on icon "" at bounding box center [110, 255] width 5 height 5
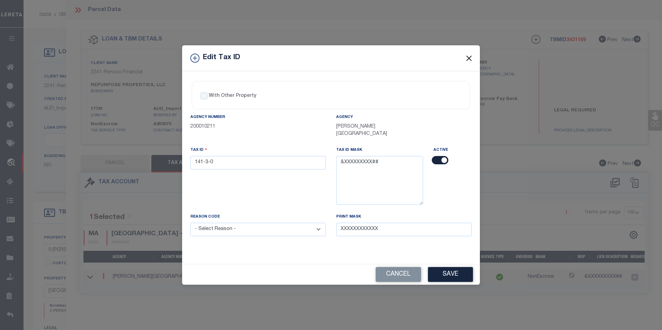
click at [467, 63] on button "Close" at bounding box center [469, 58] width 9 height 9
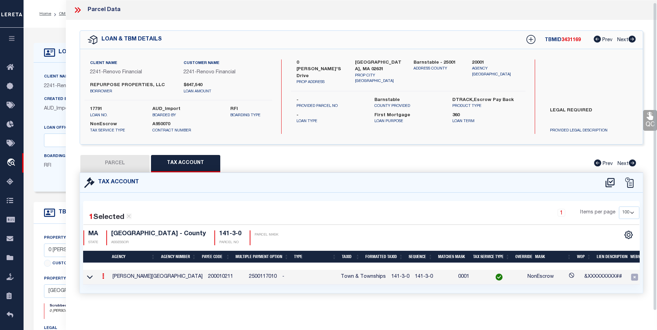
scroll to position [3, 0]
click at [102, 155] on button "PARCEL" at bounding box center [114, 163] width 69 height 17
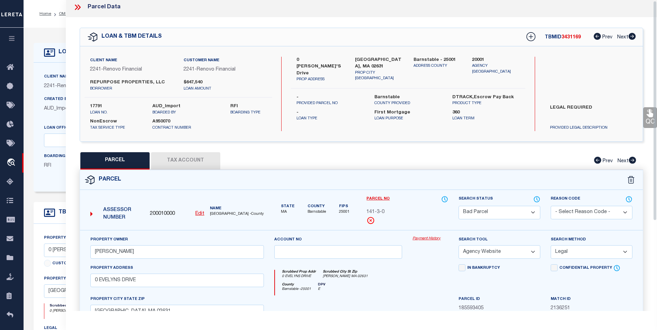
scroll to position [0, 0]
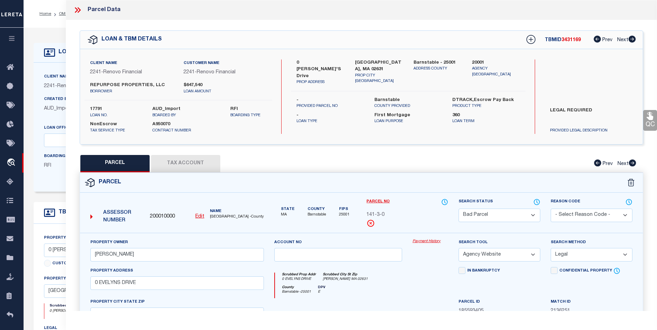
click at [78, 9] on icon at bounding box center [77, 10] width 9 height 9
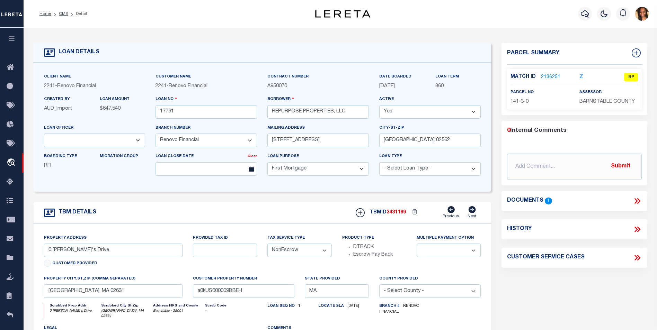
click at [638, 197] on icon at bounding box center [637, 201] width 9 height 9
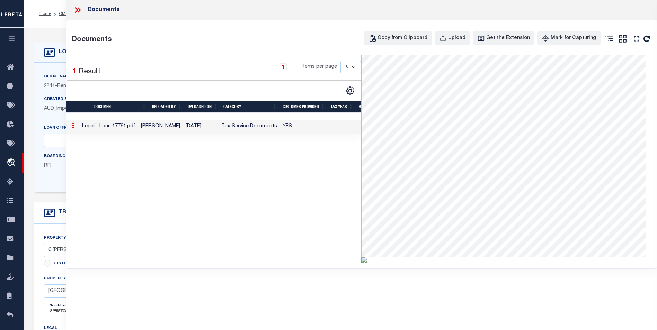
click at [74, 11] on icon at bounding box center [77, 10] width 9 height 9
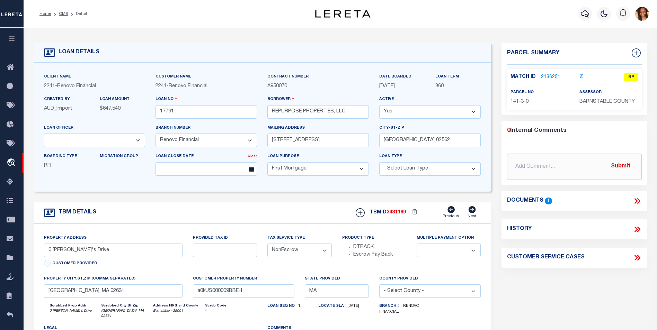
click at [550, 78] on link "2136251" at bounding box center [550, 77] width 19 height 7
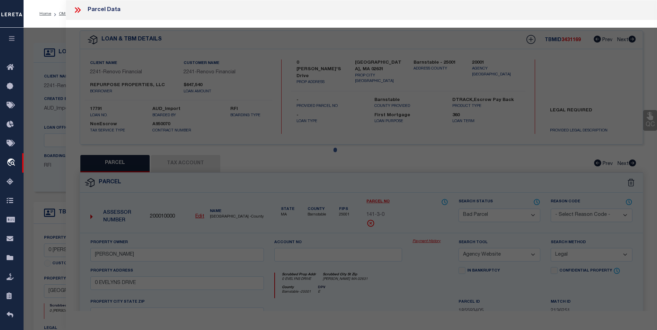
scroll to position [104, 0]
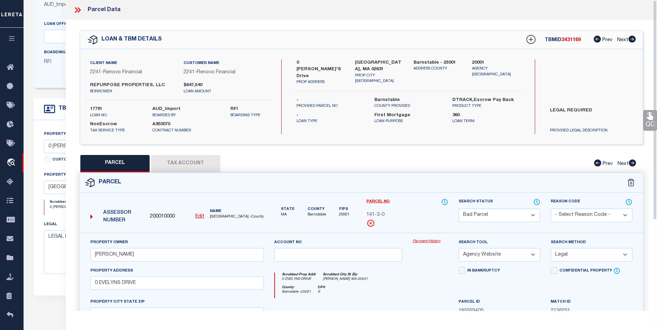
click at [213, 166] on button "Tax Account" at bounding box center [185, 163] width 69 height 17
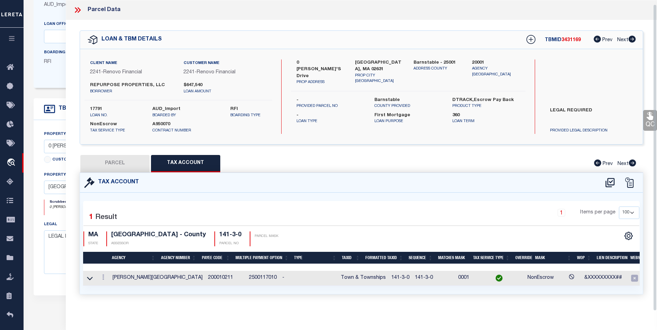
scroll to position [4, 0]
drag, startPoint x: 140, startPoint y: 162, endPoint x: 278, endPoint y: 190, distance: 141.3
click at [140, 162] on button "PARCEL" at bounding box center [114, 163] width 69 height 17
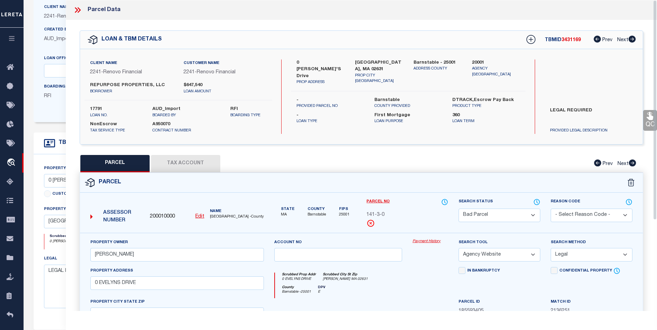
scroll to position [69, 0]
click at [80, 12] on icon at bounding box center [77, 10] width 9 height 9
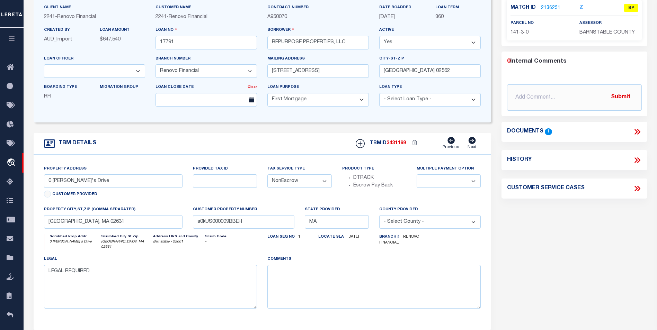
click at [633, 133] on icon at bounding box center [637, 131] width 9 height 9
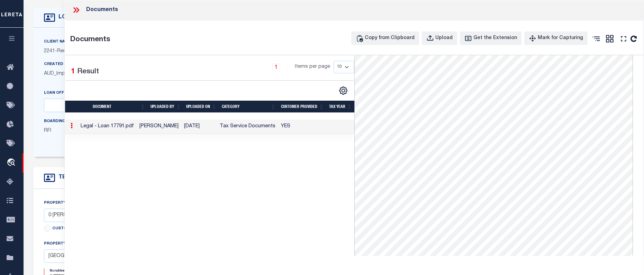
scroll to position [35, 0]
click at [76, 7] on icon at bounding box center [76, 10] width 9 height 9
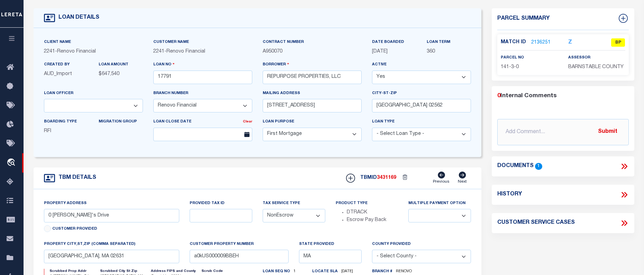
click at [545, 40] on link "2136251" at bounding box center [540, 42] width 19 height 7
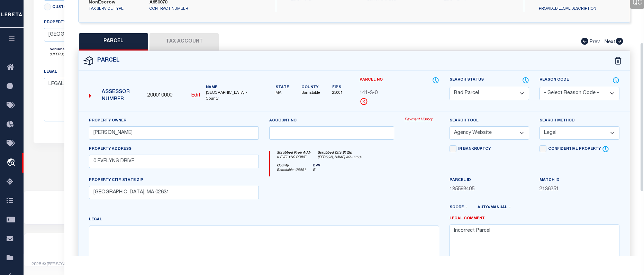
scroll to position [45, 0]
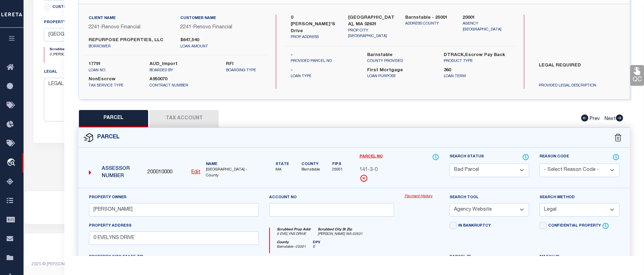
click at [155, 124] on button "Tax Account" at bounding box center [184, 118] width 69 height 17
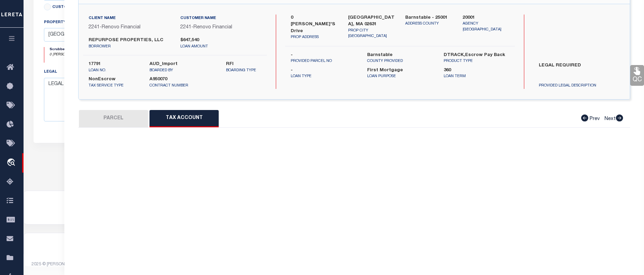
click at [194, 118] on button "Tax Account" at bounding box center [184, 118] width 69 height 17
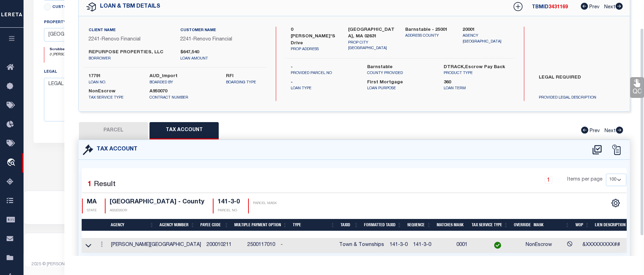
scroll to position [35, 0]
